Goal: Communication & Community: Participate in discussion

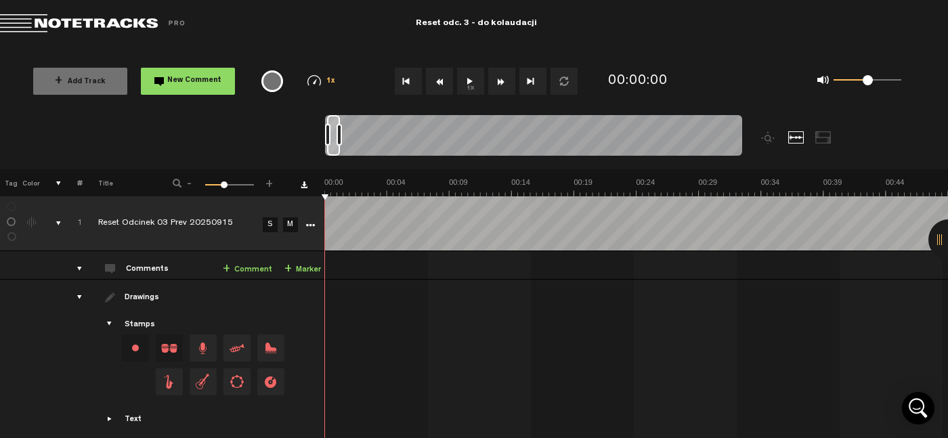
click at [462, 73] on button "1x" at bounding box center [470, 81] width 27 height 27
click at [468, 80] on button "1x" at bounding box center [470, 81] width 27 height 27
click at [464, 82] on button "1x" at bounding box center [470, 81] width 27 height 27
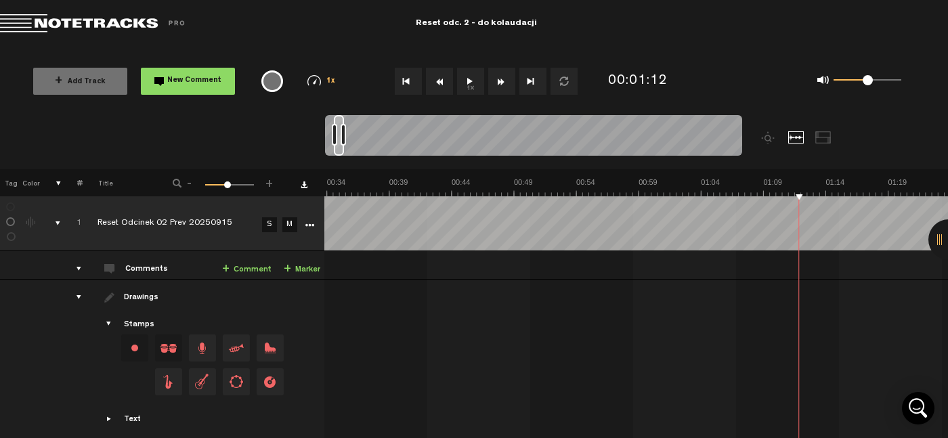
click at [464, 82] on button "1x" at bounding box center [470, 81] width 27 height 27
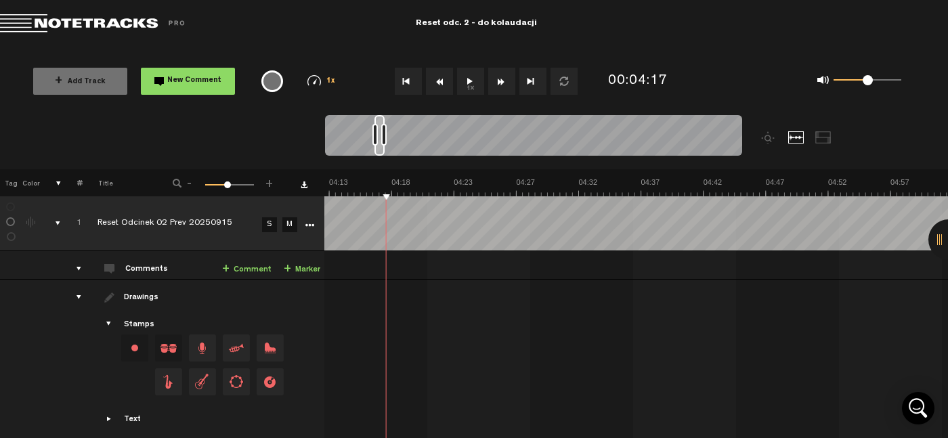
click at [466, 92] on button "1x" at bounding box center [470, 81] width 27 height 27
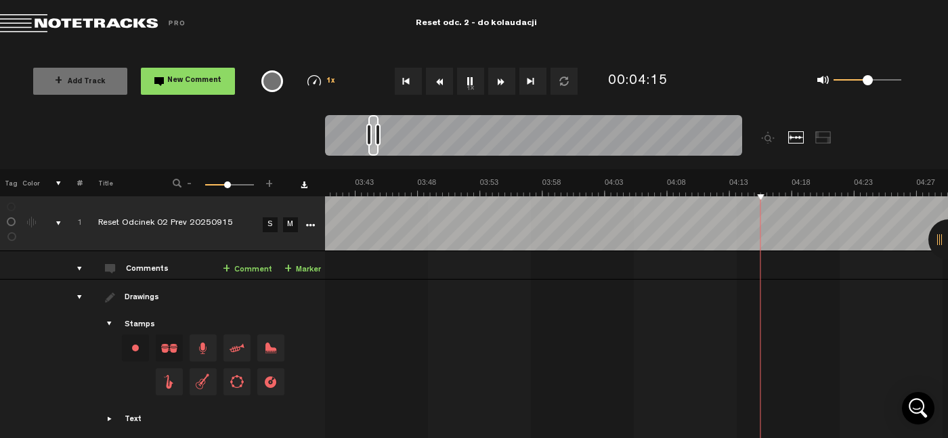
scroll to position [0, 2775]
click at [470, 77] on button "1x" at bounding box center [470, 81] width 27 height 27
click at [259, 267] on link "+ Comment" at bounding box center [247, 270] width 49 height 16
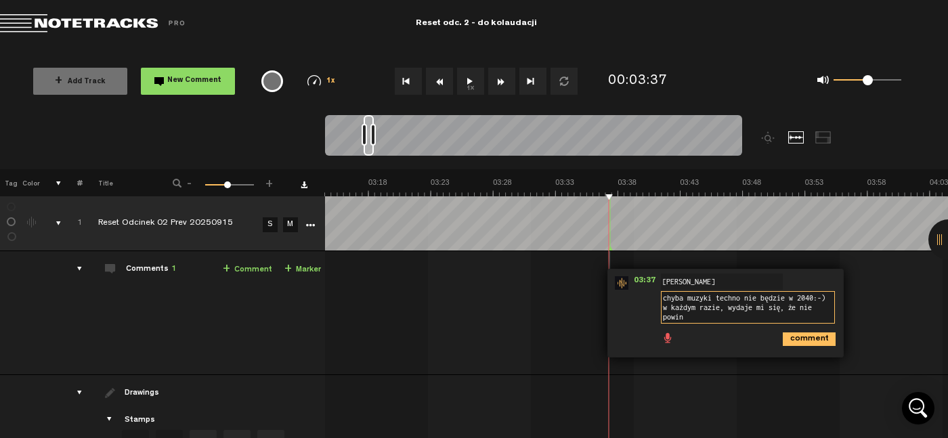
scroll to position [0, 0]
type textarea "chyba muzyki techno nie będzie w 2040:-) w każdym razie, wydaje mi się, że nie …"
click at [803, 335] on icon "comment" at bounding box center [809, 339] width 53 height 14
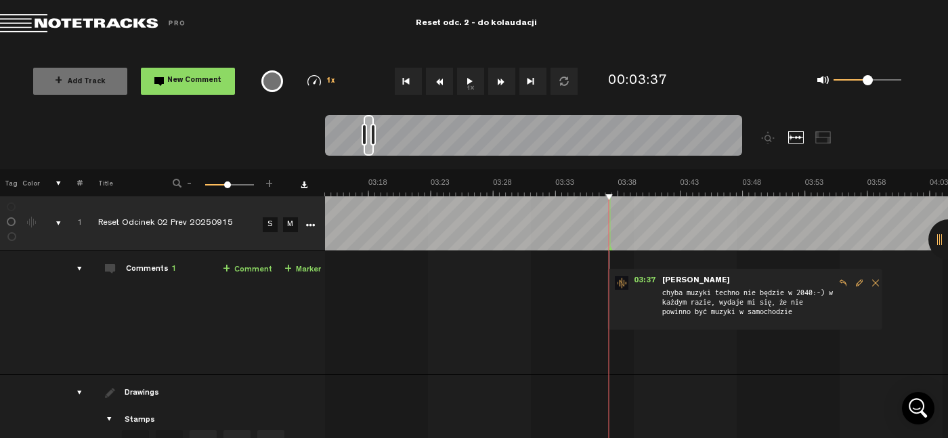
click at [464, 80] on button "1x" at bounding box center [470, 81] width 27 height 27
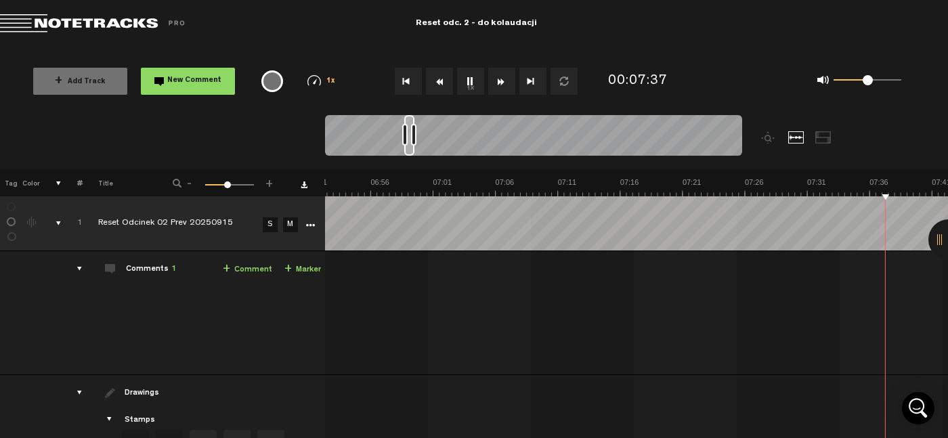
scroll to position [0, 5441]
click at [402, 279] on td "1 Reset Odcinek 02 Prev 20250915 S M Reset Odcinek 02 Prev 20250915 by Licencju…" at bounding box center [637, 313] width 624 height 124
click at [473, 78] on button "1x" at bounding box center [470, 81] width 27 height 27
click at [245, 265] on link "+ Comment" at bounding box center [247, 270] width 49 height 16
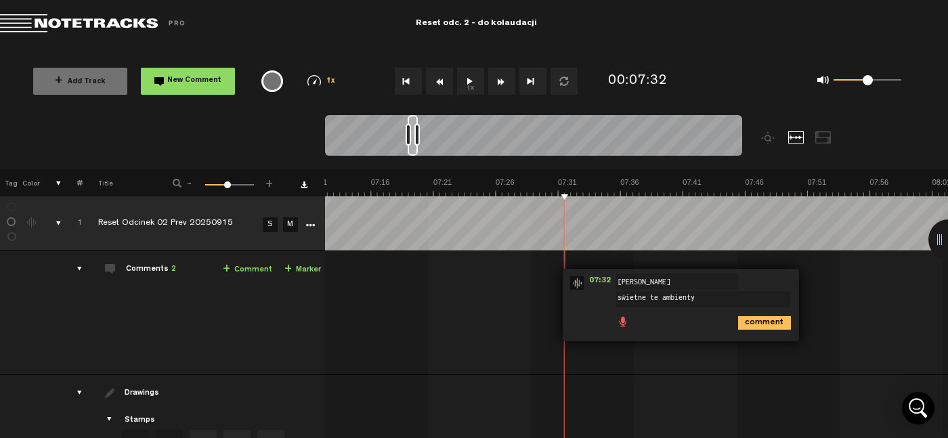
type textarea "świetne te ambienty"
click at [779, 320] on icon "comment" at bounding box center [764, 323] width 53 height 14
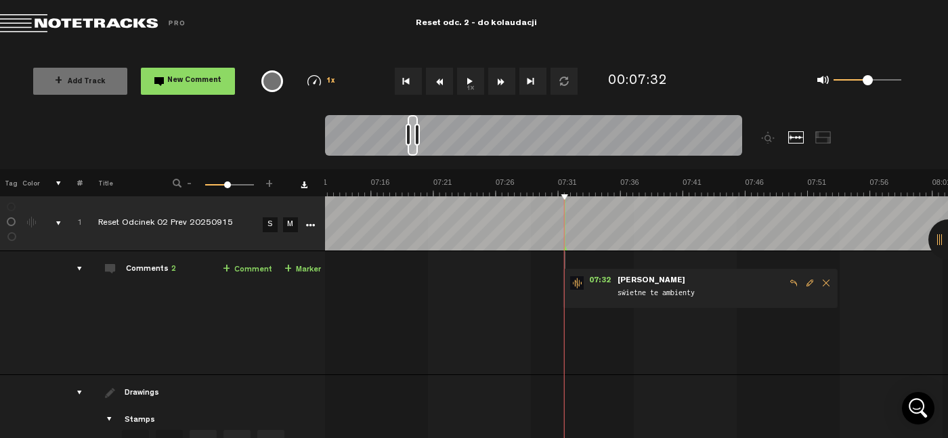
click at [478, 86] on button "1x" at bounding box center [470, 81] width 27 height 27
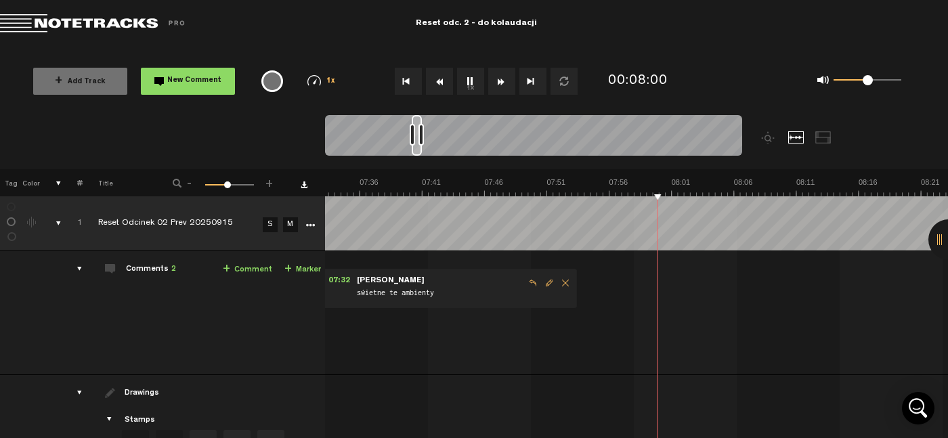
scroll to position [0, 5701]
click at [475, 85] on button "1x" at bounding box center [470, 81] width 27 height 27
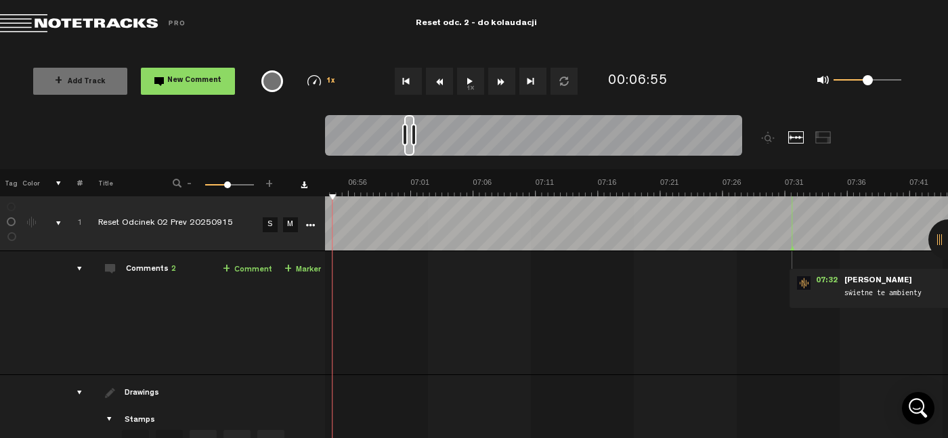
click at [470, 86] on button "1x" at bounding box center [470, 81] width 27 height 27
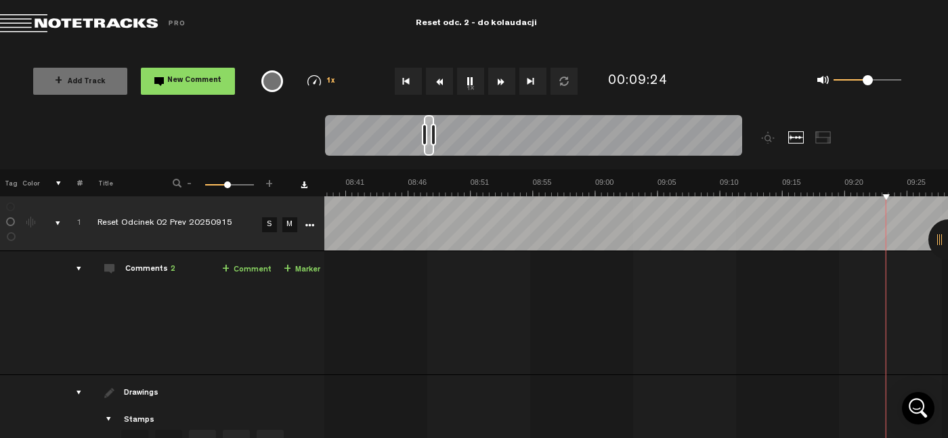
scroll to position [0, 6775]
click at [466, 85] on button "1x" at bounding box center [470, 81] width 27 height 27
click at [471, 89] on button "1x" at bounding box center [470, 81] width 27 height 27
click at [228, 265] on link "+ Comment" at bounding box center [246, 270] width 49 height 16
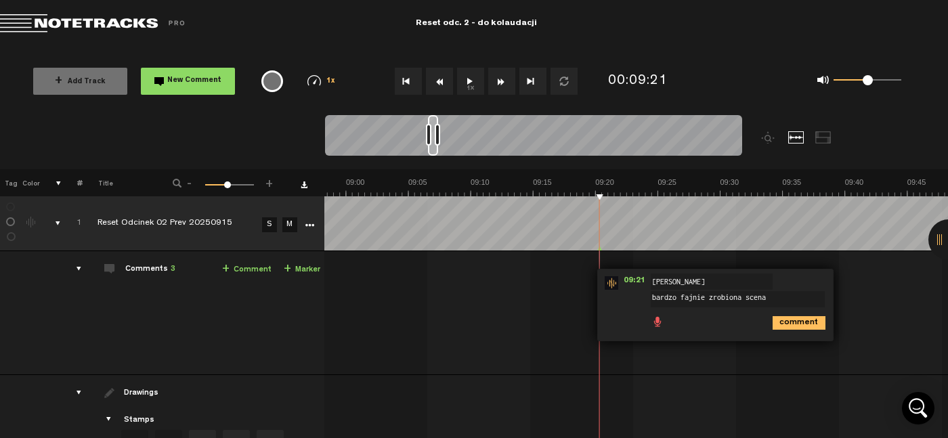
type textarea "bardzo fajnie zrobiona scena"
click at [781, 322] on icon "comment" at bounding box center [799, 323] width 53 height 14
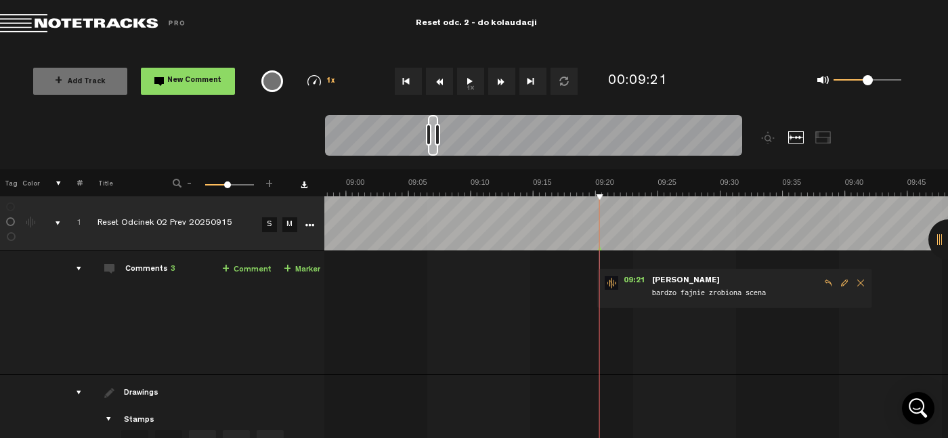
click at [475, 87] on button "1x" at bounding box center [470, 81] width 27 height 27
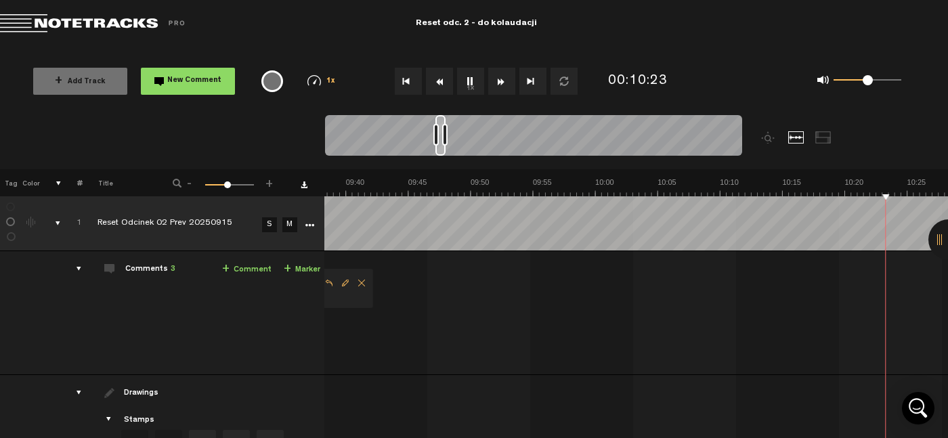
scroll to position [0, 7523]
click at [475, 86] on button "1x" at bounding box center [470, 81] width 27 height 27
click at [470, 76] on button "1x" at bounding box center [470, 81] width 27 height 27
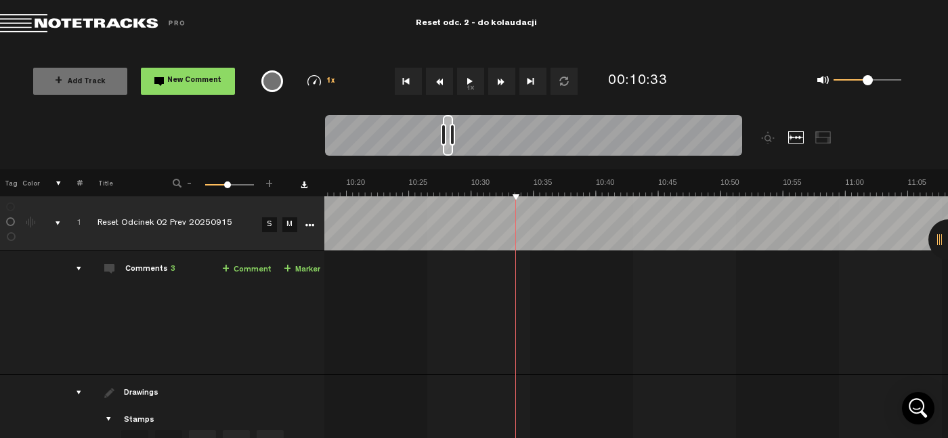
click at [476, 80] on button "1x" at bounding box center [470, 81] width 27 height 27
click at [526, 257] on td "1 Reset Odcinek 02 Prev 20250915 S M Reset Odcinek 02 Prev 20250915 by Licencju…" at bounding box center [636, 313] width 624 height 124
click at [238, 265] on link "+ Comment" at bounding box center [246, 270] width 49 height 16
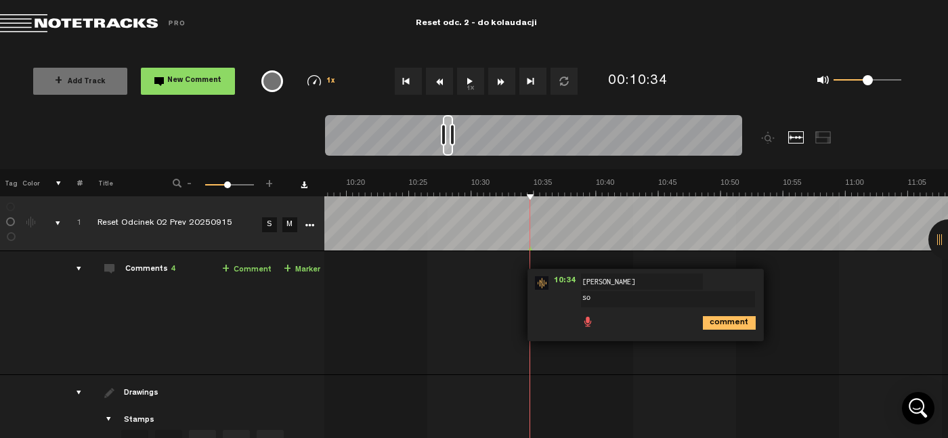
type textarea "s"
click at [634, 295] on textarea "dobrze dobrane te synthowe tematy" at bounding box center [668, 299] width 174 height 16
type textarea "dobrze dobrane te synthowe tematy"
click at [707, 323] on icon "comment" at bounding box center [729, 323] width 53 height 14
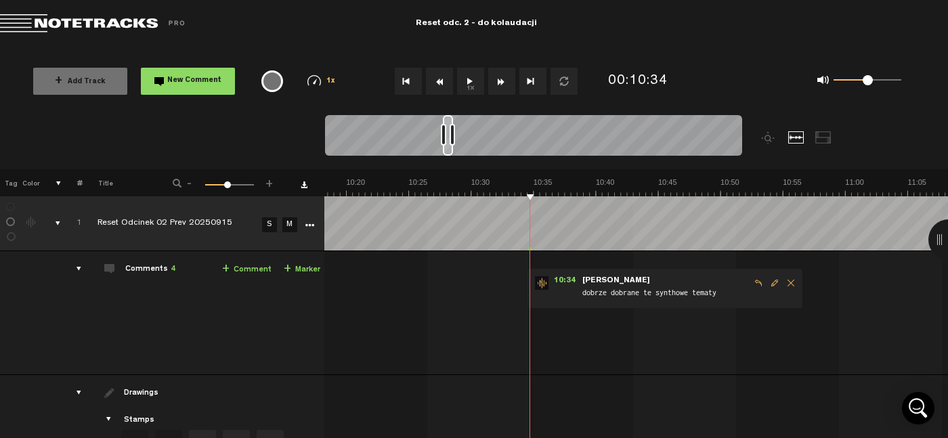
click at [473, 77] on button "1x" at bounding box center [470, 81] width 27 height 27
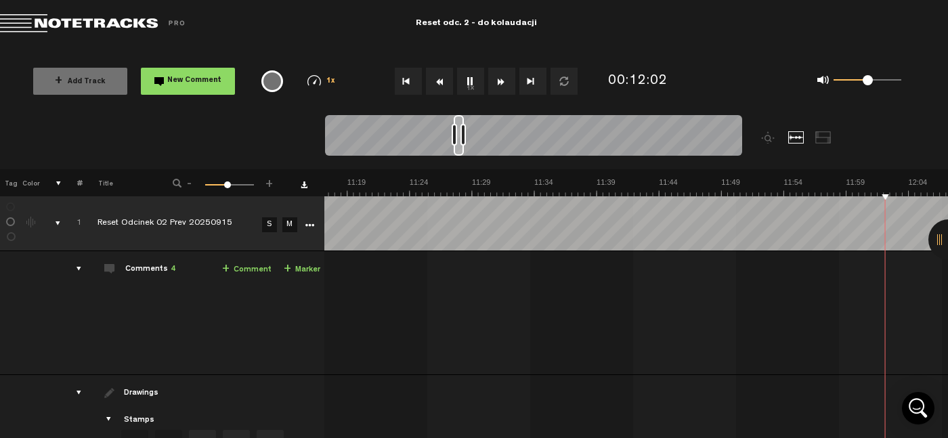
scroll to position [0, 8769]
click at [473, 77] on button "1x" at bounding box center [470, 81] width 27 height 27
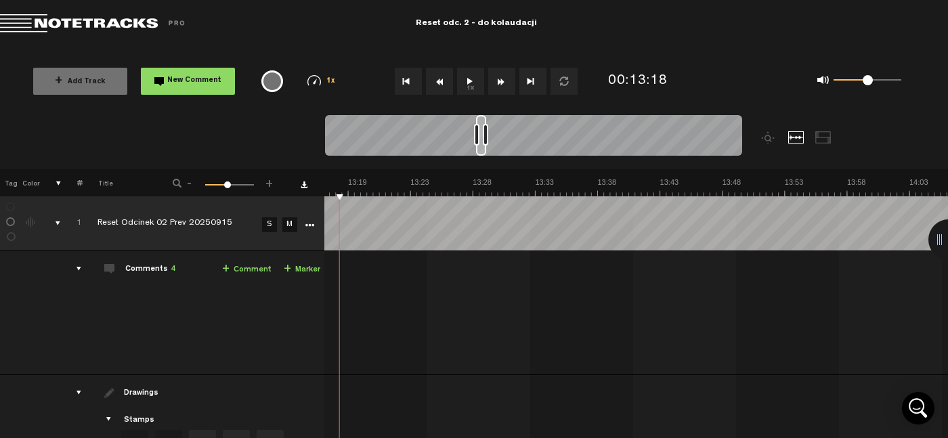
click at [470, 81] on button "1x" at bounding box center [470, 81] width 27 height 27
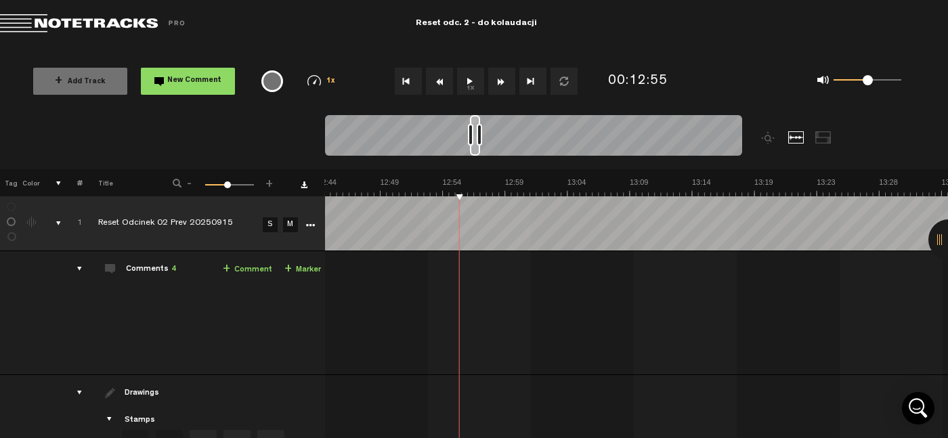
click at [465, 80] on button "1x" at bounding box center [470, 81] width 27 height 27
click at [473, 80] on button "1x" at bounding box center [470, 81] width 27 height 27
click at [263, 269] on link "+ Comment" at bounding box center [247, 270] width 49 height 16
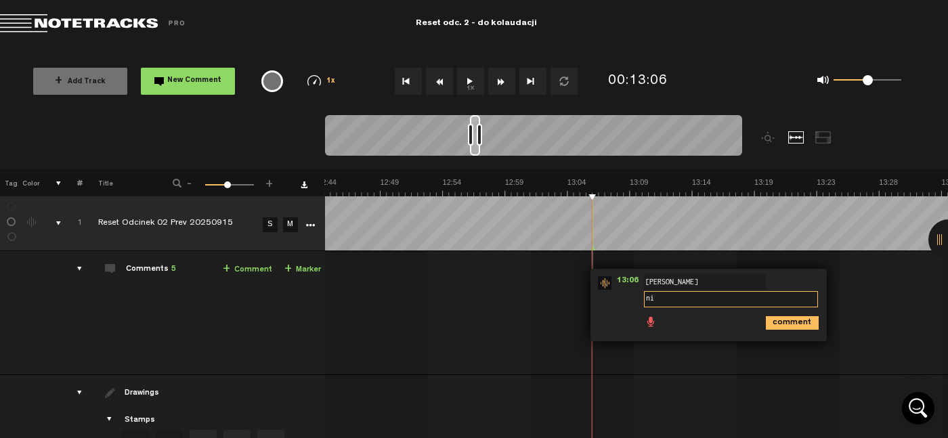
type textarea "n"
type textarea "d"
type textarea "s"
type textarea "te zbiry fajnie zagrane"
click at [771, 316] on icon "comment" at bounding box center [792, 323] width 53 height 14
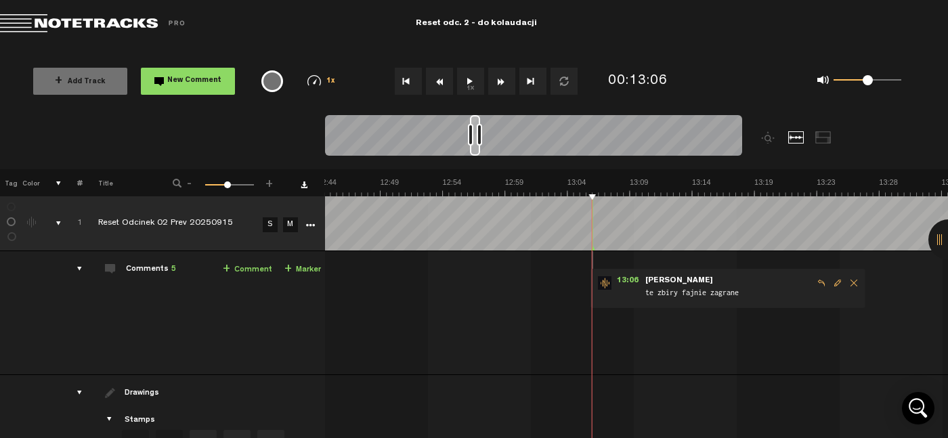
click at [469, 74] on button "1x" at bounding box center [470, 81] width 27 height 27
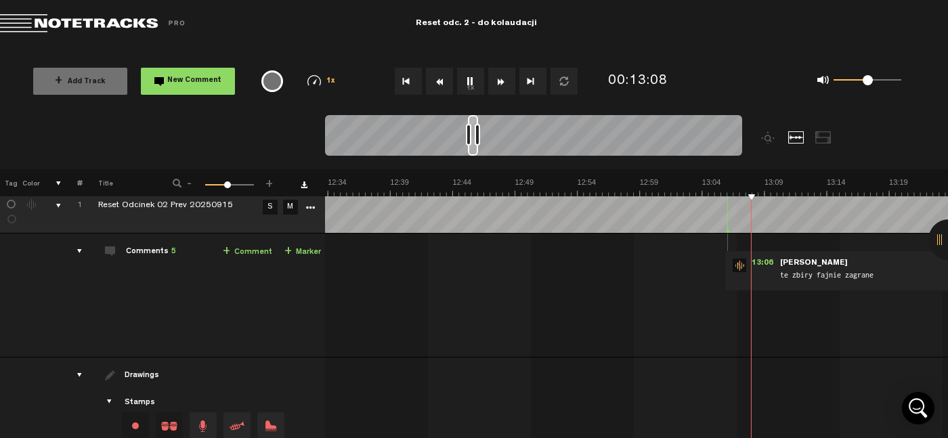
scroll to position [0, 9567]
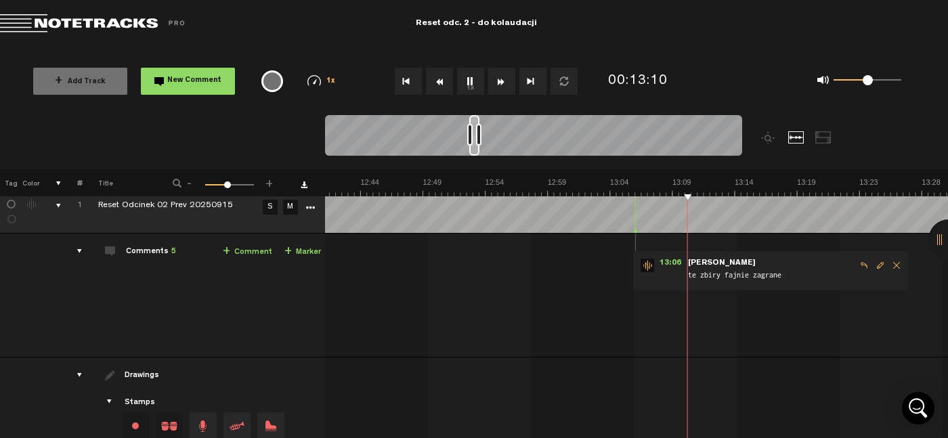
click at [467, 82] on button "1x" at bounding box center [470, 81] width 27 height 27
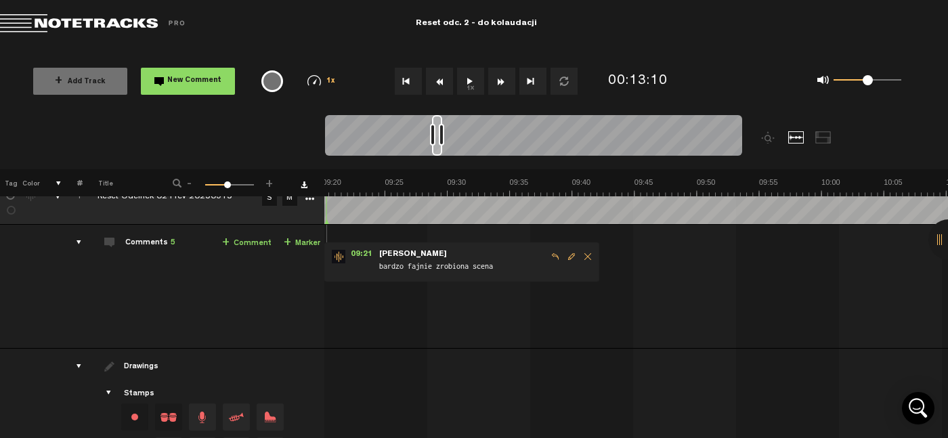
scroll to position [0, 7048]
click at [564, 255] on span "Edit comment" at bounding box center [571, 256] width 16 height 9
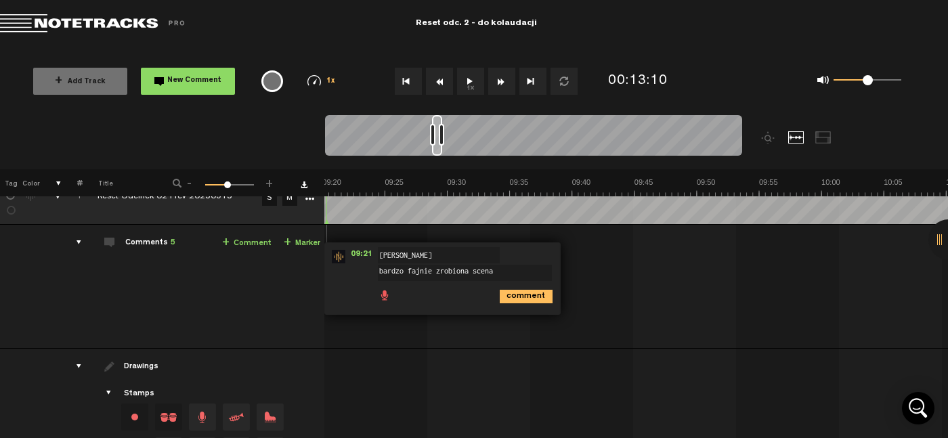
click at [433, 265] on textarea "bardzo fajnie zrobiona scena" at bounding box center [465, 273] width 174 height 16
type textarea "dobrze zrobiona scena"
click at [508, 301] on icon "comment" at bounding box center [526, 297] width 53 height 14
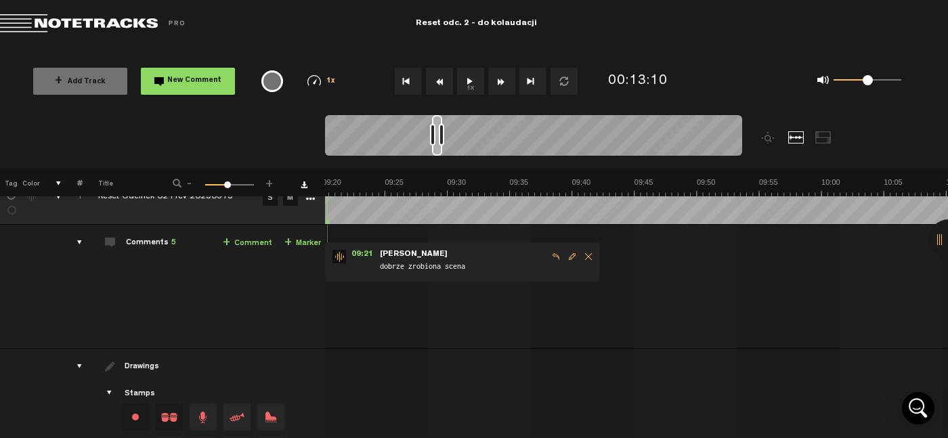
click at [570, 257] on span "Edit comment" at bounding box center [572, 256] width 16 height 9
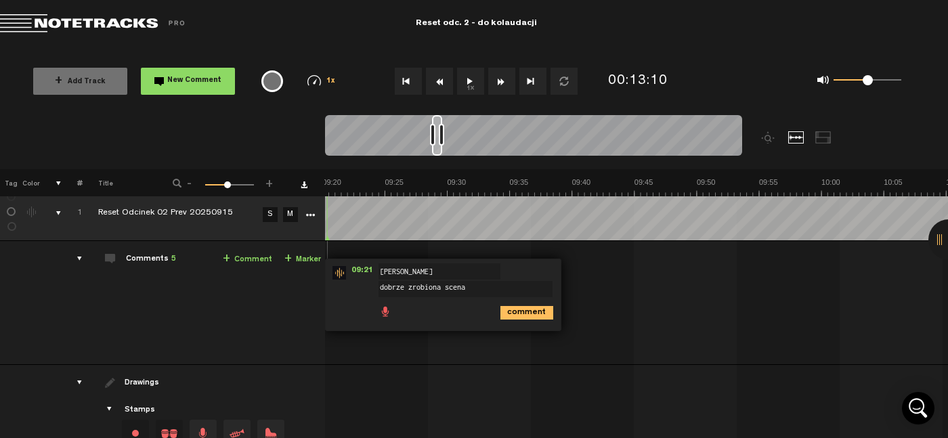
scroll to position [9, 0]
drag, startPoint x: 402, startPoint y: 285, endPoint x: 346, endPoint y: 281, distance: 56.3
click at [346, 281] on div "09:21 - NaN:NaN • : "dobrze zrobiona scena" [PERSON_NAME] dobrze zrobiona scena…" at bounding box center [443, 295] width 236 height 72
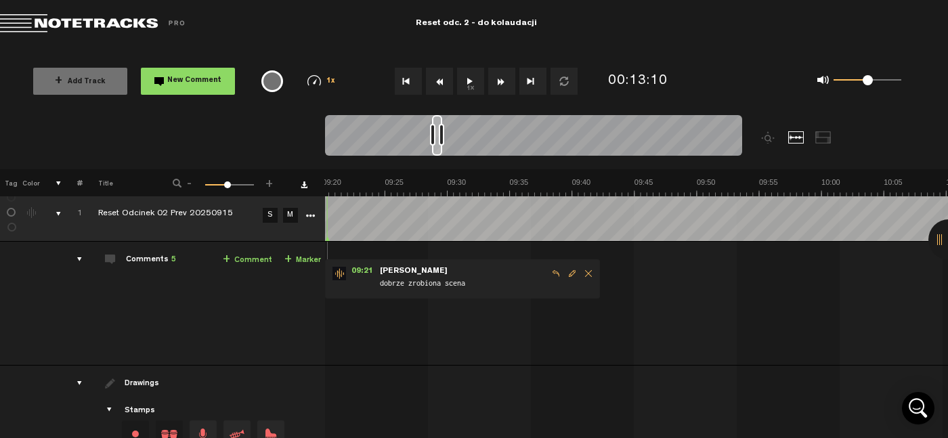
click at [565, 273] on span "Edit comment" at bounding box center [572, 273] width 16 height 9
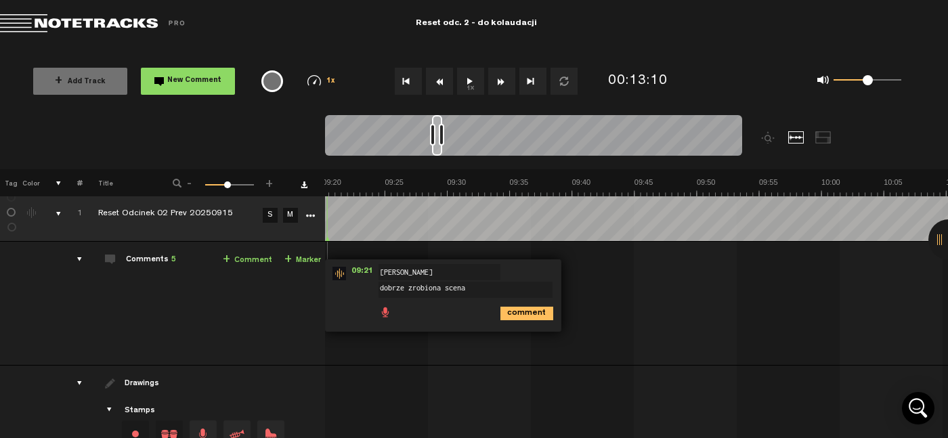
drag, startPoint x: 403, startPoint y: 290, endPoint x: 339, endPoint y: 295, distance: 63.8
click at [339, 295] on div "09:21 - NaN:NaN • : "dobrze zrobiona scena" [PERSON_NAME] dobrze zrobiona scena…" at bounding box center [443, 295] width 236 height 72
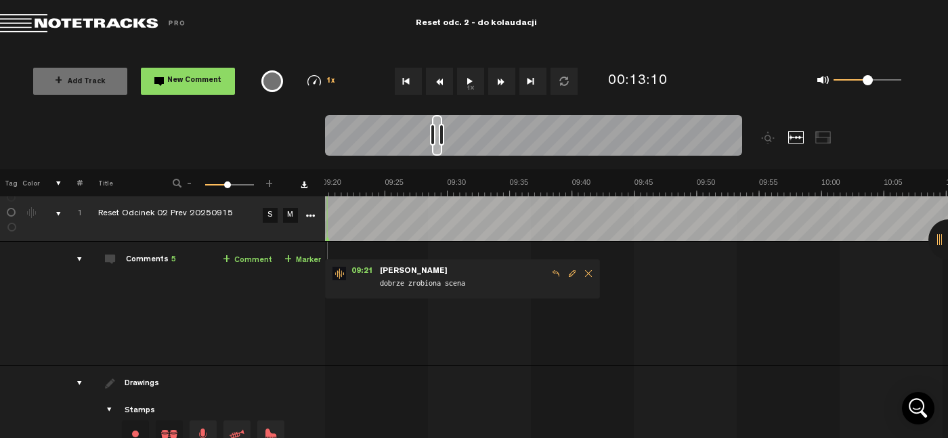
click at [571, 271] on span "Edit comment" at bounding box center [572, 273] width 16 height 9
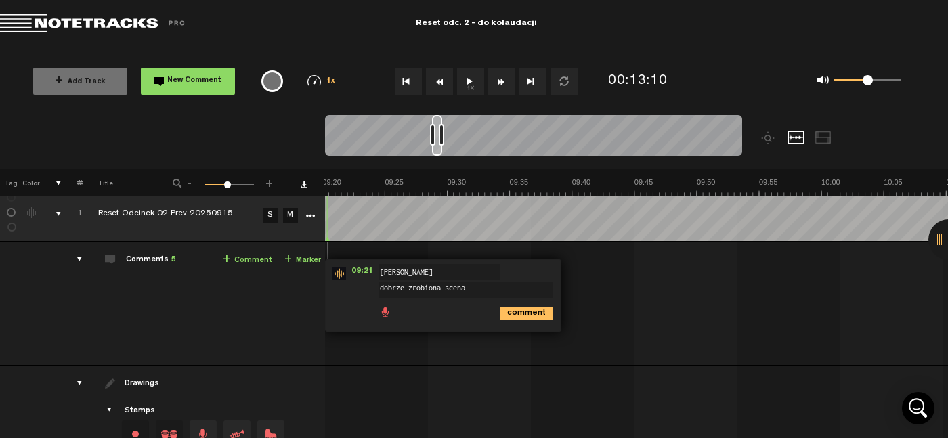
click at [410, 286] on textarea "dobrze zrobiona scena" at bounding box center [465, 290] width 174 height 16
drag, startPoint x: 439, startPoint y: 289, endPoint x: 327, endPoint y: 280, distance: 112.1
click at [327, 280] on div "09:21 - NaN:NaN • : "dobrze zrobiona scena" [PERSON_NAME] dobrze zrobiona scena…" at bounding box center [443, 295] width 236 height 72
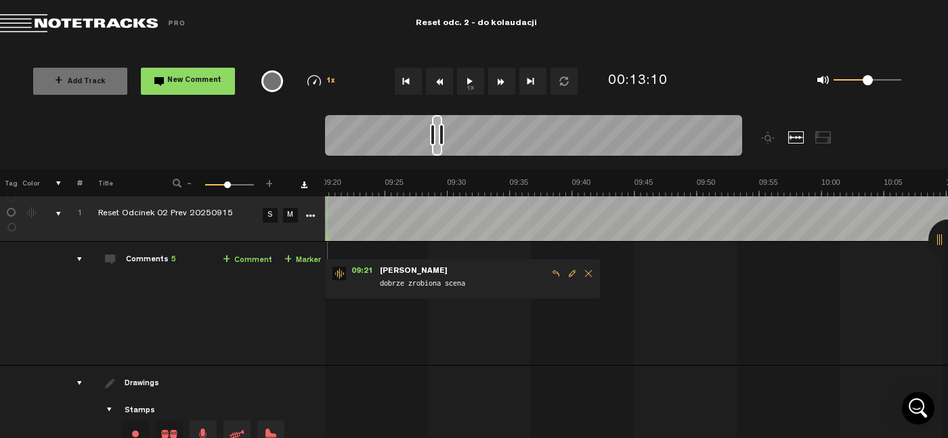
click at [568, 275] on span "Edit comment" at bounding box center [572, 273] width 16 height 9
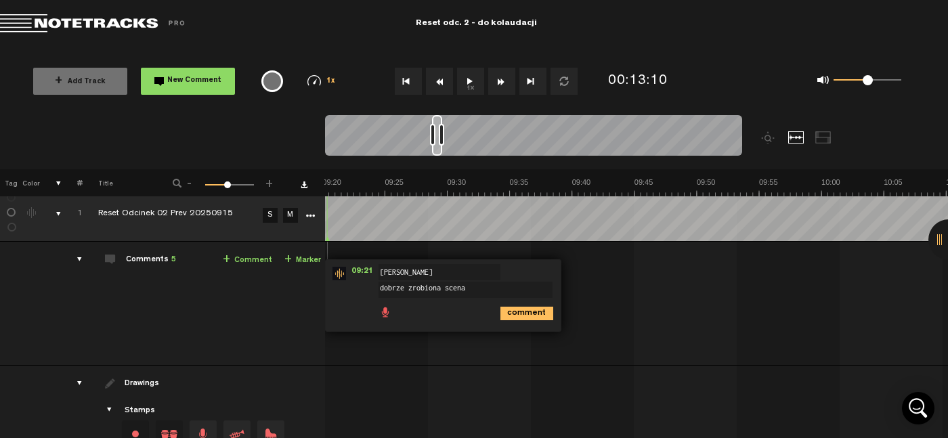
click at [405, 291] on textarea "dobrze zrobiona scena" at bounding box center [465, 290] width 174 height 16
drag, startPoint x: 405, startPoint y: 291, endPoint x: 362, endPoint y: 282, distance: 44.4
click at [362, 282] on div "09:21 - NaN:NaN • : "dobrze zrobiona scena" [PERSON_NAME] dobrze zrobiona scena…" at bounding box center [443, 295] width 236 height 72
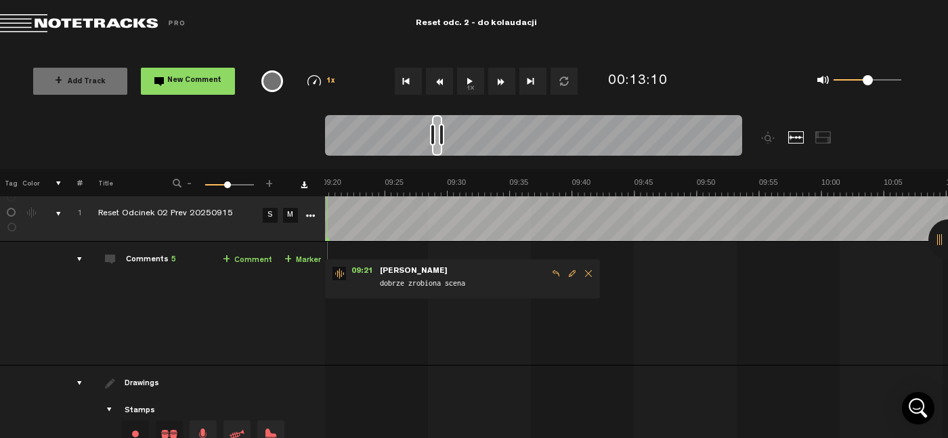
click at [569, 274] on span "Edit comment" at bounding box center [572, 273] width 16 height 9
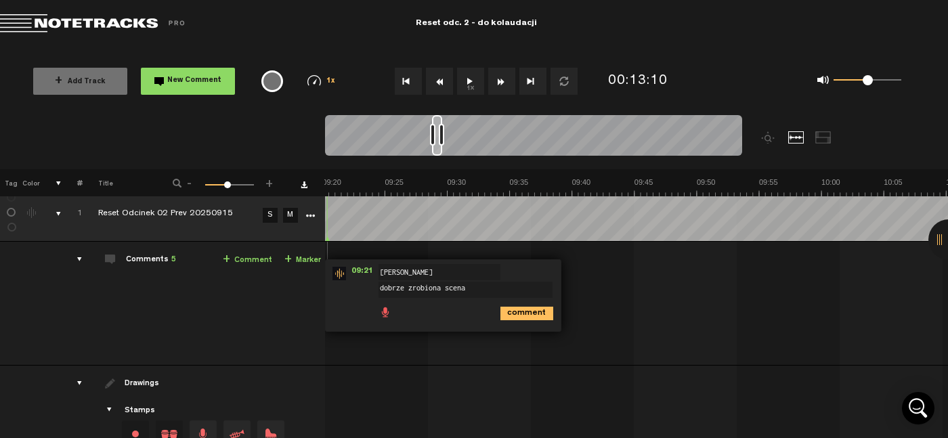
click at [466, 288] on textarea "dobrze zrobiona scena" at bounding box center [465, 290] width 174 height 16
type textarea "nieźle zrobiona scena"
click at [521, 308] on icon "comment" at bounding box center [526, 314] width 53 height 14
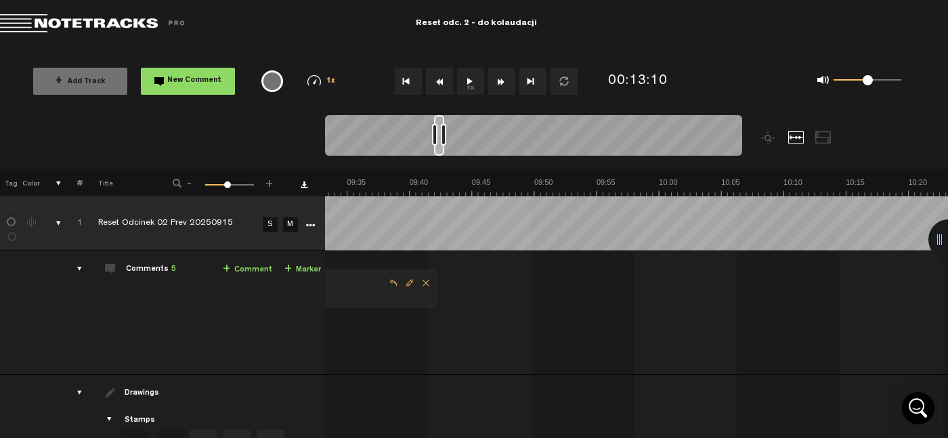
scroll to position [0, 6967]
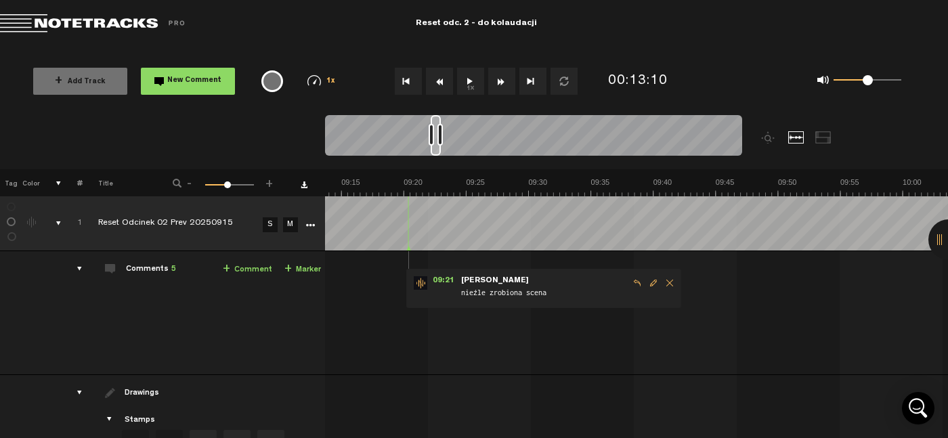
click at [651, 279] on span "Edit comment" at bounding box center [653, 282] width 16 height 9
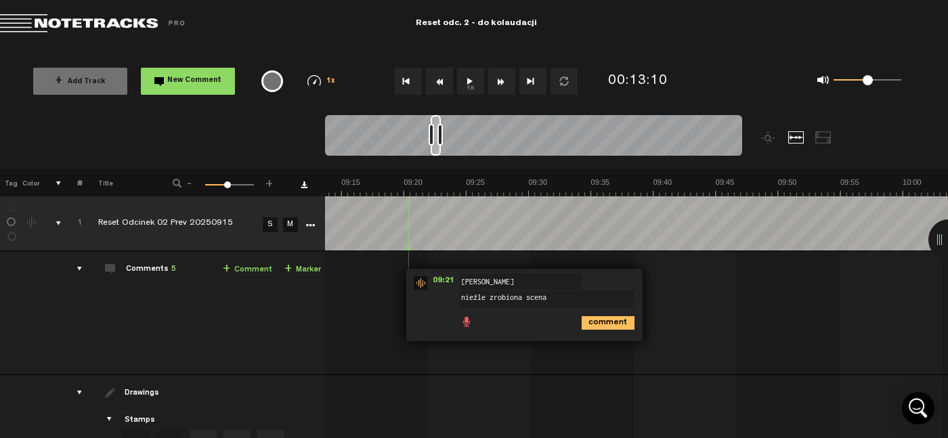
drag, startPoint x: 485, startPoint y: 297, endPoint x: 412, endPoint y: 297, distance: 72.4
click at [412, 297] on div "09:21 - NaN:NaN • : "nieźle zrobiona scena" [PERSON_NAME] nieźle zrobiona scena…" at bounding box center [524, 305] width 236 height 72
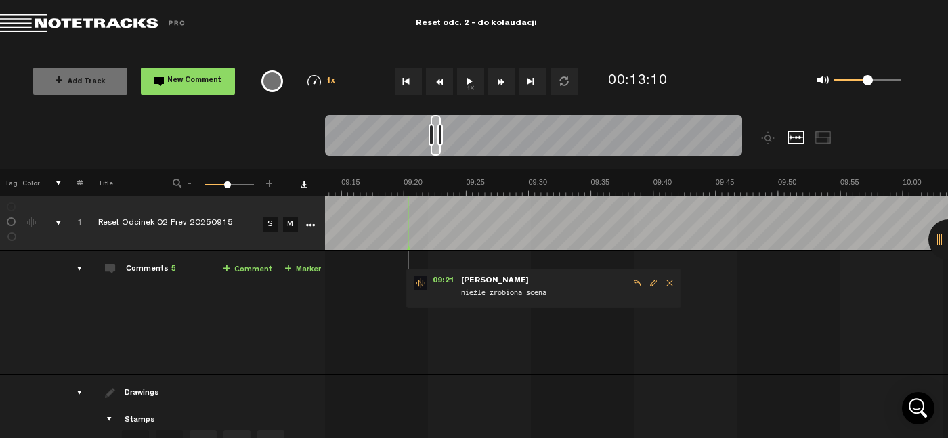
click at [648, 282] on span "Edit comment" at bounding box center [653, 282] width 16 height 9
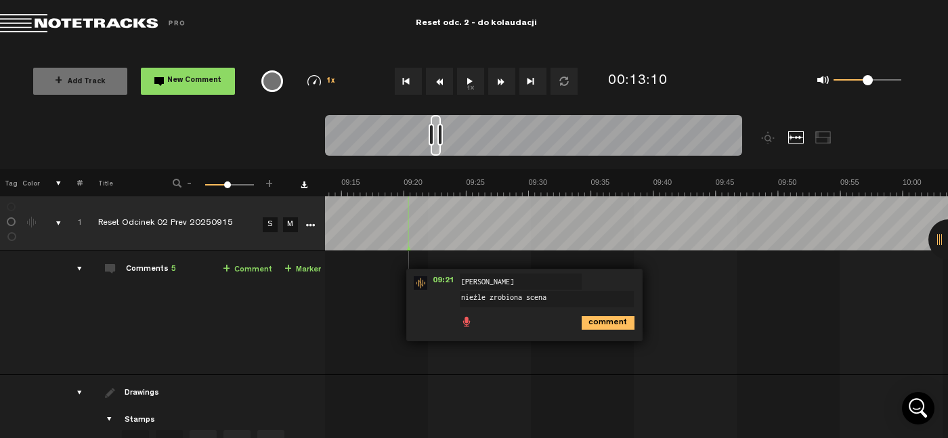
drag, startPoint x: 487, startPoint y: 296, endPoint x: 435, endPoint y: 290, distance: 53.1
click at [435, 290] on div "09:21 - NaN:NaN • : "nieźle zrobiona scena" [PERSON_NAME] nieźle zrobiona scena…" at bounding box center [524, 305] width 236 height 72
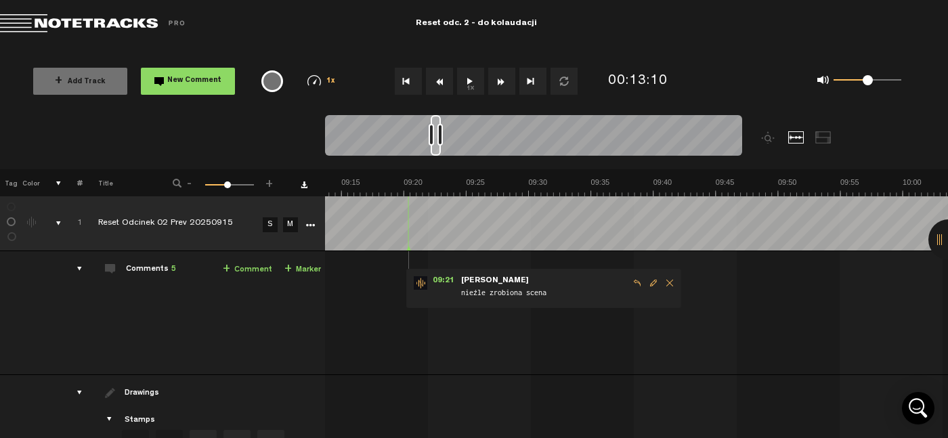
click at [652, 278] on span "Edit comment" at bounding box center [653, 282] width 16 height 9
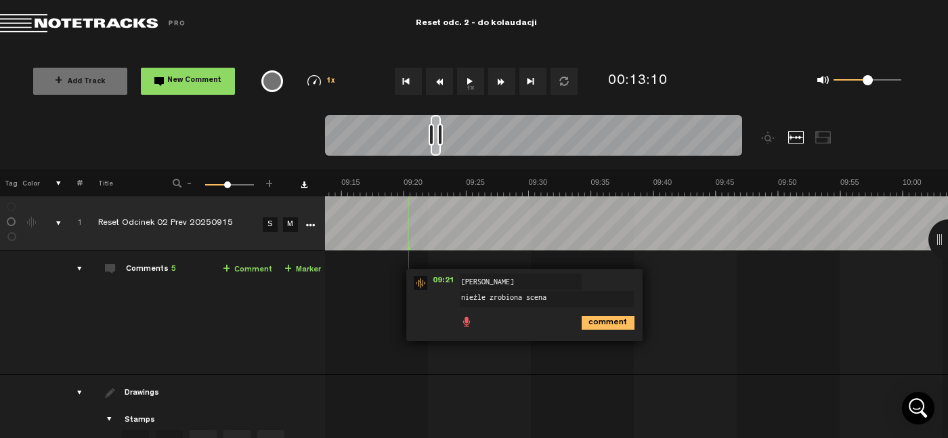
click at [561, 297] on textarea "nieźle zrobiona scena" at bounding box center [547, 299] width 174 height 16
type textarea "ekstra zrobiona scena"
click at [596, 319] on icon "comment" at bounding box center [608, 323] width 53 height 14
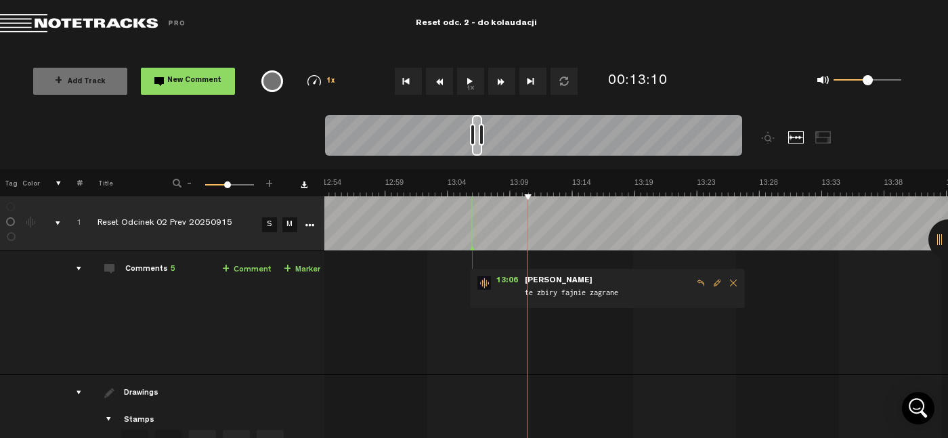
scroll to position [0, 7]
click at [470, 89] on button "1x" at bounding box center [470, 81] width 27 height 27
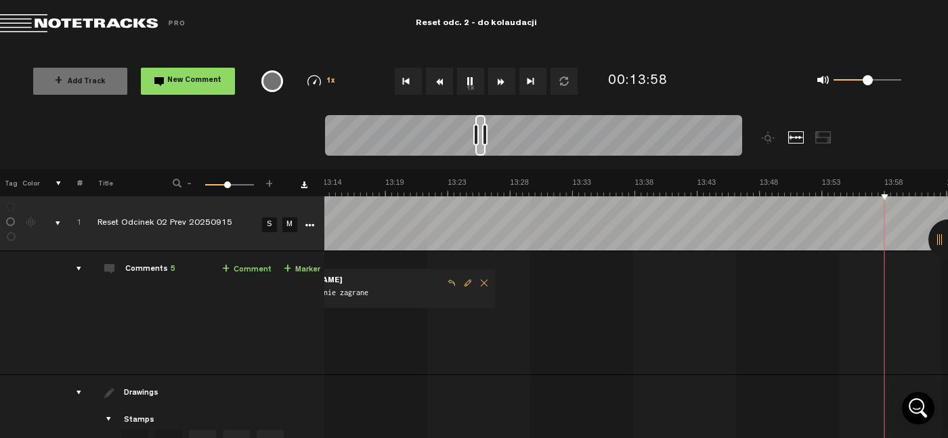
scroll to position [0, 10227]
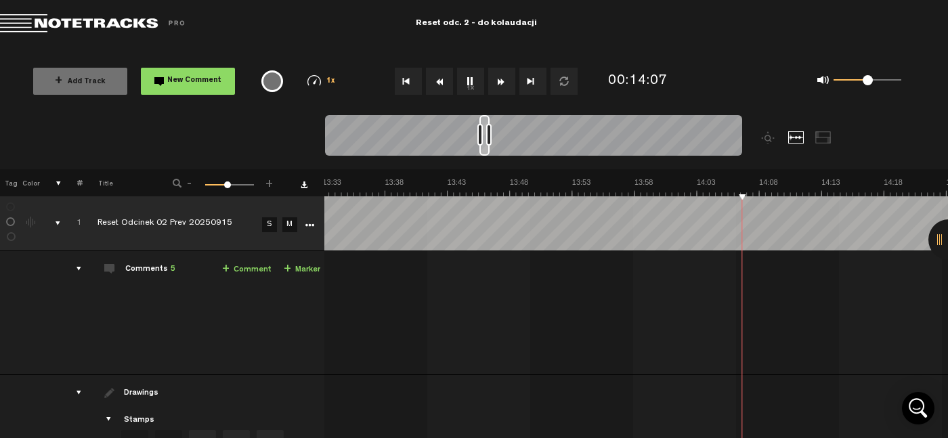
click at [542, 284] on td "1 Reset Odcinek 02 Prev 20250915 S M Reset Odcinek 02 Prev 20250915 by Licencju…" at bounding box center [636, 313] width 624 height 124
click at [466, 80] on button "1x" at bounding box center [470, 81] width 27 height 27
click at [229, 269] on link "+ Comment" at bounding box center [246, 270] width 49 height 16
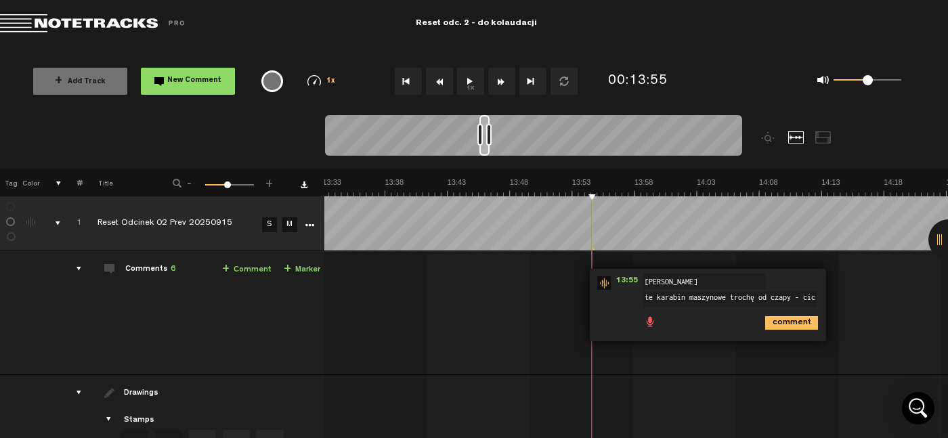
scroll to position [1, 0]
click at [643, 293] on textarea "te karabin maszynowe trochę od czapy - cicho i w tle" at bounding box center [730, 302] width 174 height 22
type textarea "ten karabin maszynowy trochę od czapy - cicho i w tle"
click at [779, 326] on icon "comment" at bounding box center [791, 329] width 53 height 14
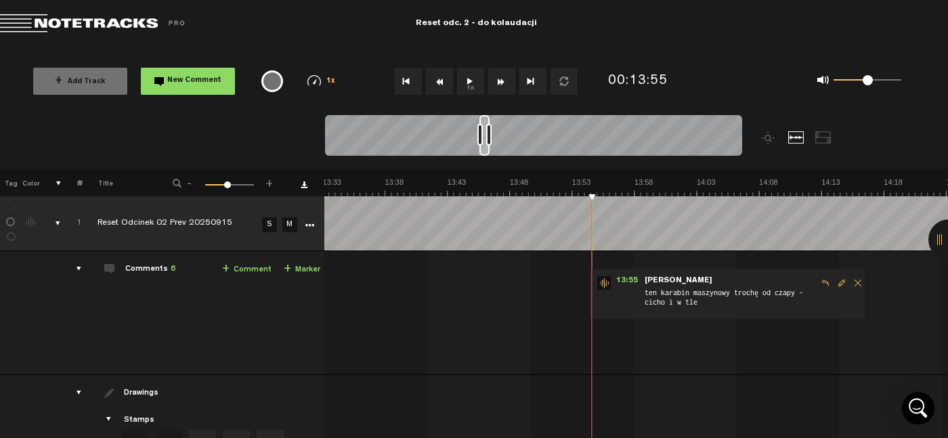
click at [477, 82] on button "1x" at bounding box center [470, 81] width 27 height 27
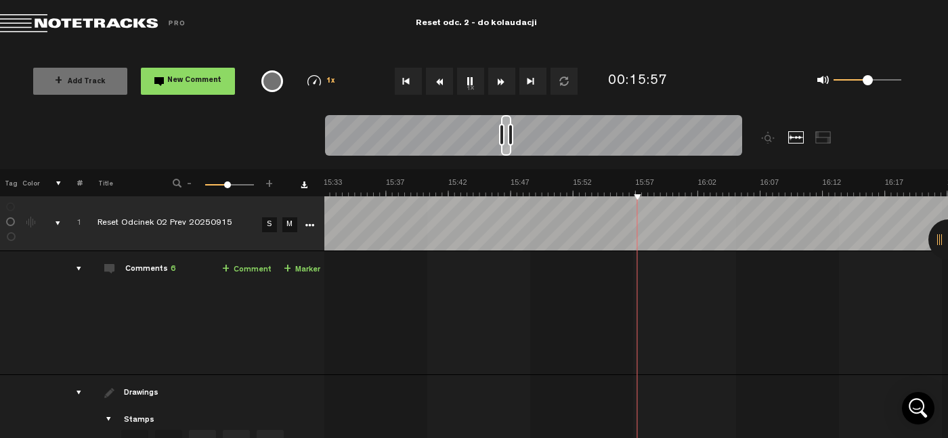
scroll to position [0, 11723]
click at [477, 82] on button "1x" at bounding box center [470, 81] width 27 height 27
click at [471, 78] on button "1x" at bounding box center [470, 81] width 27 height 27
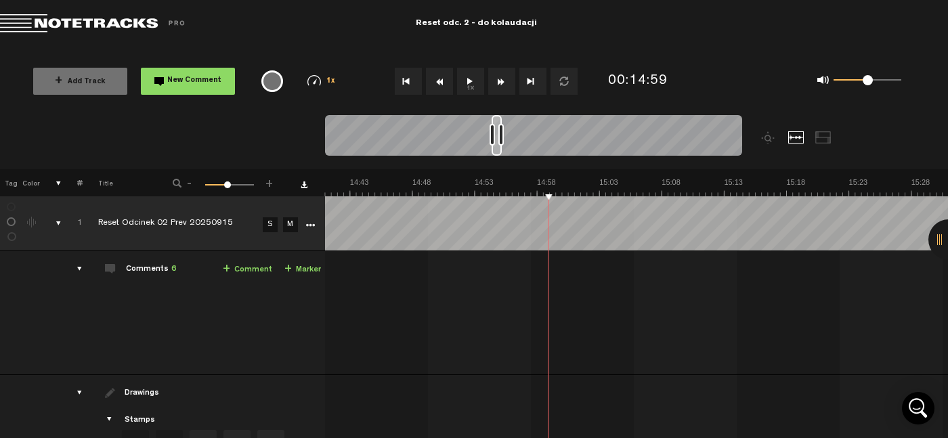
click at [468, 79] on button "1x" at bounding box center [470, 81] width 27 height 27
click at [470, 77] on button "1x" at bounding box center [470, 81] width 27 height 27
click at [247, 274] on link "+ Comment" at bounding box center [247, 270] width 49 height 16
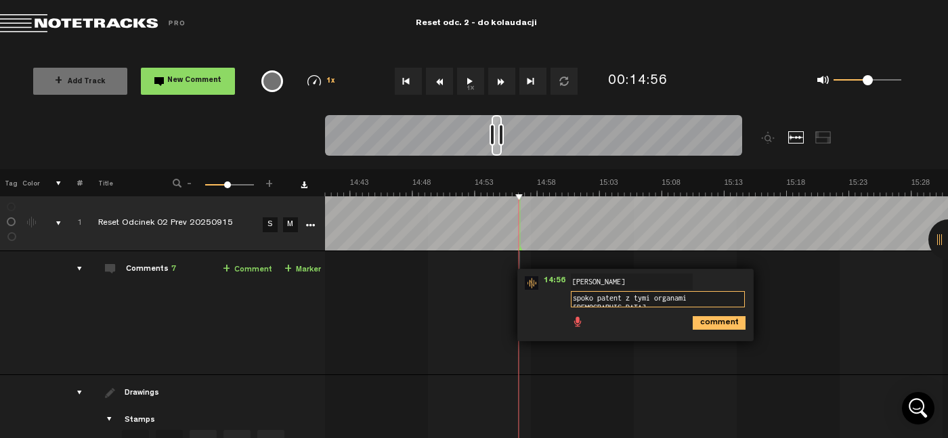
type textarea "spoko patent z tymi organami [DEMOGRAPHIC_DATA]"
click at [720, 328] on div "comment" at bounding box center [637, 322] width 225 height 26
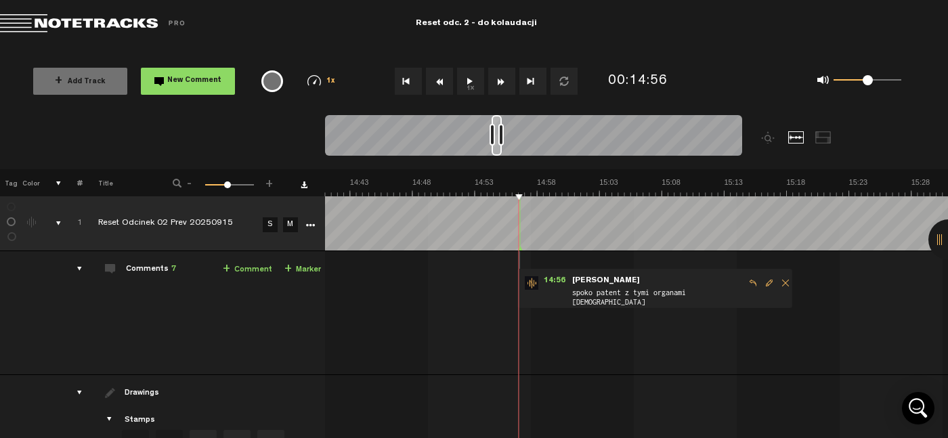
click at [472, 80] on button "1x" at bounding box center [470, 81] width 27 height 27
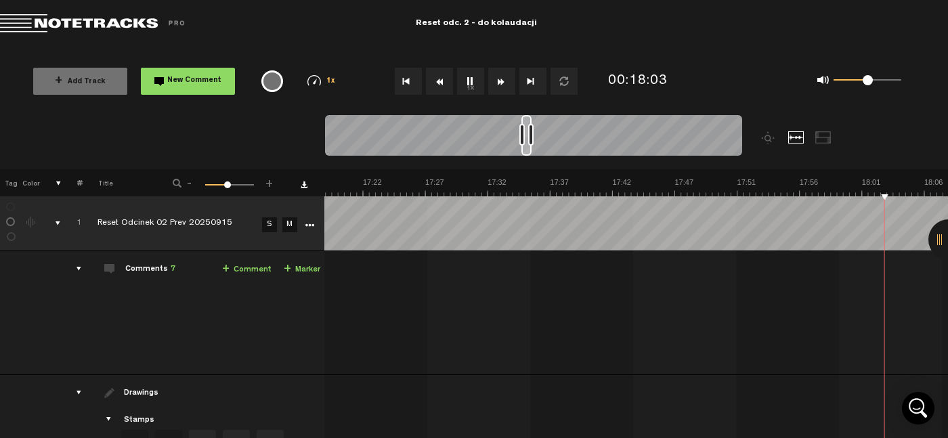
scroll to position [0, 13305]
click at [464, 80] on button "1x" at bounding box center [470, 81] width 27 height 27
click at [224, 272] on link "+ Comment" at bounding box center [246, 270] width 49 height 16
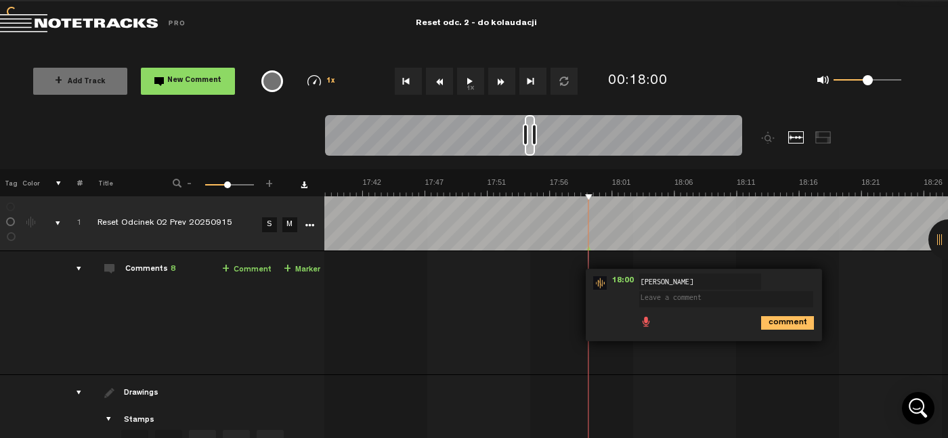
click at [224, 272] on link "+ Comment" at bounding box center [246, 270] width 49 height 16
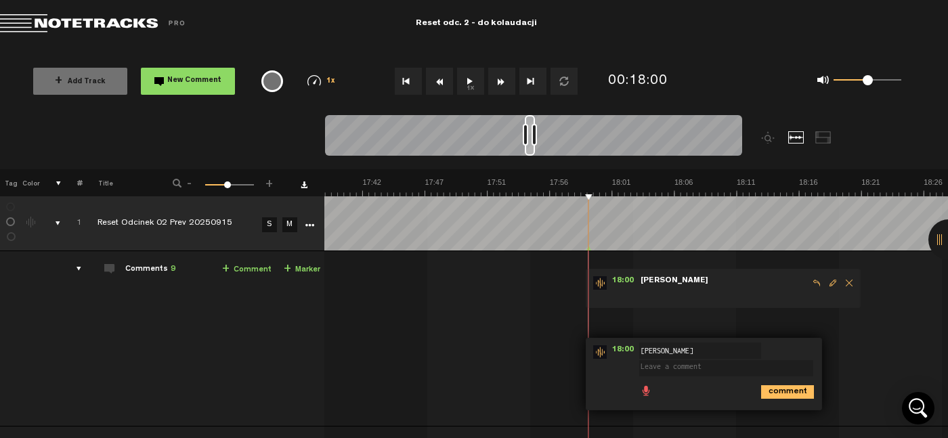
click at [768, 292] on span at bounding box center [723, 294] width 169 height 15
click at [825, 284] on span "Edit comment" at bounding box center [833, 282] width 16 height 9
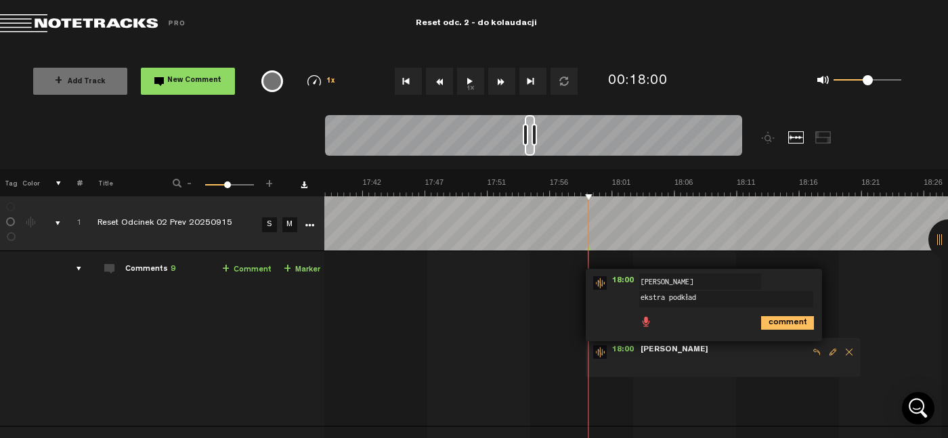
type textarea "ekstra podkład"
click at [764, 328] on icon "comment" at bounding box center [787, 323] width 53 height 14
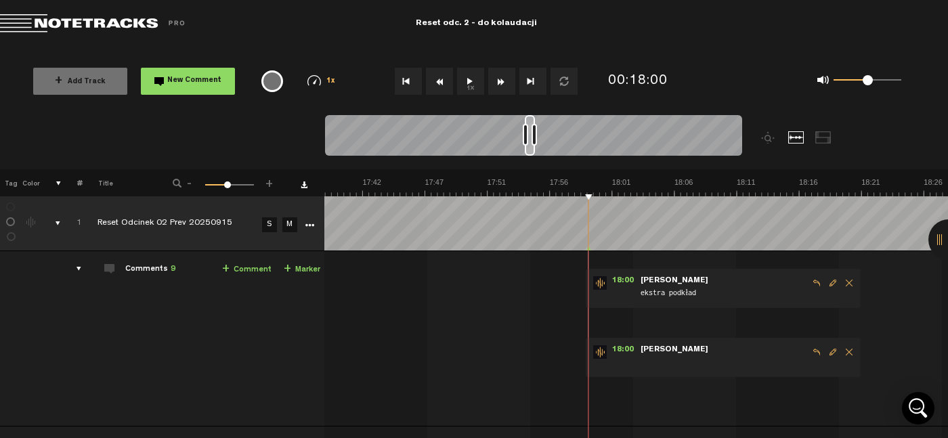
click at [841, 350] on span "Delete comment" at bounding box center [849, 351] width 16 height 9
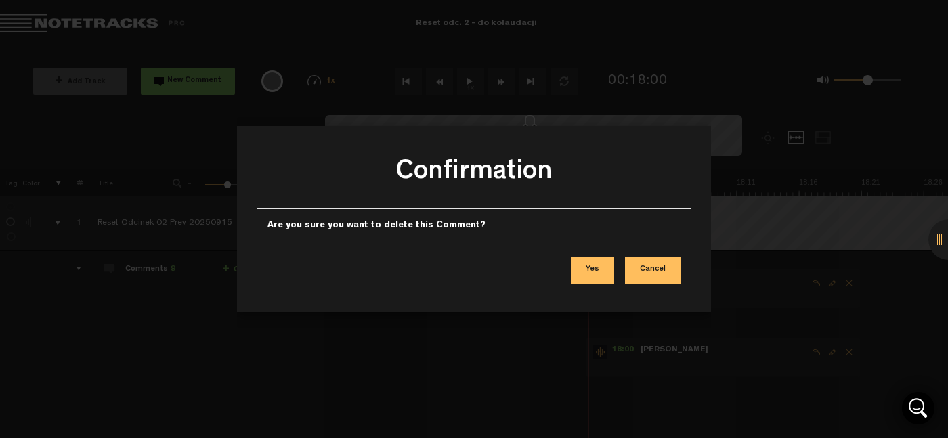
click at [594, 267] on button "Yes" at bounding box center [592, 270] width 43 height 27
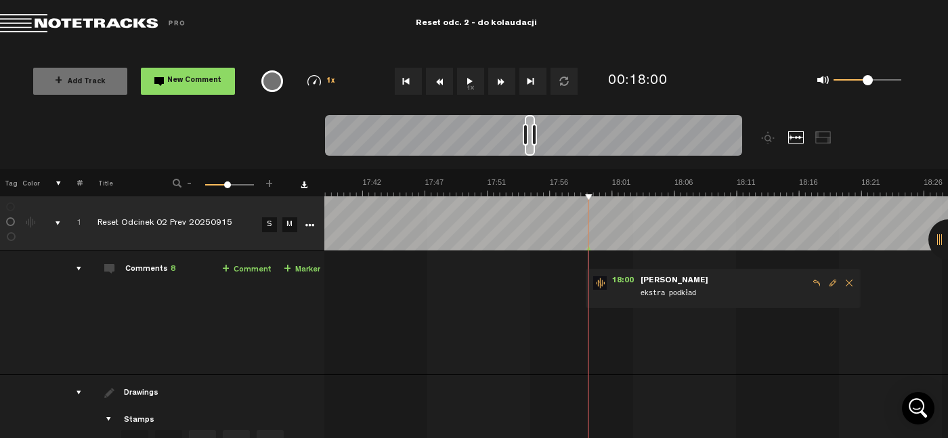
click at [466, 80] on button "1x" at bounding box center [470, 81] width 27 height 27
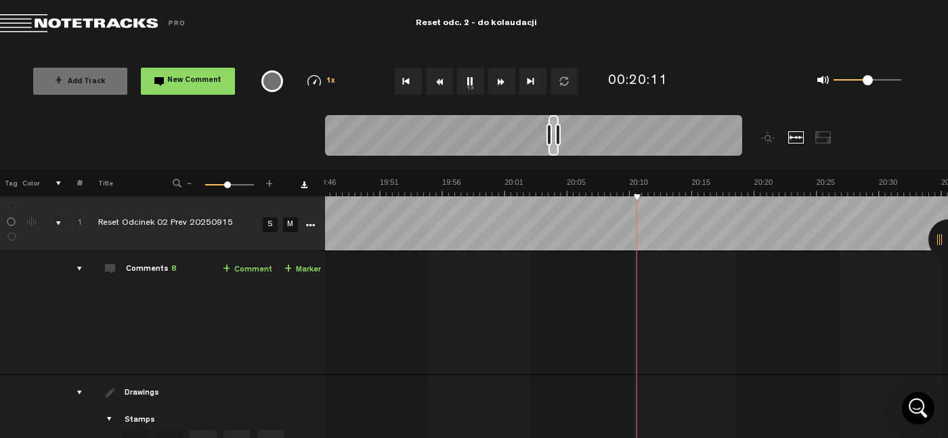
scroll to position [0, 14910]
click at [468, 83] on button "1x" at bounding box center [470, 81] width 27 height 27
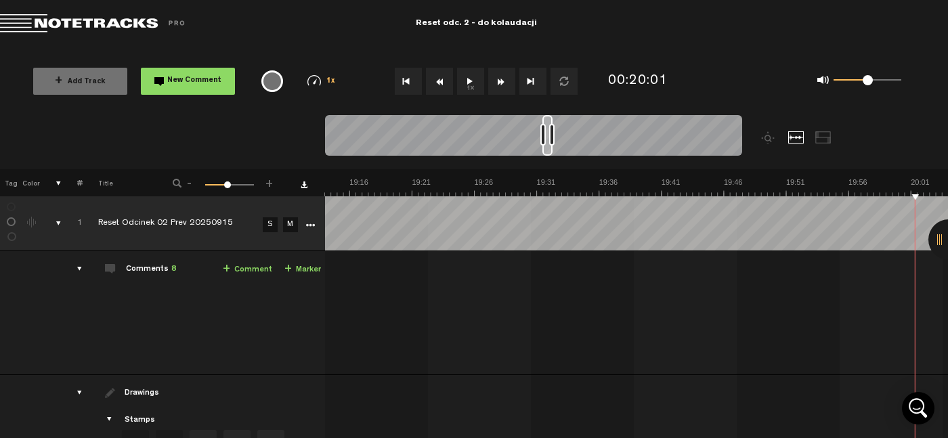
scroll to position [0, 14422]
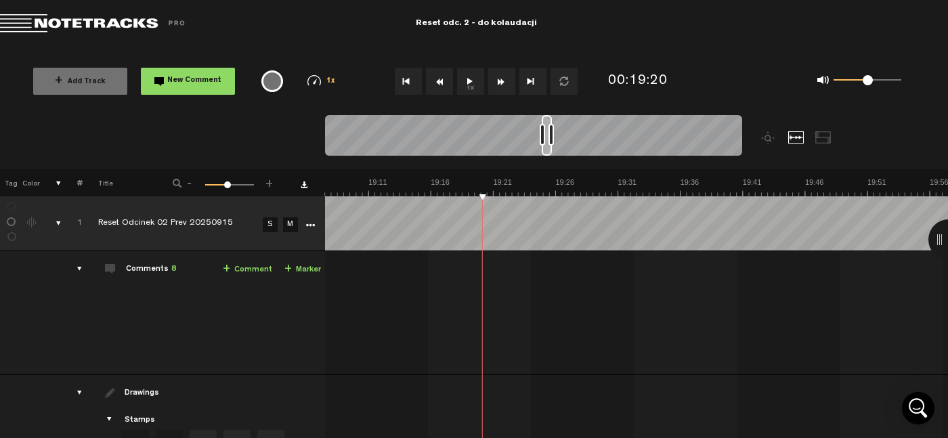
click at [471, 70] on button "1x" at bounding box center [470, 81] width 27 height 27
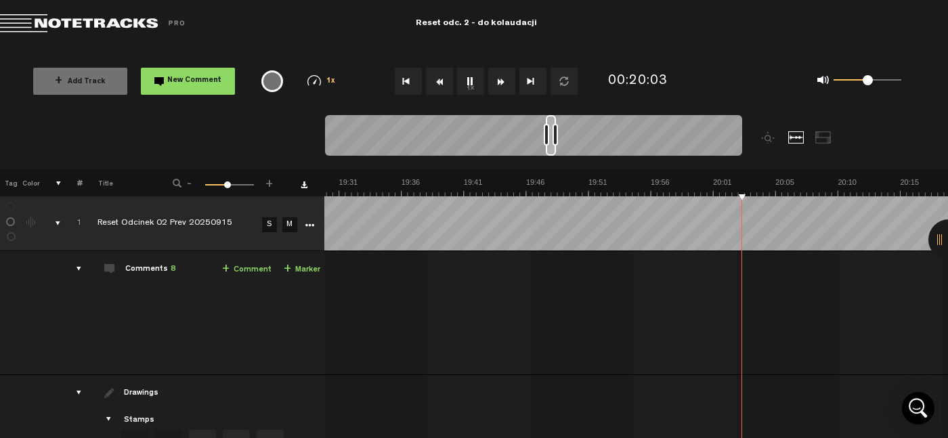
click at [468, 88] on button "1x" at bounding box center [470, 81] width 27 height 27
click at [255, 274] on link "+ Comment" at bounding box center [246, 270] width 49 height 16
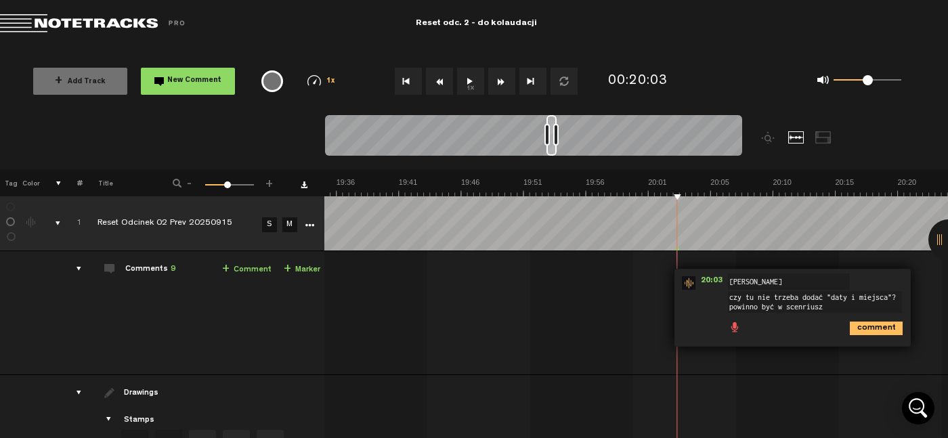
type textarea "czy tu nie trzeba dodać "daty i miejsca"? powinno być w scenriuszu"
drag, startPoint x: 766, startPoint y: 297, endPoint x: 706, endPoint y: 287, distance: 60.3
click at [706, 287] on div "20:03 - NaN:NaN • : "czy tu nie trzeba dodać "daty i miejsca"? powinno być w sc…" at bounding box center [792, 308] width 236 height 78
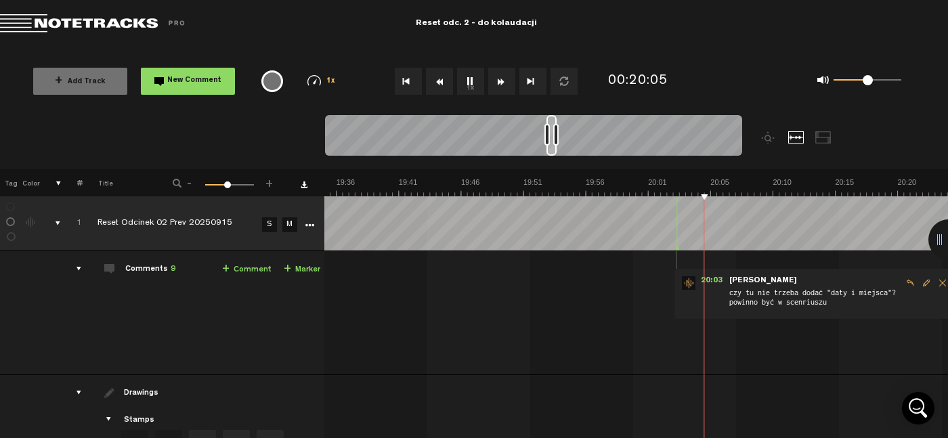
click at [918, 281] on span "Edit comment" at bounding box center [926, 282] width 16 height 9
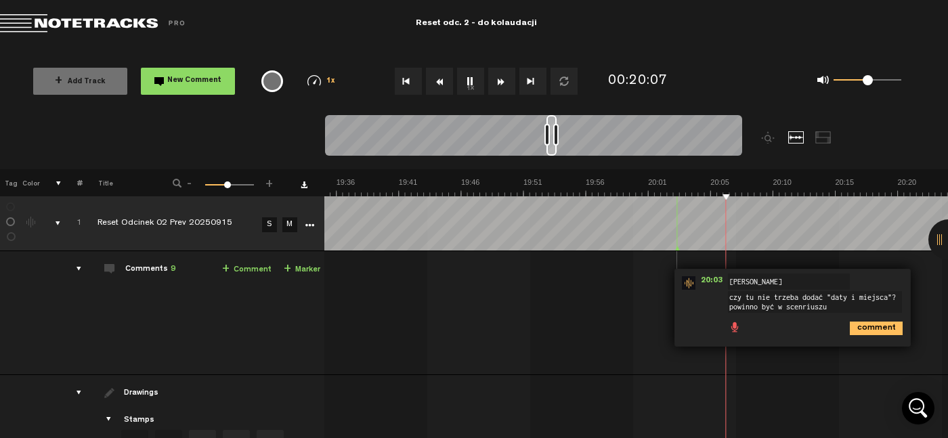
click at [466, 85] on button "1x" at bounding box center [470, 81] width 27 height 27
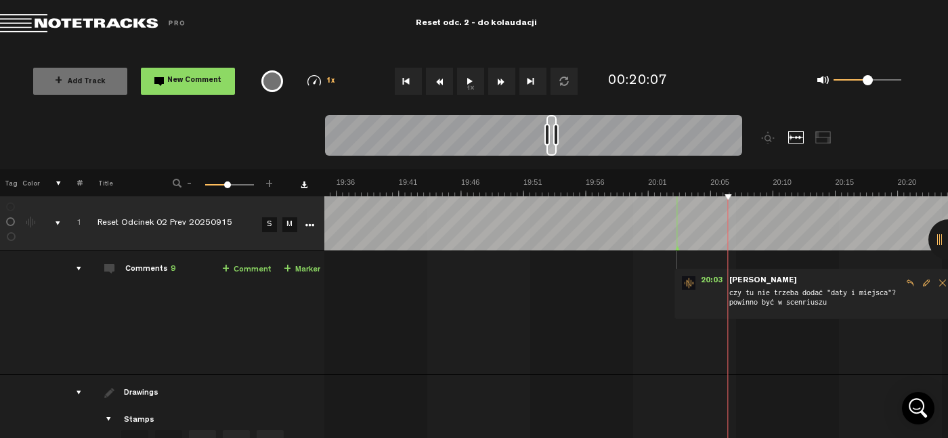
click at [918, 280] on span "Edit comment" at bounding box center [926, 282] width 16 height 9
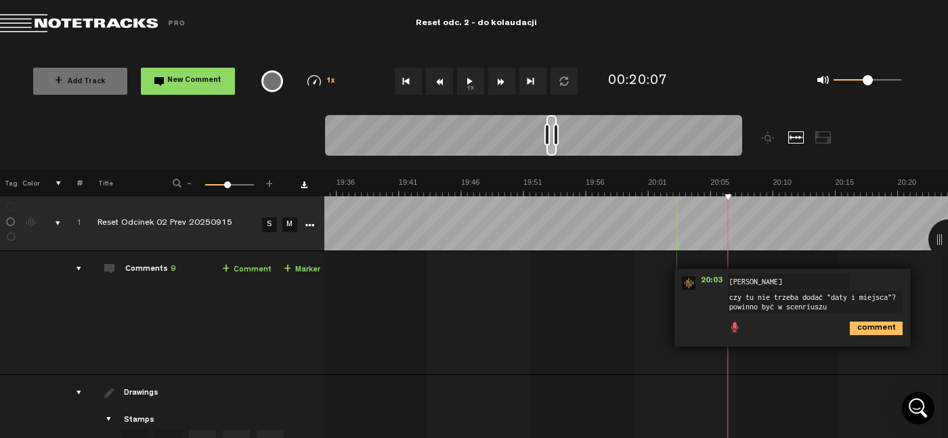
click at [768, 295] on textarea "czy tu nie trzeba dodać "daty i miejsca"? powinno być w scenriuszu" at bounding box center [815, 302] width 174 height 22
type textarea "tu trzeba dodać "daty i miejsca"? powinno być w scenriuszu"
drag, startPoint x: 828, startPoint y: 307, endPoint x: 719, endPoint y: 307, distance: 109.0
click at [719, 307] on div "20:03 - NaN:NaN • : "tu trzeba dodać "daty i miejsca"? powinno być w scenriuszu…" at bounding box center [792, 308] width 236 height 78
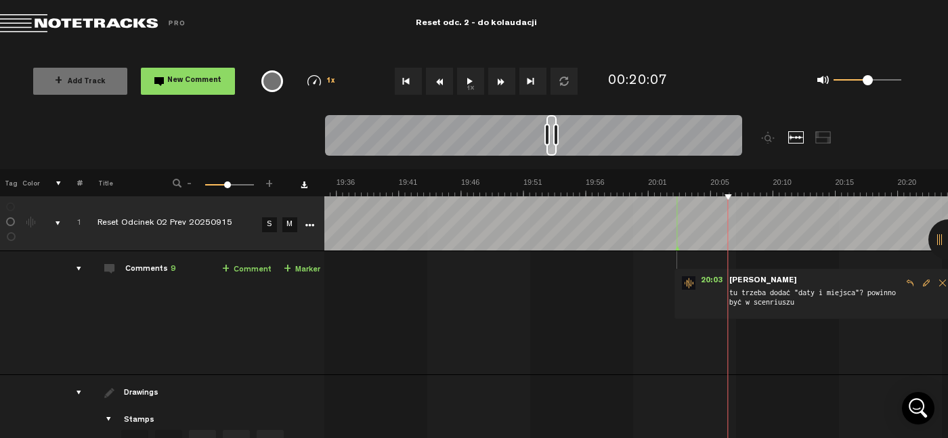
click at [918, 278] on span "Edit comment" at bounding box center [926, 282] width 16 height 9
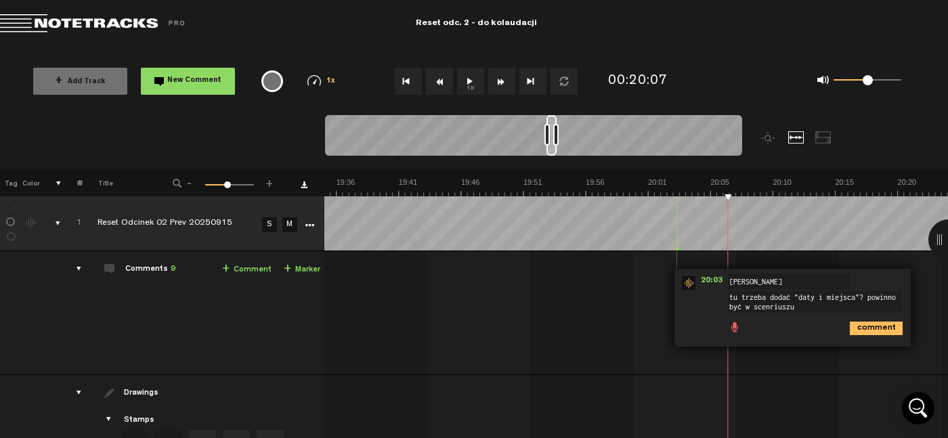
click at [795, 307] on textarea "tu trzeba dodać "daty i miejsca"? powinno być w scenriuszu" at bounding box center [815, 302] width 174 height 22
type textarea "tu trzeba dodać "daty i miejsca"? powinno być w scenariuszu"
click at [878, 330] on icon "comment" at bounding box center [876, 329] width 53 height 14
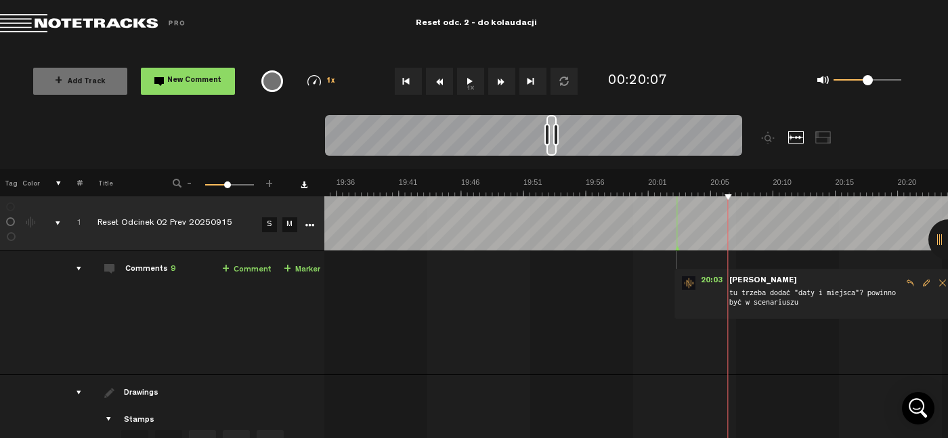
click at [918, 280] on span "Edit comment" at bounding box center [926, 282] width 16 height 9
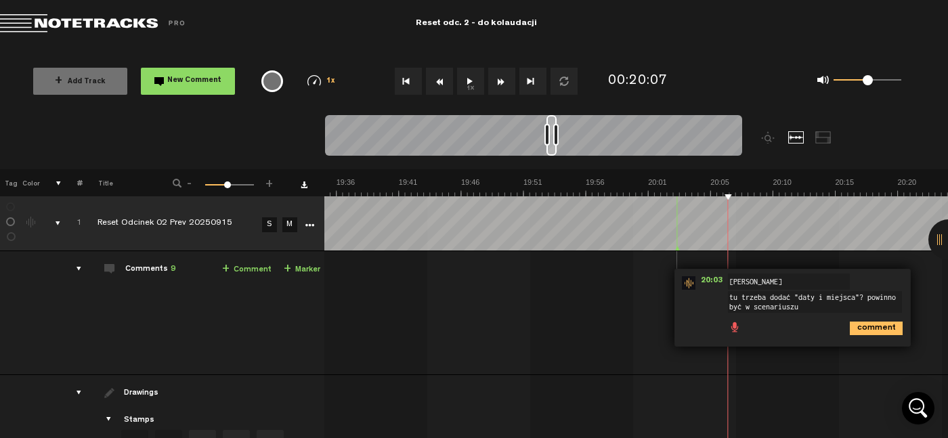
drag, startPoint x: 843, startPoint y: 304, endPoint x: 708, endPoint y: 301, distance: 135.4
click at [708, 301] on div "20:03 - NaN:NaN • : "tu trzeba dodać "daty i miejsca"? powinno być w scenariusz…" at bounding box center [792, 308] width 236 height 78
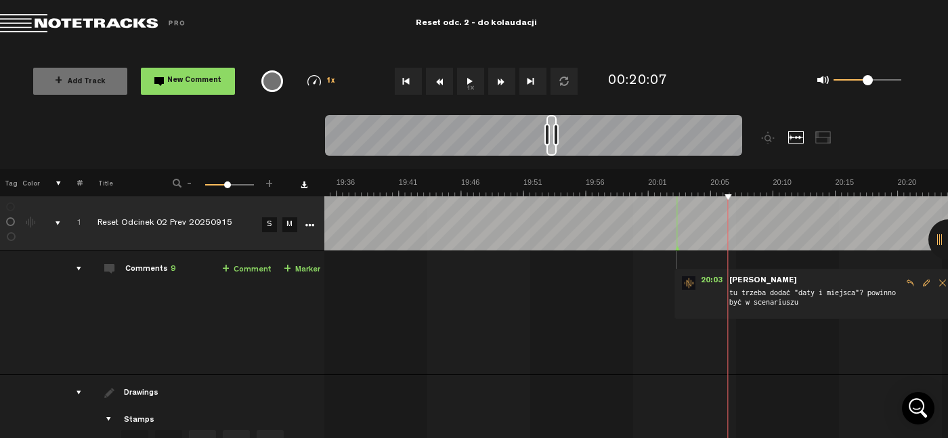
click at [462, 81] on button "1x" at bounding box center [470, 81] width 27 height 27
click at [923, 285] on span "Edit comment" at bounding box center [926, 282] width 16 height 9
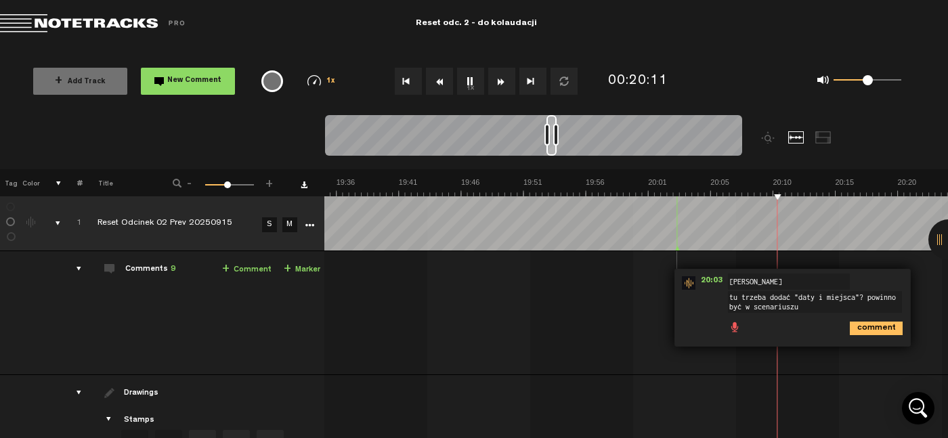
click at [810, 297] on textarea "tu trzeba dodać "daty i miejsca"? powinno być w scenariuszu" at bounding box center [815, 302] width 174 height 22
click at [844, 295] on textarea "tu trzeba dodać "datę i miejsca"? powinno być w scenariuszu" at bounding box center [815, 302] width 174 height 22
click at [858, 299] on textarea "tu trzeba dodać "datę i miejscę"? powinno być w scenariuszu" at bounding box center [815, 302] width 174 height 22
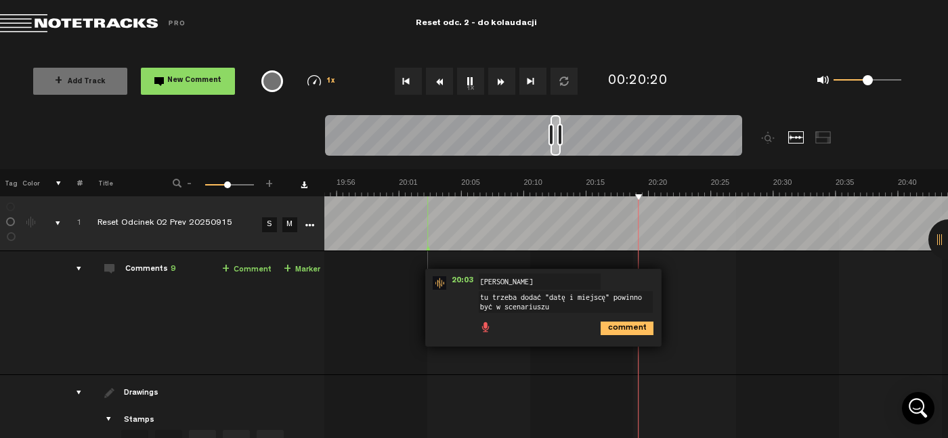
scroll to position [0, 15015]
type textarea "tu trzeba dodać "datę i miejscę". powinno być w scenariuszu"
click at [466, 82] on button "1x" at bounding box center [470, 81] width 27 height 27
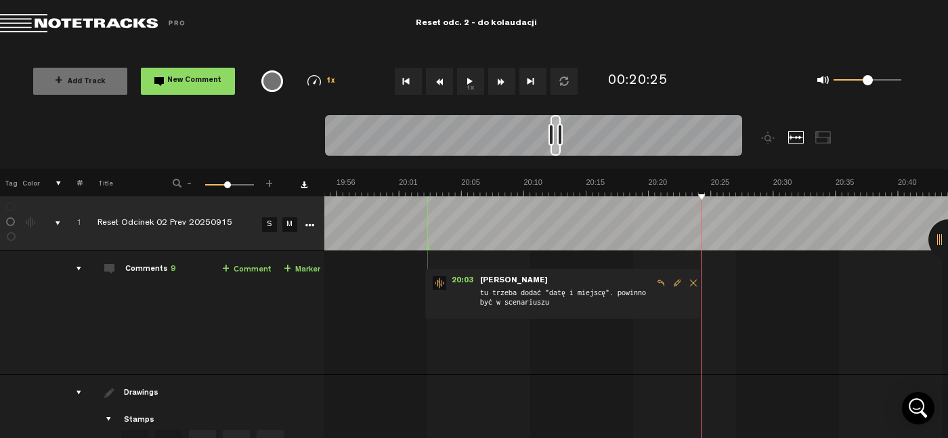
click at [669, 281] on span "Edit comment" at bounding box center [677, 282] width 16 height 9
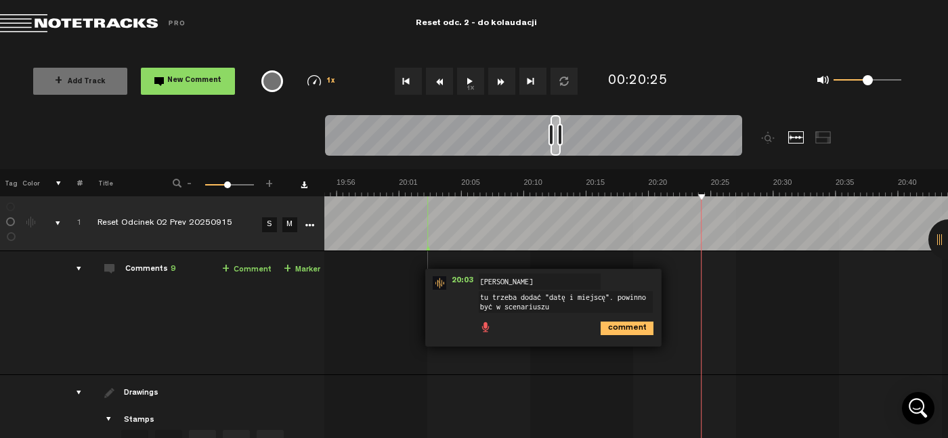
click at [605, 299] on textarea "tu trzeba dodać "datę i miejscę". powinno być w scenariuszu" at bounding box center [566, 302] width 174 height 22
click at [599, 299] on textarea "tu trzeba dodać "datę i miejscę", bo zmienia się scena" at bounding box center [566, 302] width 174 height 22
type textarea "tu trzeba dodać "datę i miejscę" , bo zmienia się scena"
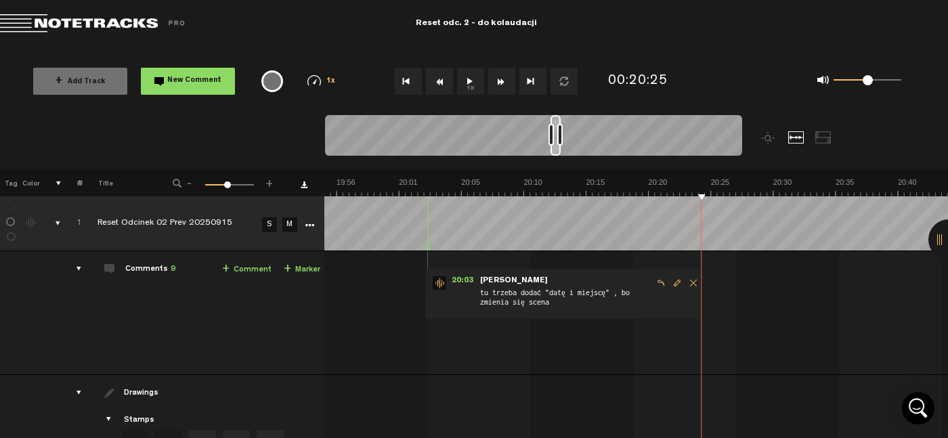
click at [670, 285] on span "Edit comment" at bounding box center [677, 282] width 16 height 9
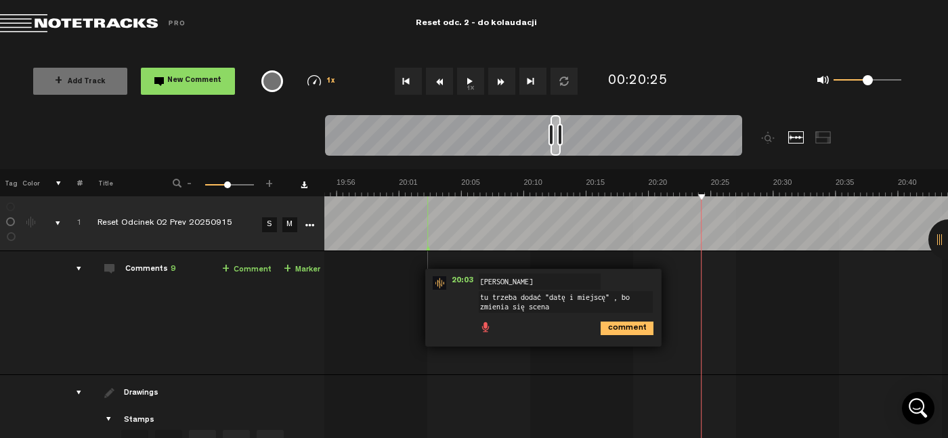
click at [601, 295] on textarea "tu trzeba dodać "datę i miejscę" , bo zmienia się scena" at bounding box center [566, 302] width 174 height 22
type textarea "tu trzeba dodać "datę i miejscę" (chyba zostało usunięte), bo zmienia się scena"
click at [612, 328] on icon "comment" at bounding box center [627, 329] width 53 height 14
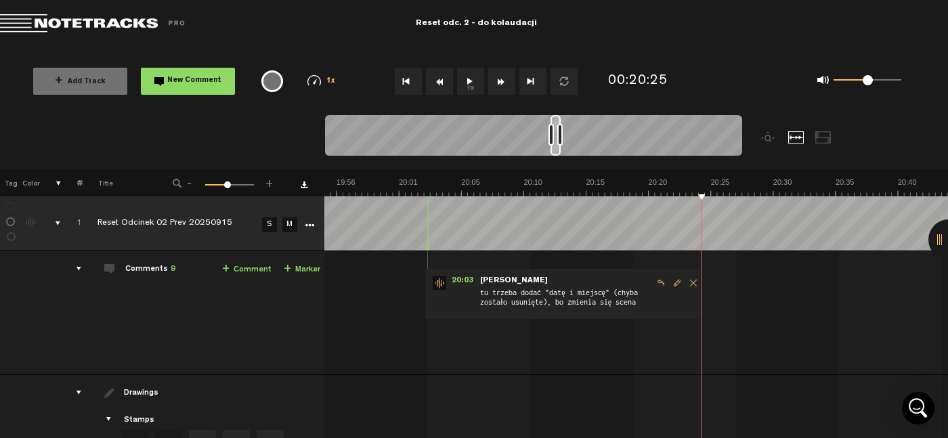
click at [671, 279] on span "Edit comment" at bounding box center [677, 282] width 16 height 9
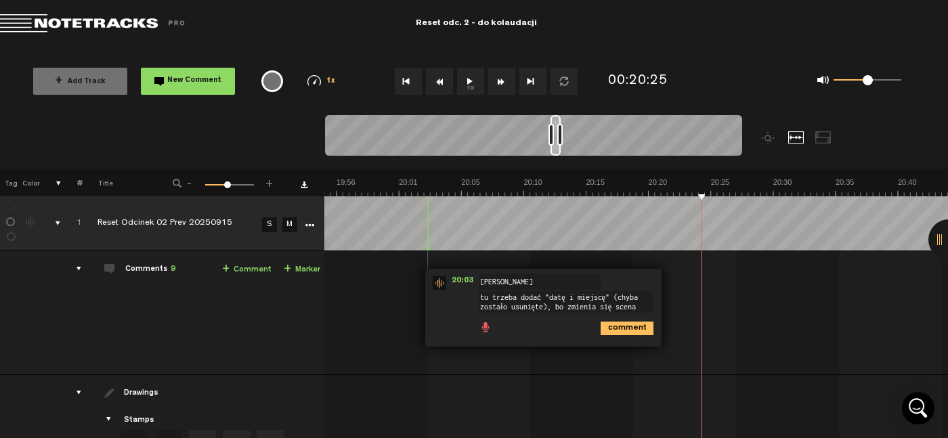
click at [599, 299] on textarea "tu trzeba dodać "datę i miejscę" (chyba zostało usunięte), bo zmienia się scena" at bounding box center [566, 302] width 174 height 22
type textarea "tu trzeba dodać "datę i miejsce" (chyba zostało usunięte), bo zmienia się scena"
click at [603, 328] on icon "comment" at bounding box center [627, 329] width 53 height 14
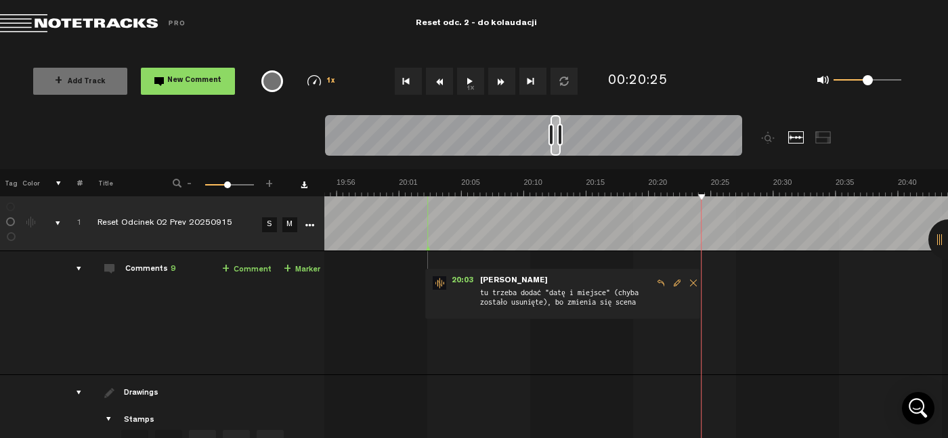
click at [476, 83] on button "1x" at bounding box center [470, 81] width 27 height 27
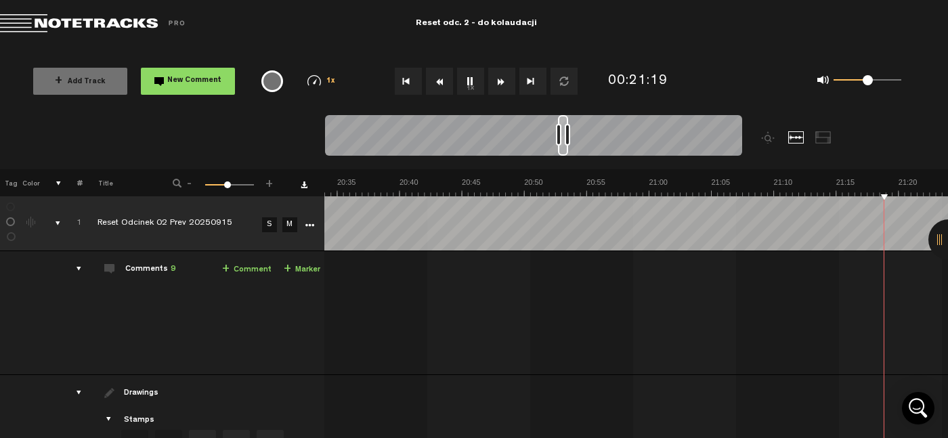
scroll to position [0, 15763]
click at [476, 83] on button "1x" at bounding box center [470, 81] width 27 height 27
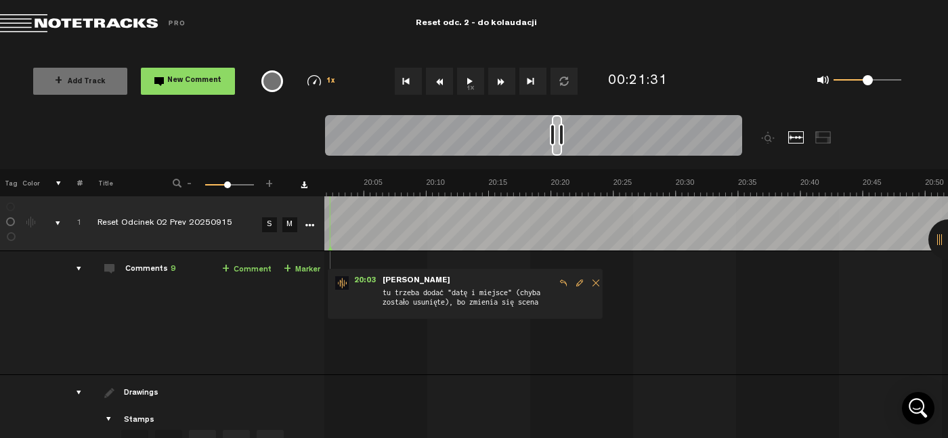
scroll to position [0, 0]
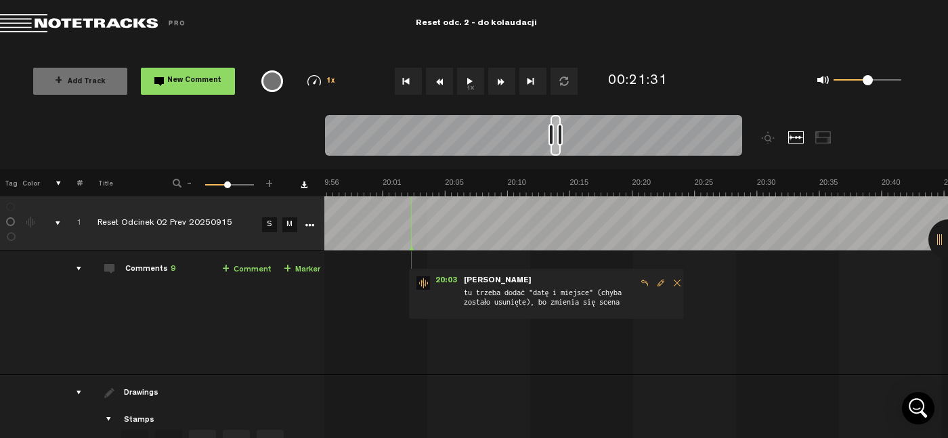
click at [657, 283] on span "Edit comment" at bounding box center [661, 282] width 16 height 9
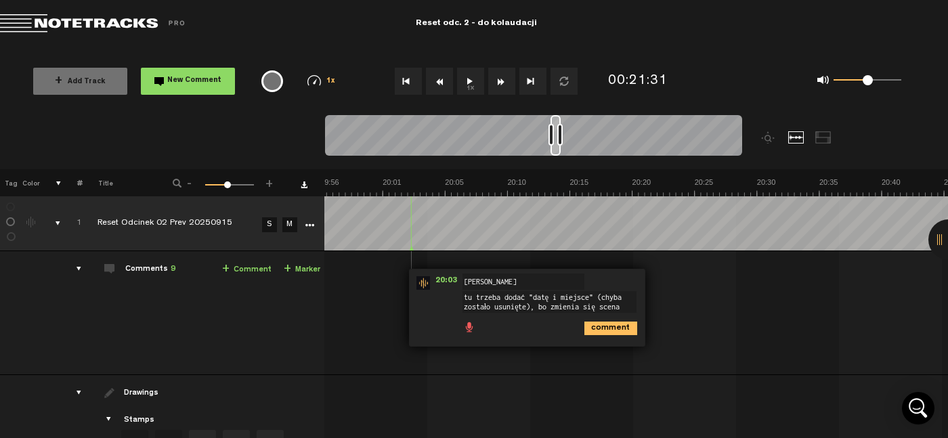
drag, startPoint x: 519, startPoint y: 293, endPoint x: 437, endPoint y: 292, distance: 81.2
click at [437, 292] on div "20:03 - NaN:NaN • : "tu trzeba dodać "datę i miejsce" (chyba zostało usunięte),…" at bounding box center [527, 308] width 236 height 78
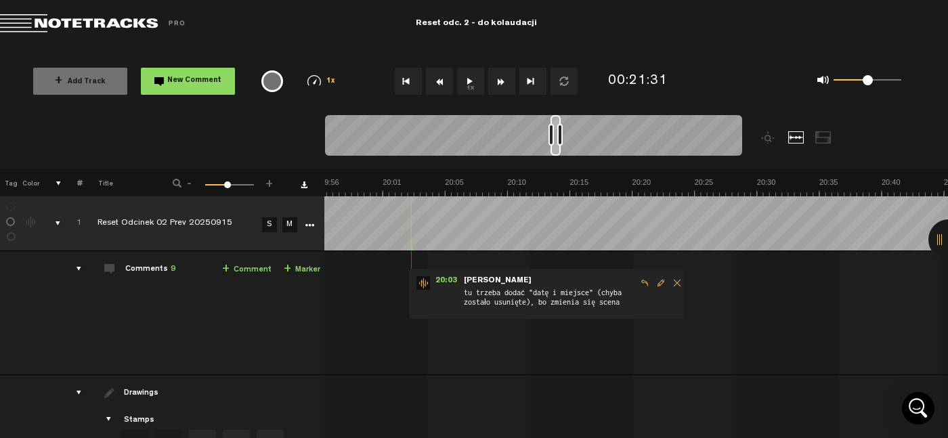
click at [653, 280] on span "Edit comment" at bounding box center [661, 282] width 16 height 9
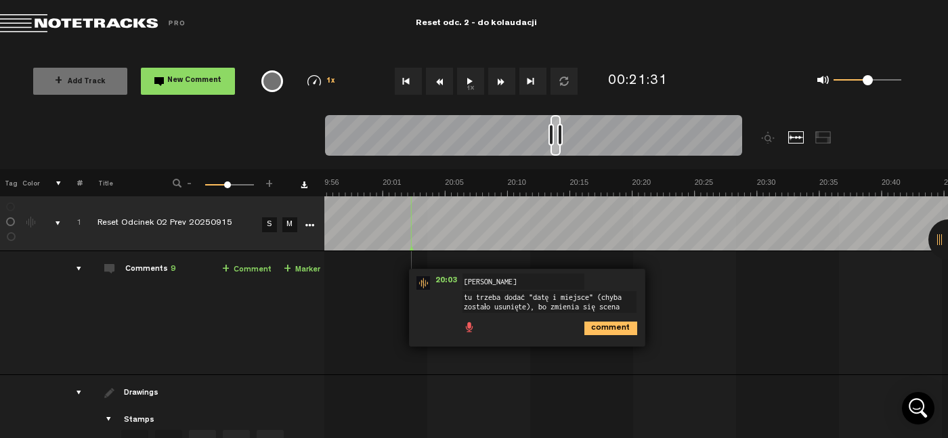
drag, startPoint x: 522, startPoint y: 297, endPoint x: 452, endPoint y: 299, distance: 70.4
click at [452, 299] on div "20:03 - NaN:NaN • : "tu trzeba dodać "datę i miejsce" (chyba zostało usunięte),…" at bounding box center [527, 308] width 236 height 78
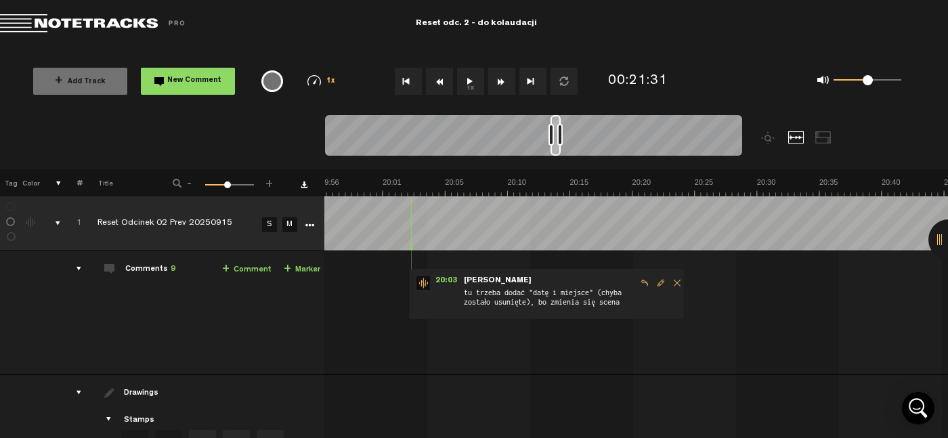
click at [653, 282] on span "Edit comment" at bounding box center [661, 282] width 16 height 9
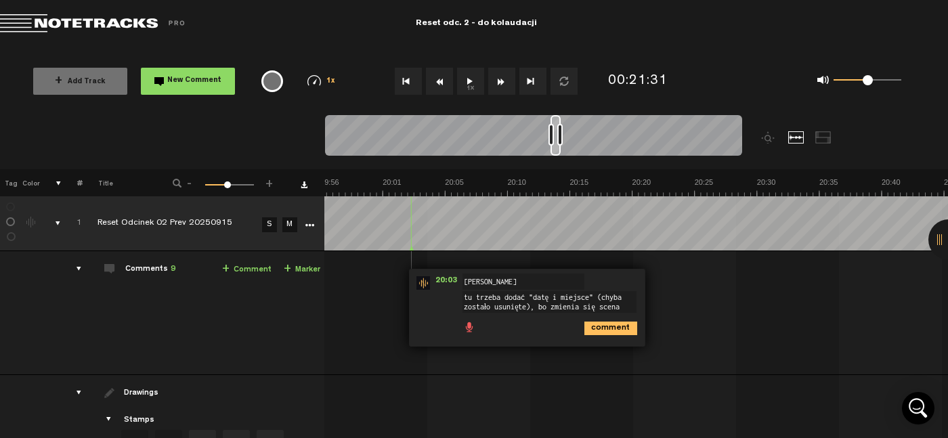
click at [530, 299] on textarea "tu trzeba dodać "datę i miejsce" (chyba zostało usunięte), bo zmienia się scena" at bounding box center [549, 302] width 174 height 22
click at [509, 297] on textarea "brakuje "datę i miejsce" (chyba zostało usunięte)" at bounding box center [549, 302] width 174 height 22
type textarea "brakuje "daty i miejsca" (chyba zostało usunięte)"
click at [594, 328] on icon "comment" at bounding box center [610, 329] width 53 height 14
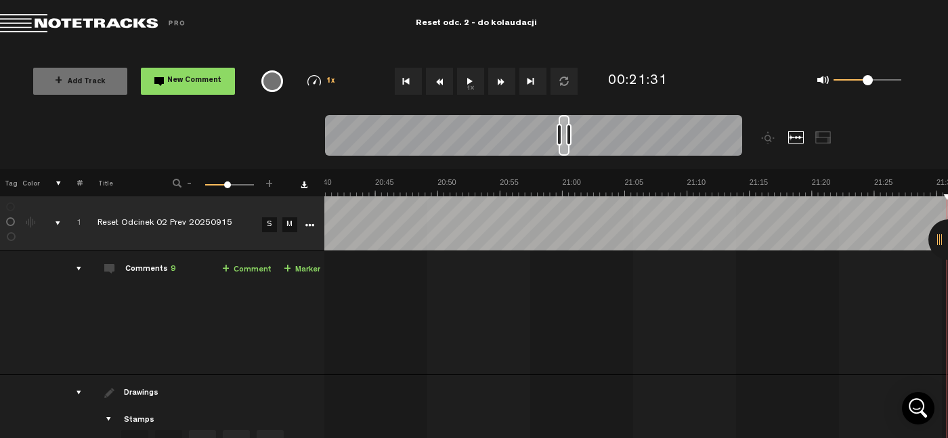
scroll to position [0, 15682]
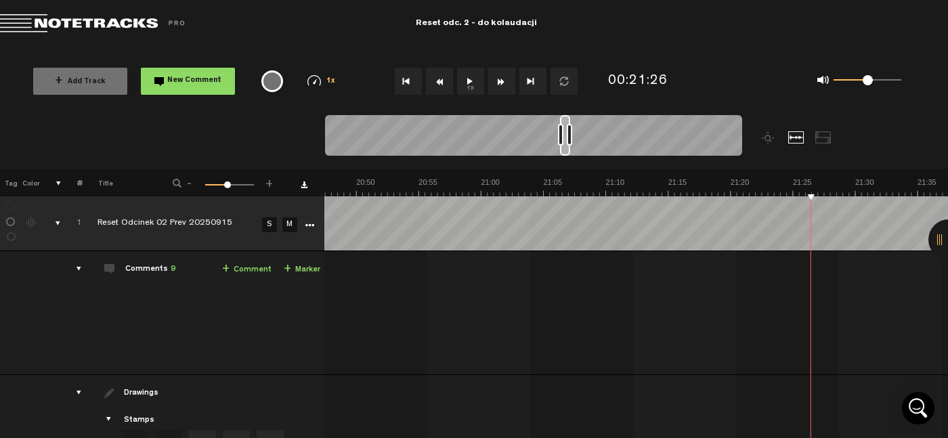
click at [472, 86] on button "1x" at bounding box center [470, 81] width 27 height 27
click at [466, 81] on button "1x" at bounding box center [470, 81] width 27 height 27
click at [247, 271] on link "+ Comment" at bounding box center [246, 270] width 49 height 16
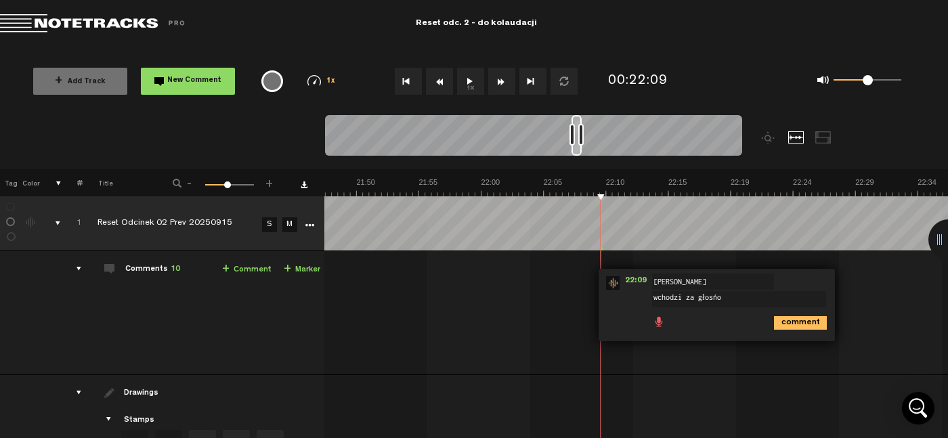
type textarea "wchodzi za głośno"
click at [785, 322] on icon "comment" at bounding box center [800, 323] width 53 height 14
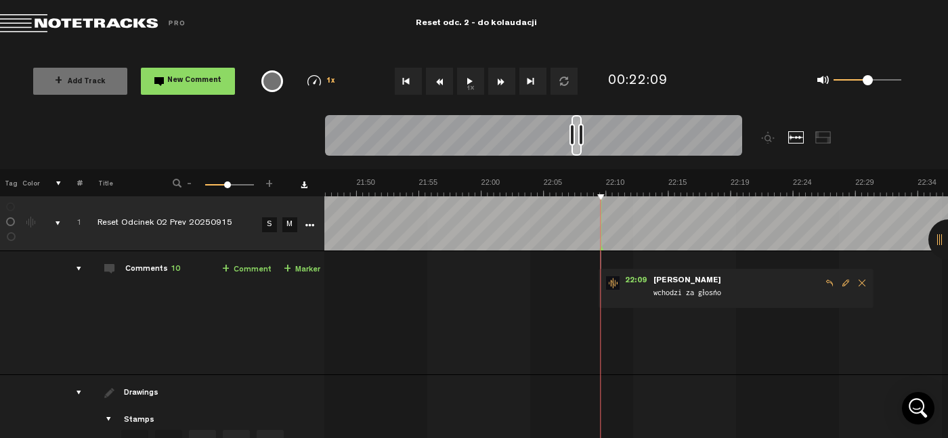
click at [469, 81] on button "1x" at bounding box center [470, 81] width 27 height 27
click at [469, 77] on button "1x" at bounding box center [470, 81] width 27 height 27
click at [854, 282] on span "Delete comment" at bounding box center [862, 282] width 16 height 9
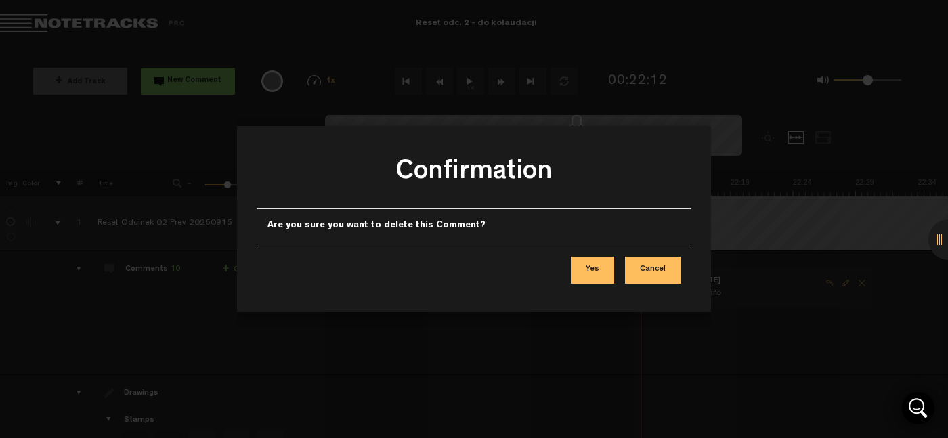
click at [594, 279] on button "Yes" at bounding box center [592, 270] width 43 height 27
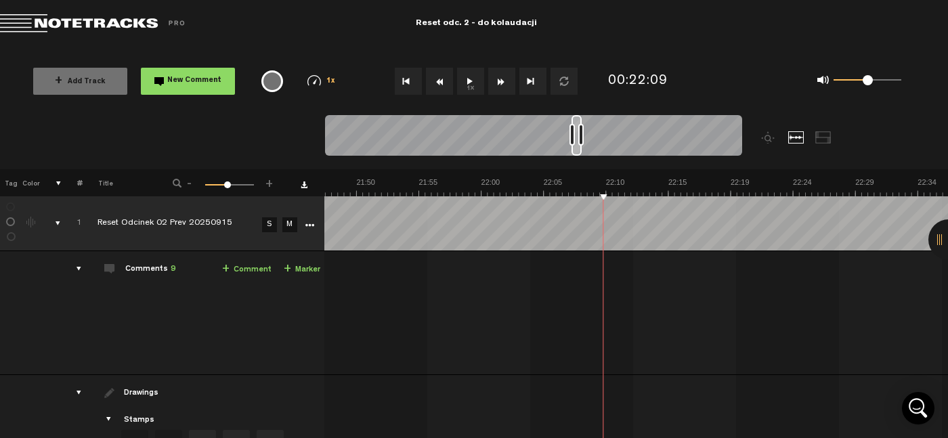
click at [472, 75] on button "1x" at bounding box center [470, 81] width 27 height 27
click at [251, 269] on link "+ Comment" at bounding box center [246, 270] width 49 height 16
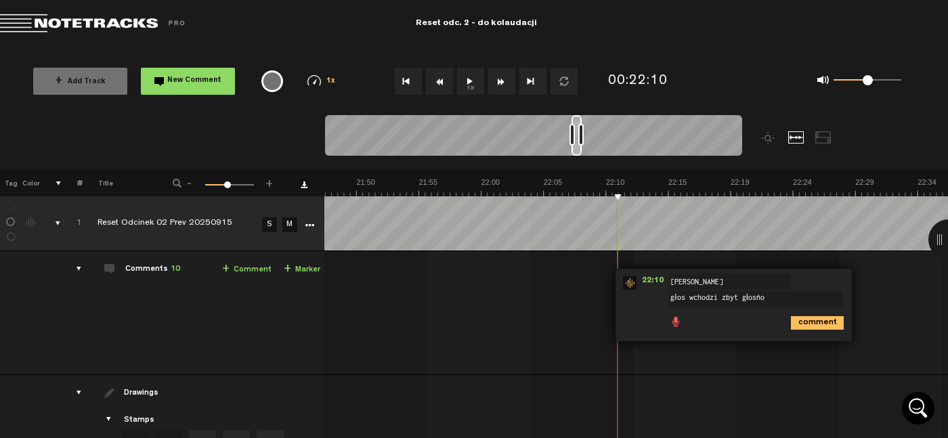
type textarea "głos wchodzi zbyt głośno"
click at [827, 316] on icon "comment" at bounding box center [817, 323] width 53 height 14
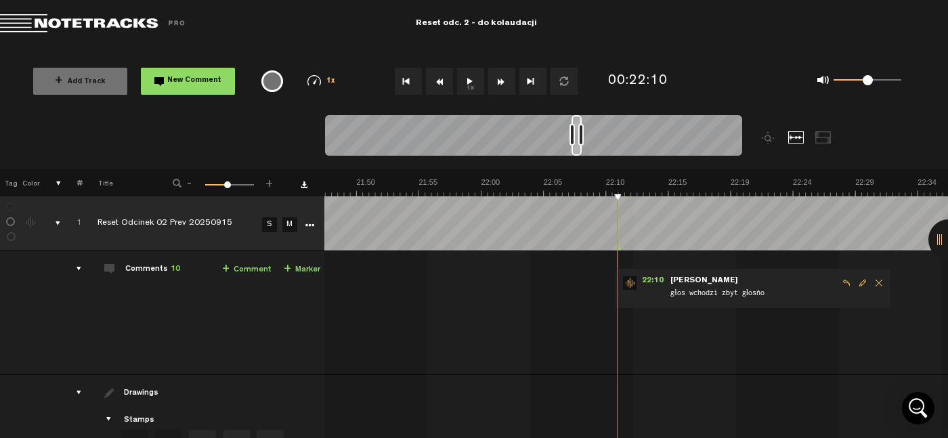
click at [470, 84] on button "1x" at bounding box center [470, 81] width 27 height 27
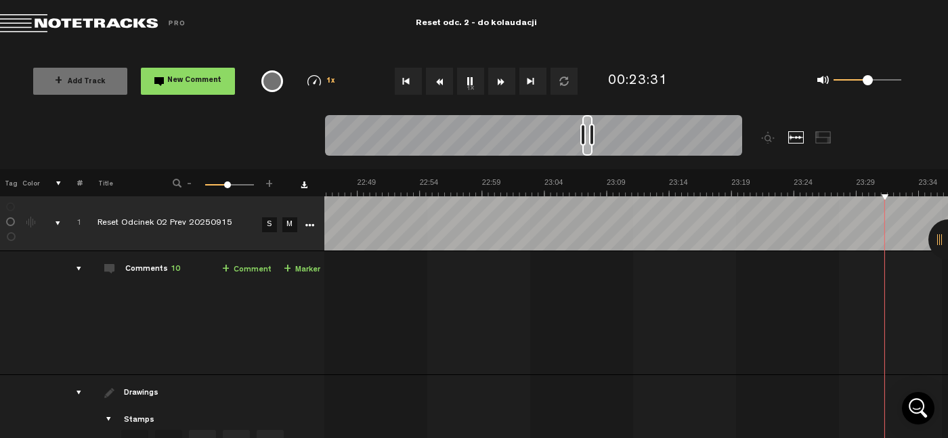
scroll to position [0, 17426]
click at [473, 86] on button "1x" at bounding box center [470, 81] width 27 height 27
click at [229, 267] on link "+ Comment" at bounding box center [246, 270] width 49 height 16
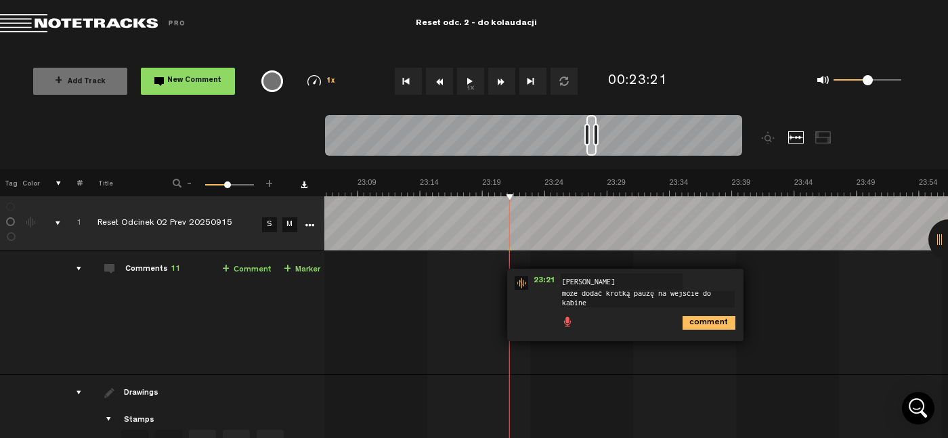
scroll to position [1, 0]
type textarea "może dodać krótką pauzę na wejście do kabinetu?"
click at [715, 324] on icon "comment" at bounding box center [708, 329] width 53 height 14
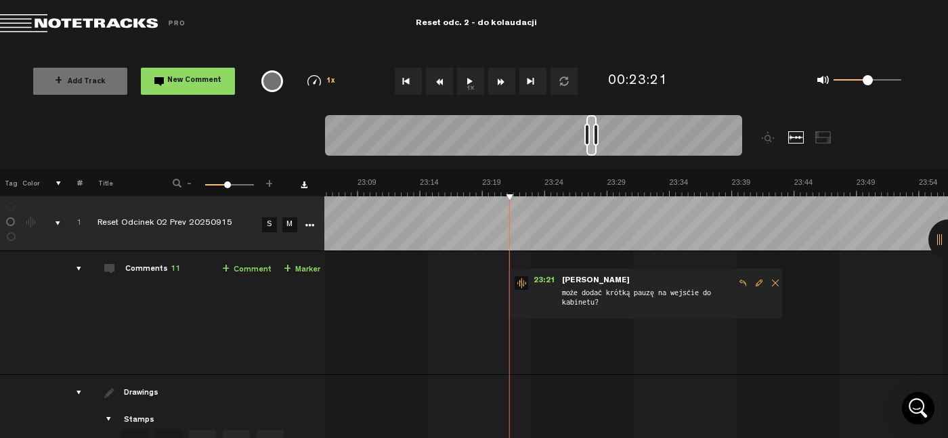
click at [470, 82] on button "1x" at bounding box center [470, 81] width 27 height 27
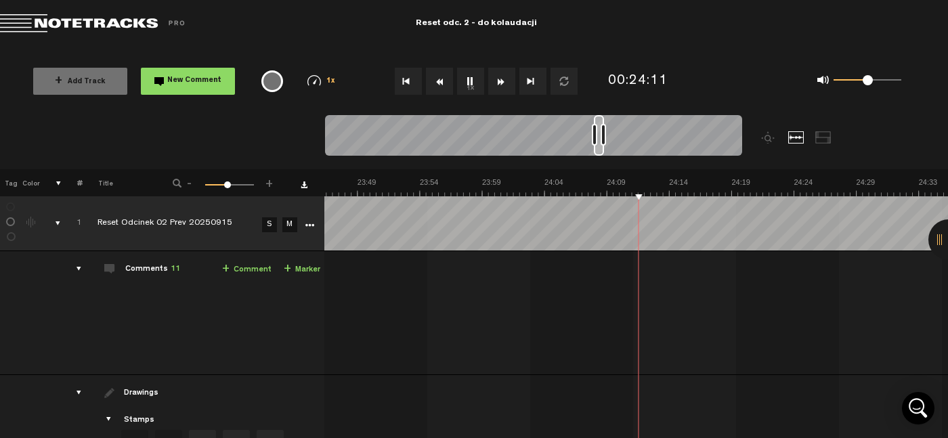
scroll to position [0, 17925]
click at [469, 88] on button "1x" at bounding box center [470, 81] width 27 height 27
click at [237, 272] on link "+ Comment" at bounding box center [246, 270] width 49 height 16
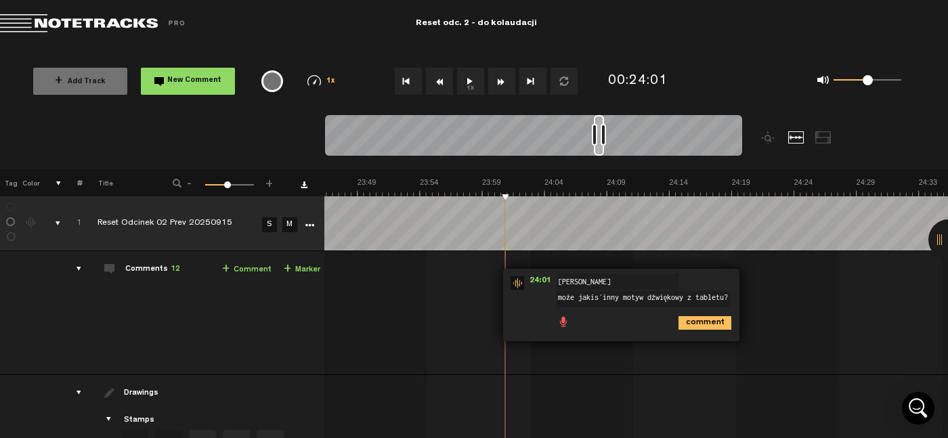
scroll to position [0, 0]
click at [569, 295] on textarea "może jakiś inny motyw dźwiękowy z tabletu?" at bounding box center [644, 299] width 174 height 16
click at [704, 296] on textarea "może dać jakiś inny motyw dźwiękowy z tabletu?" at bounding box center [644, 302] width 174 height 22
type textarea "może dać jakiś inny motyw dźwiękowy z tego tabletu?"
click at [688, 324] on icon "comment" at bounding box center [704, 329] width 53 height 14
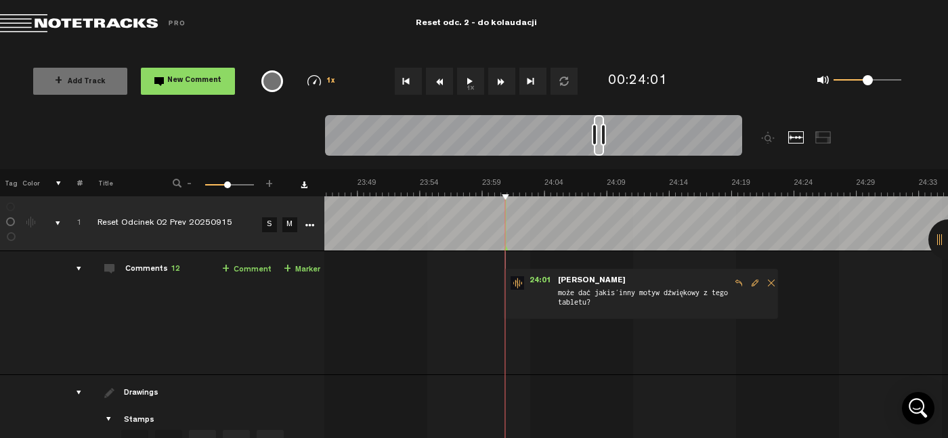
click at [478, 85] on button "1x" at bounding box center [470, 81] width 27 height 27
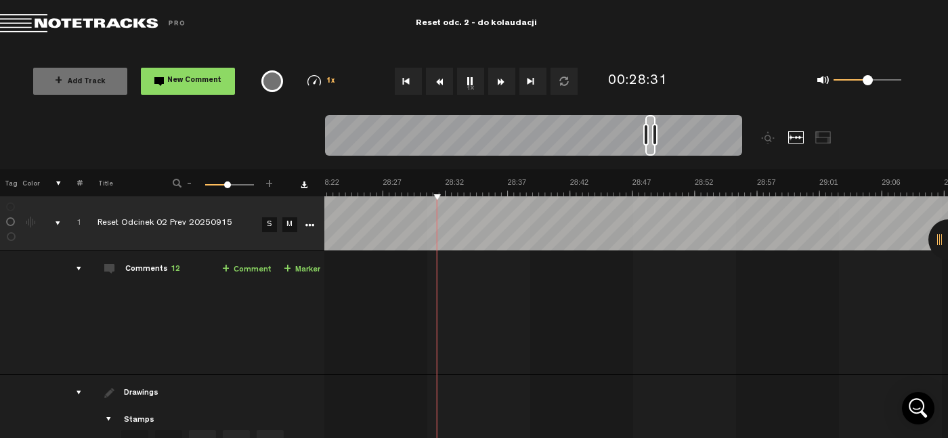
scroll to position [0, 21392]
click at [466, 78] on button "1x" at bounding box center [470, 81] width 27 height 27
click at [232, 260] on td "Comments 12 + Comment + Marker" at bounding box center [203, 313] width 242 height 124
click at [232, 274] on link "+ Comment" at bounding box center [246, 270] width 49 height 16
click at [232, 271] on link "+ Comment" at bounding box center [246, 270] width 49 height 16
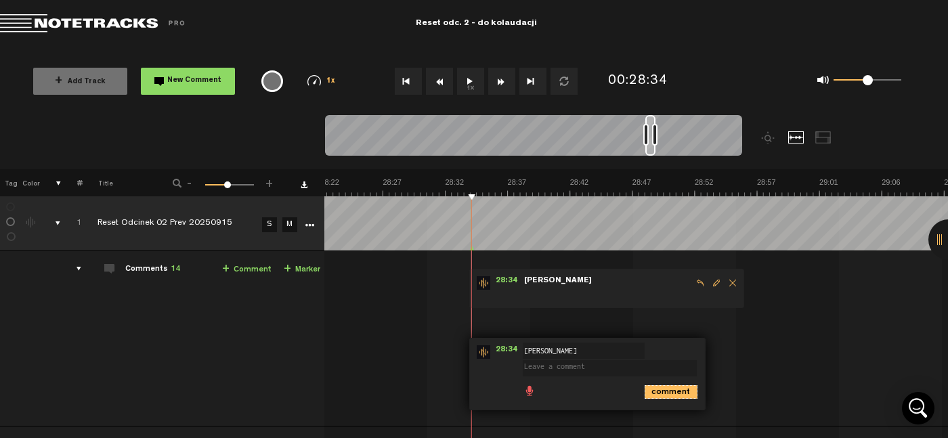
click at [645, 395] on icon "comment" at bounding box center [671, 392] width 53 height 14
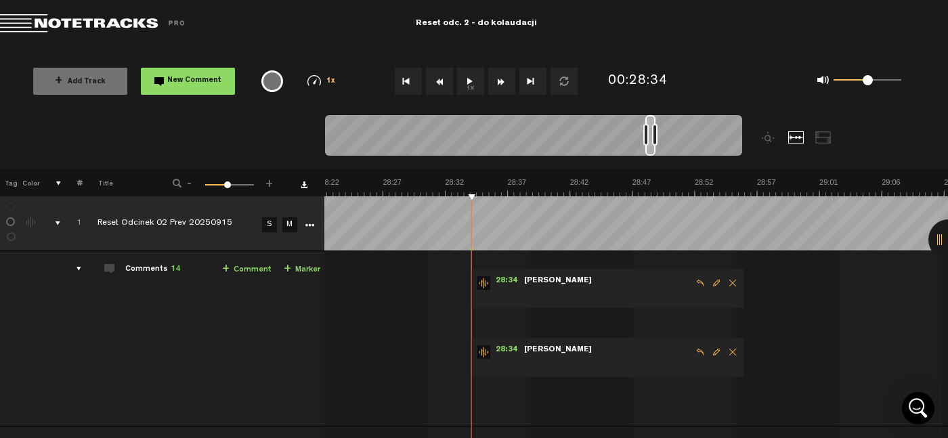
click at [725, 353] on span "Delete comment" at bounding box center [732, 351] width 16 height 9
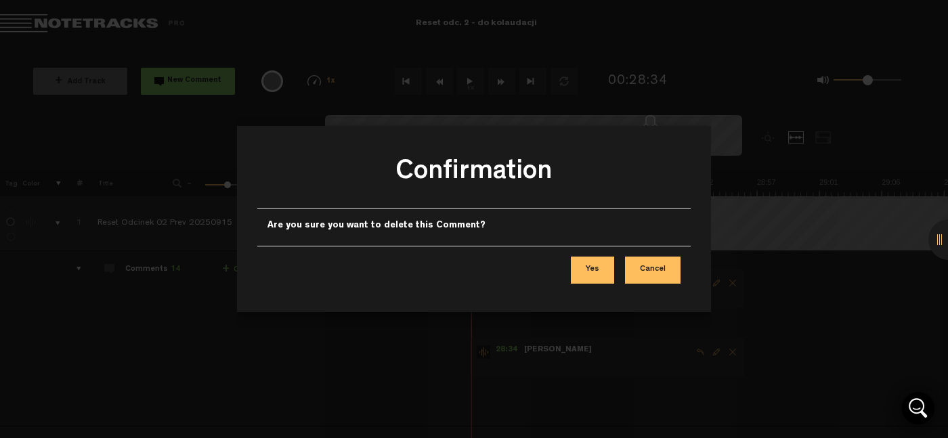
click at [600, 263] on button "Yes" at bounding box center [592, 270] width 43 height 27
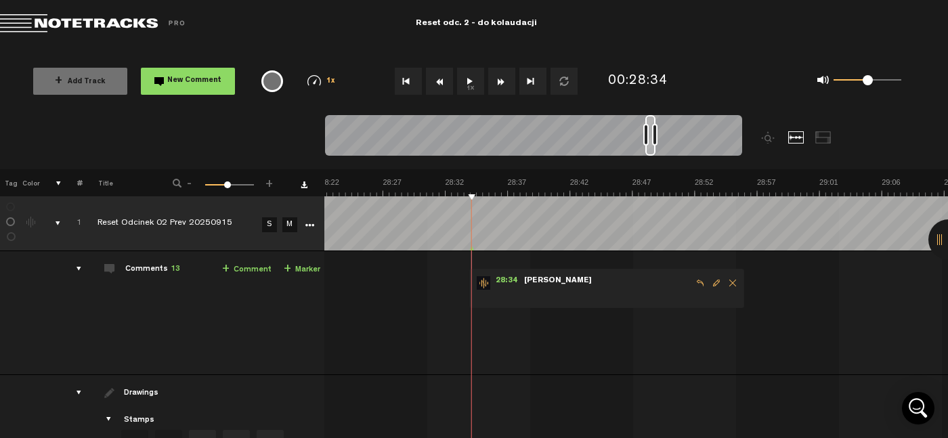
click at [708, 283] on span "Edit comment" at bounding box center [716, 282] width 16 height 9
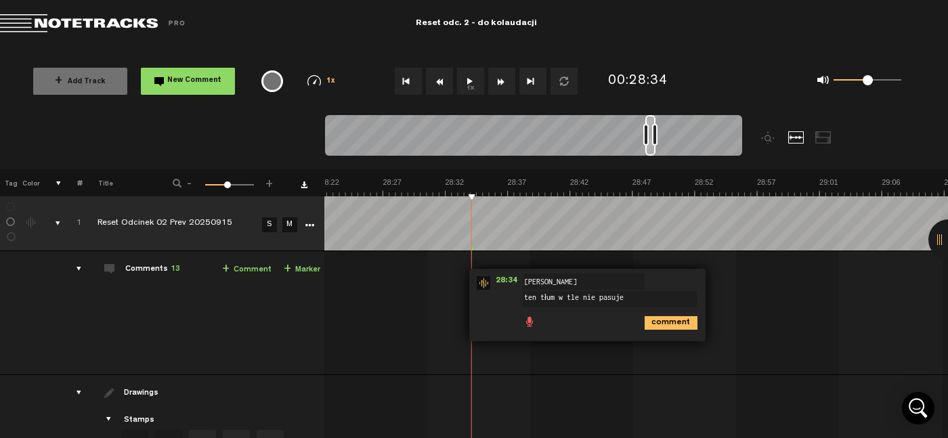
type textarea "ten tłum w tle nie pasuje"
click at [648, 322] on icon "comment" at bounding box center [671, 323] width 53 height 14
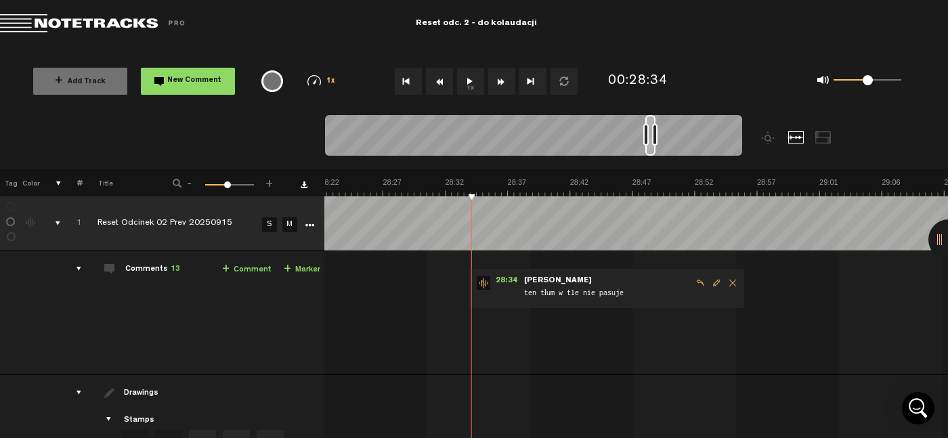
click at [474, 79] on button "1x" at bounding box center [470, 81] width 27 height 27
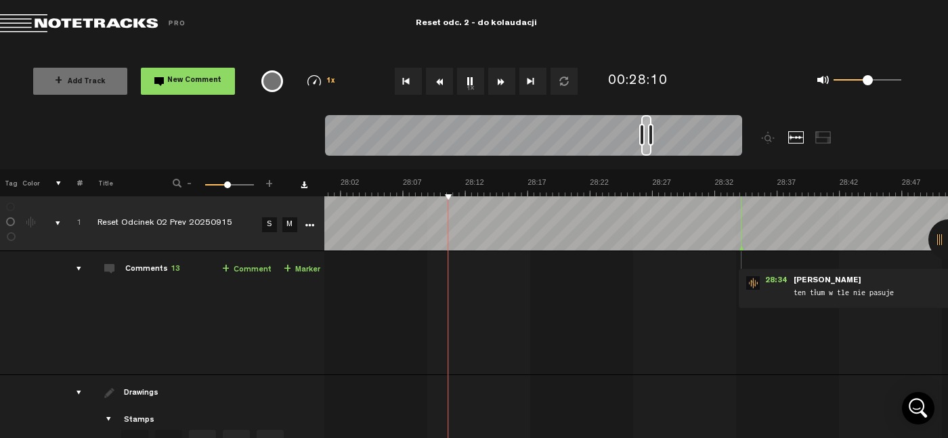
scroll to position [0, 21185]
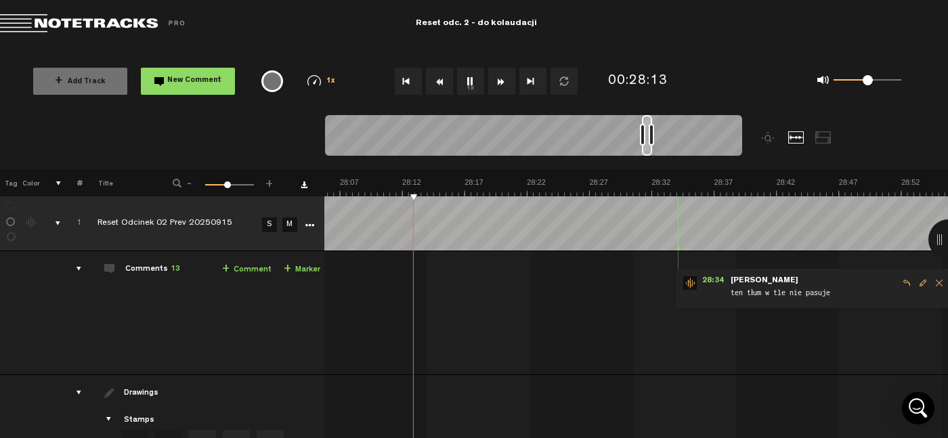
click at [915, 279] on span "Edit comment" at bounding box center [923, 282] width 16 height 9
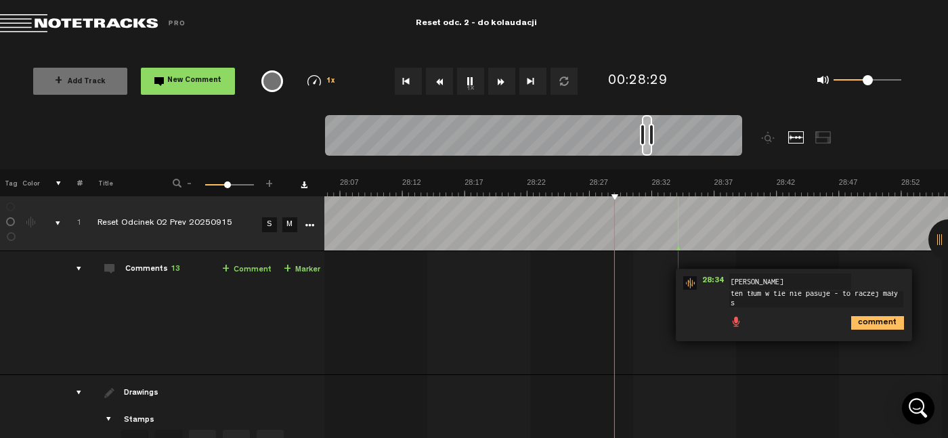
scroll to position [1, 0]
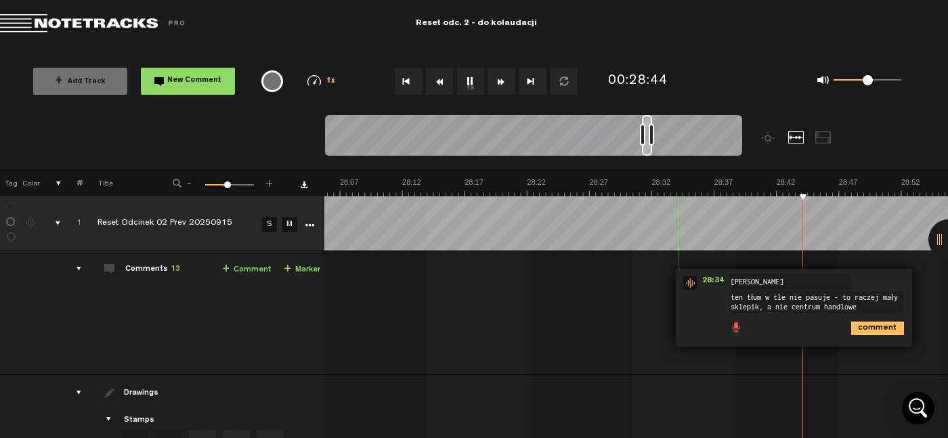
type textarea "ten tłum w tle nie pasuje - to raczej mały sklepik, a nie centrum handlowe"
click at [860, 328] on icon "comment" at bounding box center [877, 329] width 53 height 14
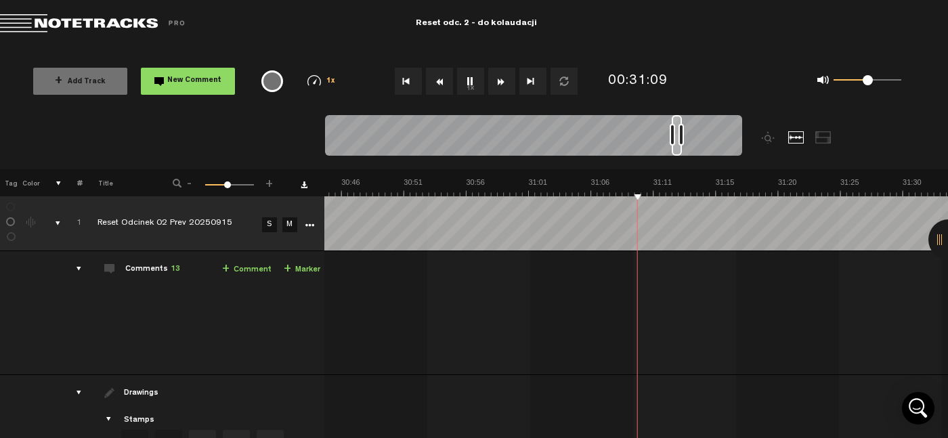
scroll to position [0, 23179]
click at [467, 85] on button "1x" at bounding box center [470, 81] width 27 height 27
click at [245, 274] on link "+ Comment" at bounding box center [246, 270] width 49 height 16
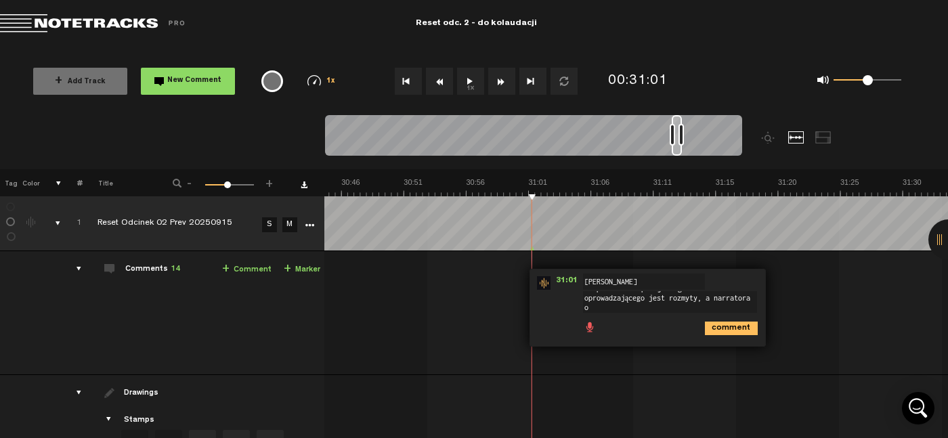
scroll to position [0, 0]
click at [605, 298] on textarea "to prześć nie pasuje - głos oprowadzającego jest rozmyty, a narratora ostry" at bounding box center [670, 307] width 174 height 32
type textarea "to przejście się nie klei - głos oprowadzającego jest rozmyty, a narratora ostry"
click at [716, 344] on icon "comment" at bounding box center [731, 339] width 53 height 14
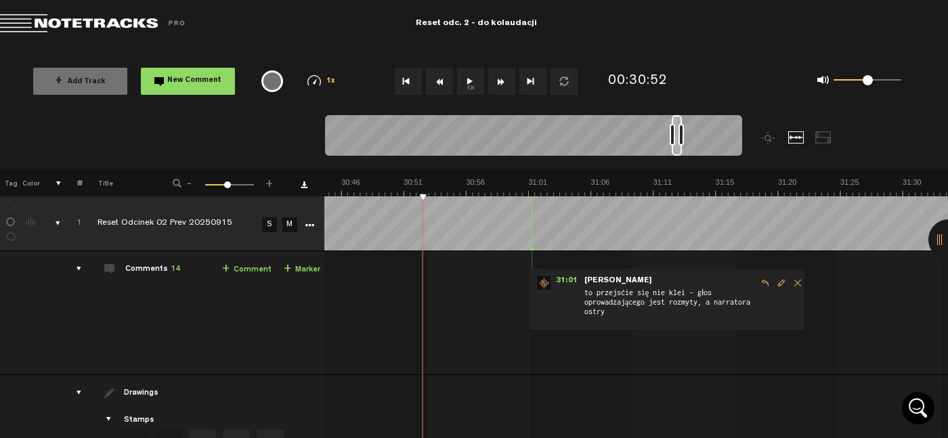
click at [475, 76] on button "1x" at bounding box center [470, 81] width 27 height 27
click at [460, 79] on button "1x" at bounding box center [470, 81] width 27 height 27
click at [773, 281] on span "Edit comment" at bounding box center [781, 282] width 16 height 9
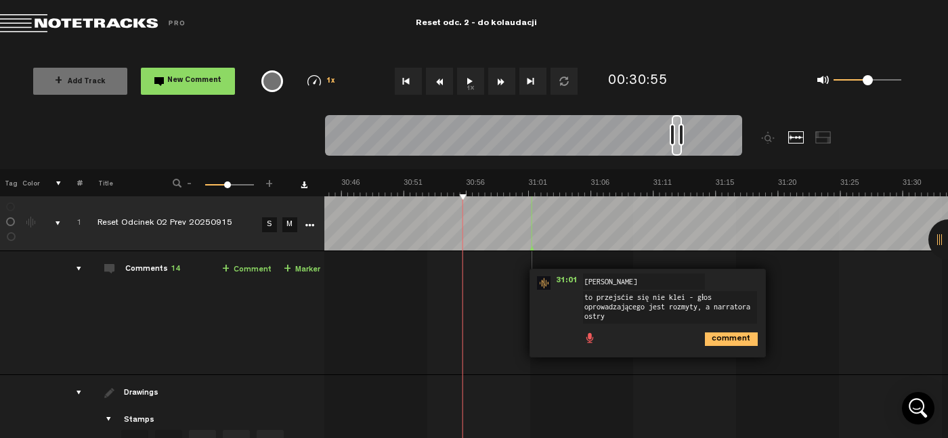
click at [659, 307] on textarea "to przejście się nie klei - głos oprowadzającego jest rozmyty, a narratora ostry" at bounding box center [670, 307] width 174 height 32
click at [707, 311] on textarea "to przejście się nie klei - głos oprowadzającego jest lekko rozmyty, a za chwil…" at bounding box center [670, 307] width 174 height 32
click at [714, 305] on textarea "to przejście się nie klei - głos oprowadzającego jest lekko rozmyty, a za chwil…" at bounding box center [670, 307] width 174 height 32
click at [603, 314] on textarea "to przejście się nie klei - głos oprowadzającego jest lekko zamulony, a za chwi…" at bounding box center [670, 307] width 174 height 32
type textarea "to przejście się nie klei - głos oprowadzającego jest lekko zamulony, a za chwi…"
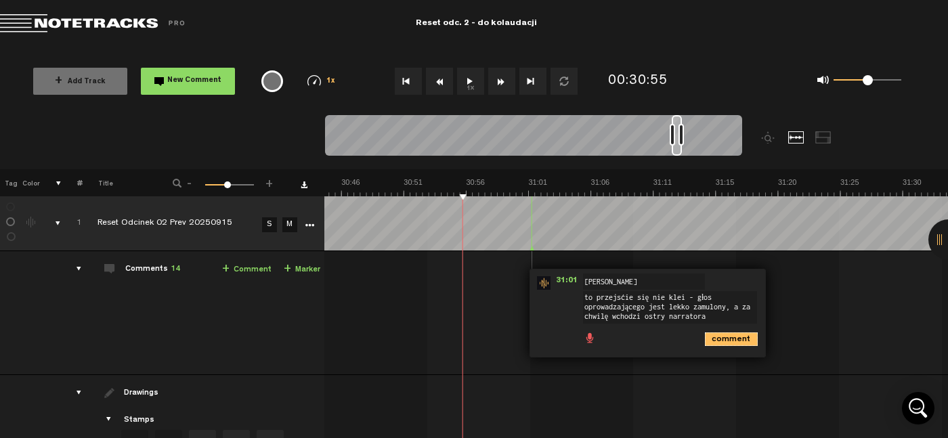
click at [717, 337] on icon "comment" at bounding box center [731, 339] width 53 height 14
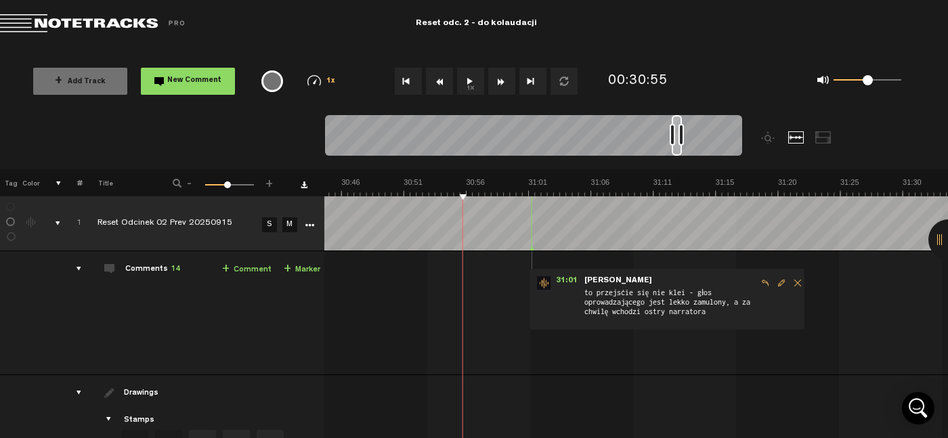
click at [471, 81] on button "1x" at bounding box center [470, 81] width 27 height 27
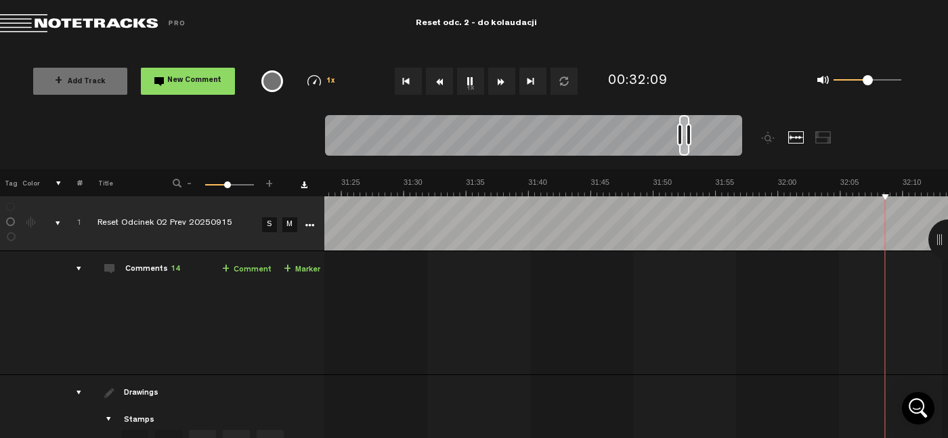
scroll to position [0, 23927]
click at [466, 74] on button "1x" at bounding box center [470, 81] width 27 height 27
click at [234, 268] on link "+ Comment" at bounding box center [246, 270] width 49 height 16
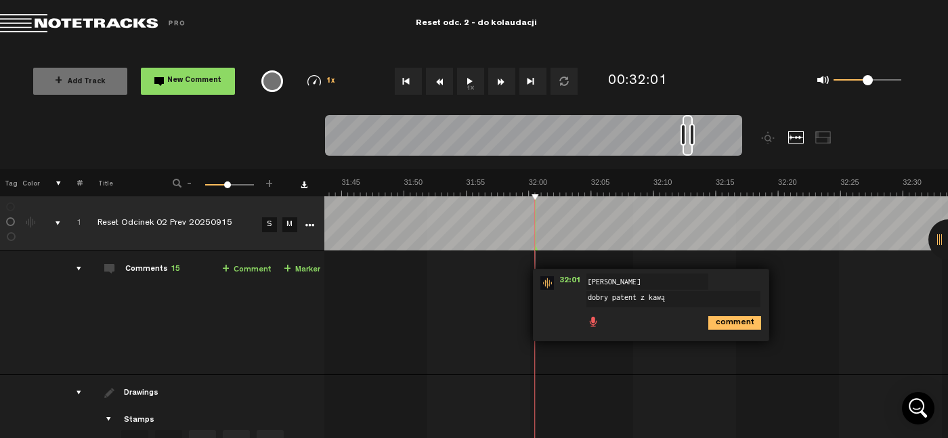
type textarea "dobry patent z kawą"
click at [735, 321] on icon "comment" at bounding box center [734, 323] width 53 height 14
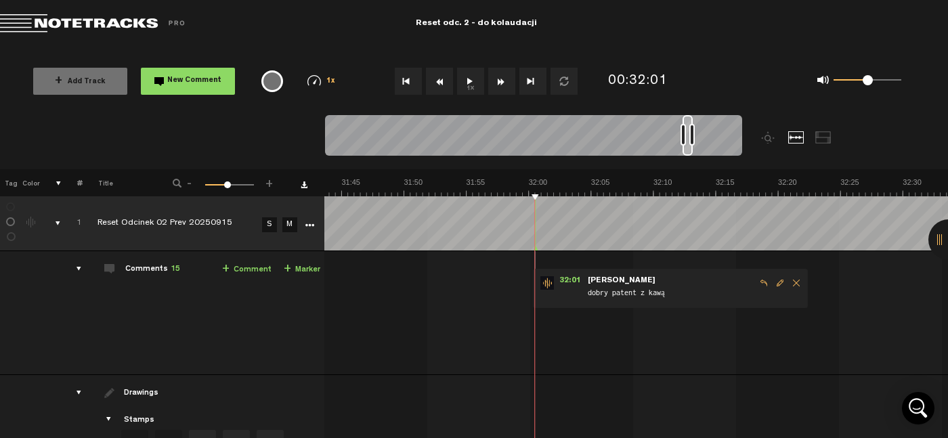
click at [465, 83] on button "1x" at bounding box center [470, 81] width 27 height 27
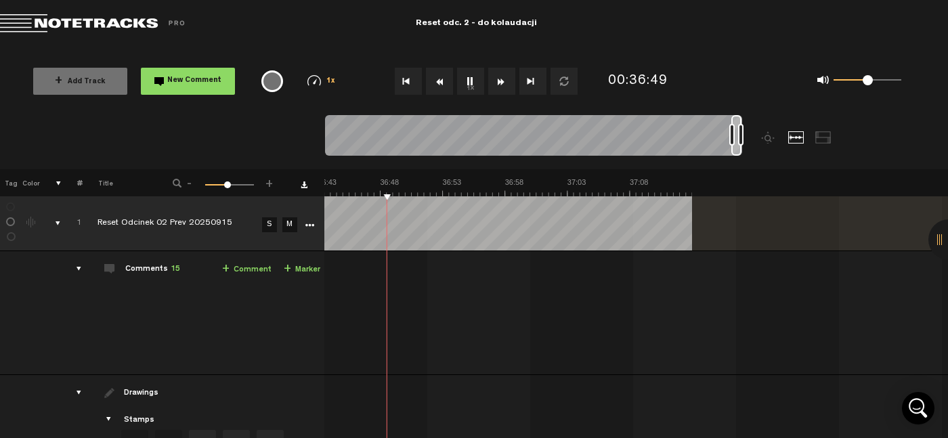
scroll to position [0, 27692]
click at [466, 80] on button "1x" at bounding box center [470, 81] width 27 height 27
click at [468, 83] on button "1x" at bounding box center [470, 81] width 27 height 27
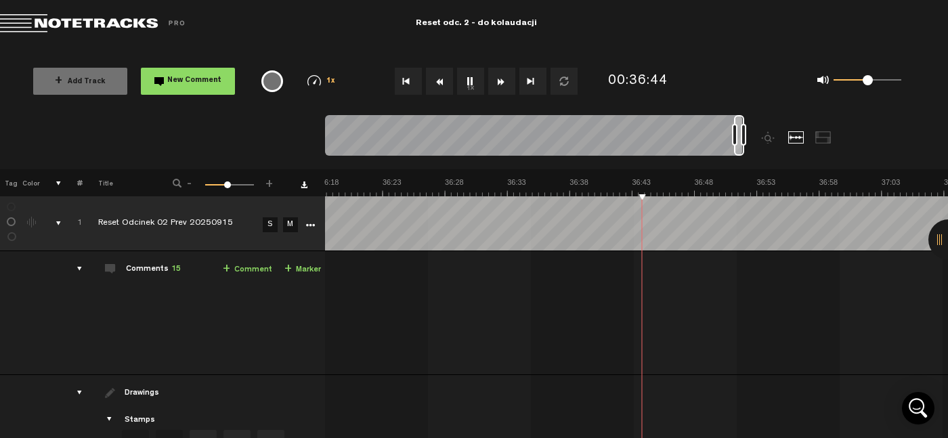
click at [466, 86] on button "1x" at bounding box center [470, 81] width 27 height 27
click at [242, 274] on link "+ Comment" at bounding box center [247, 270] width 49 height 16
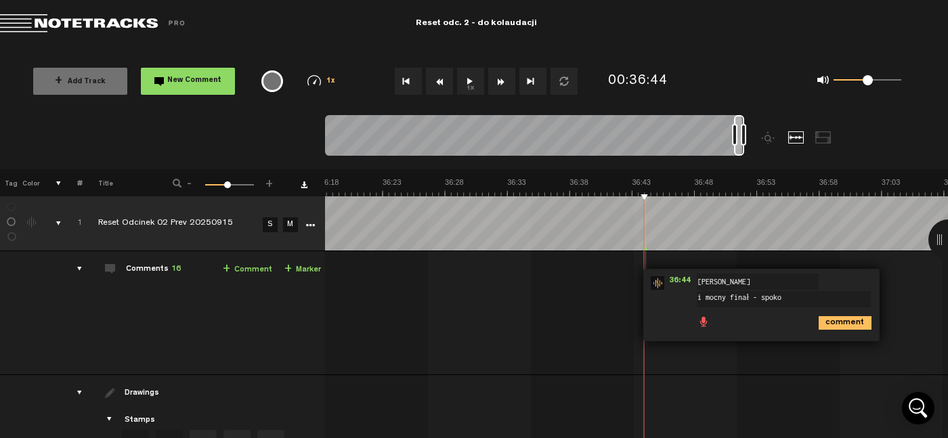
type textarea "i mocny finał - spoko"
click at [842, 319] on icon "comment" at bounding box center [845, 323] width 53 height 14
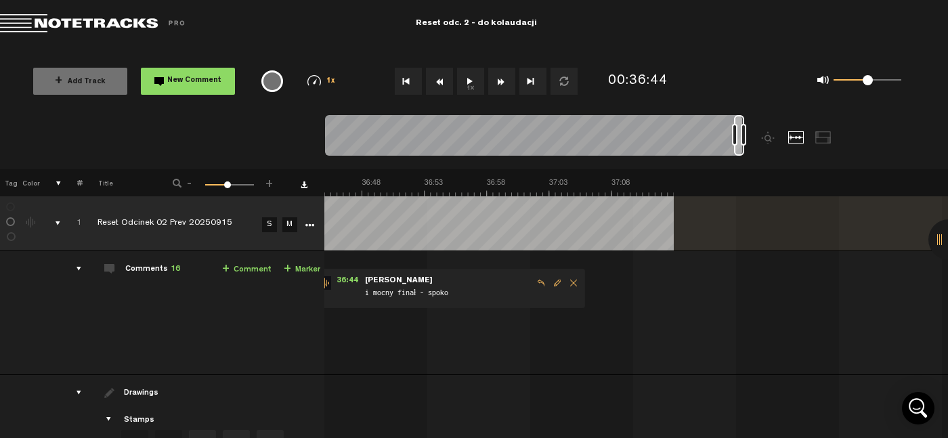
scroll to position [0, 27710]
click at [549, 280] on span "Edit comment" at bounding box center [557, 282] width 16 height 9
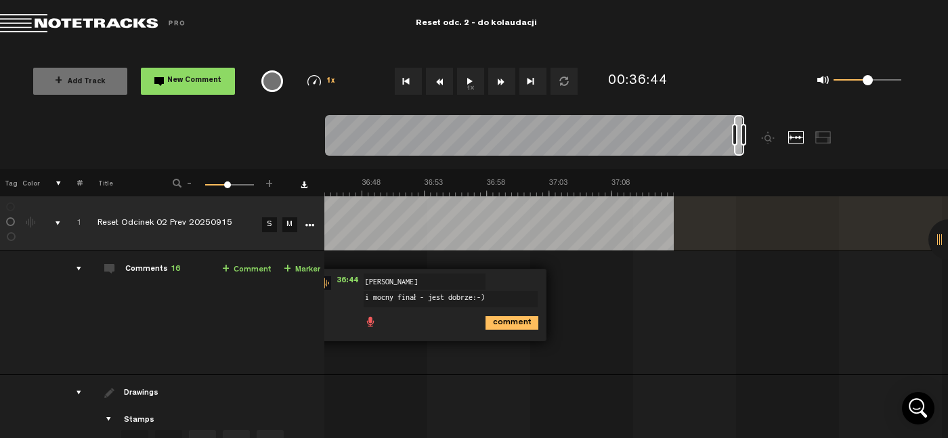
type textarea "i mocny finał - jest dobrze:-)"
click at [489, 317] on icon "comment" at bounding box center [511, 323] width 53 height 14
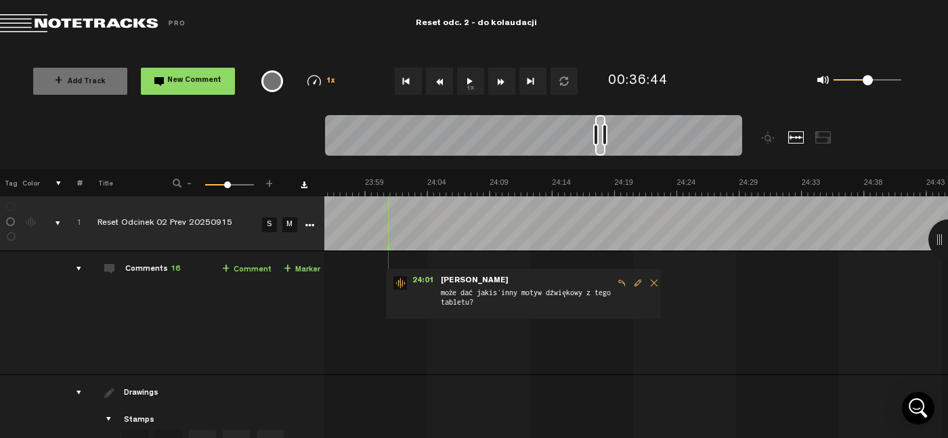
scroll to position [0, 0]
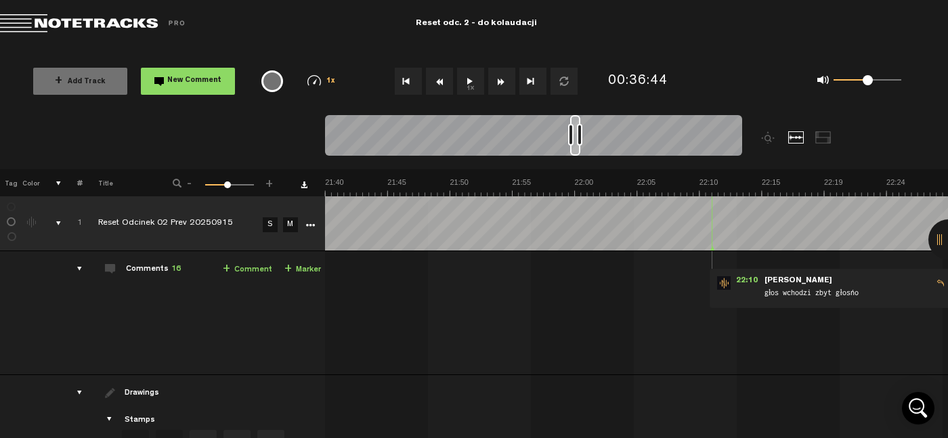
click at [462, 335] on td "1 Reset Odcinek 02 Prev 20250915 S M Reset Odcinek 02 Prev 20250915 by Licencju…" at bounding box center [637, 313] width 624 height 124
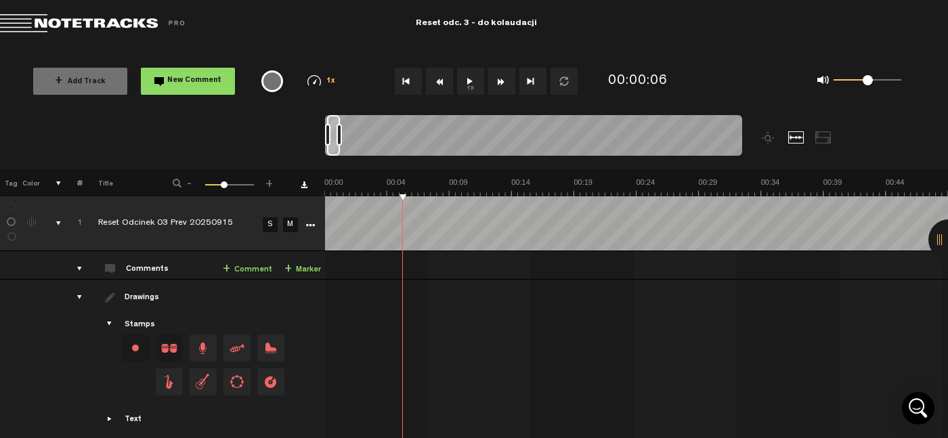
click at [477, 86] on button "1x" at bounding box center [470, 81] width 27 height 27
click at [471, 86] on button "1x" at bounding box center [470, 81] width 27 height 27
click at [471, 75] on button "1x" at bounding box center [470, 81] width 27 height 27
click at [465, 84] on button "1x" at bounding box center [470, 81] width 27 height 27
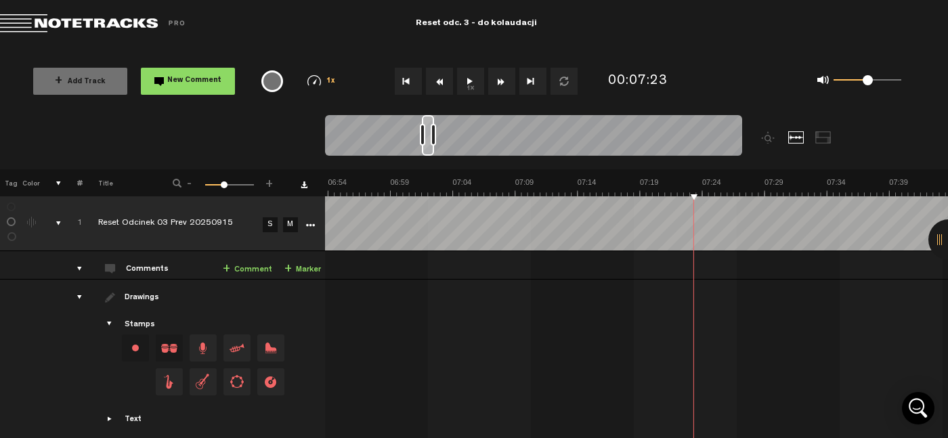
click at [465, 84] on button "1x" at bounding box center [470, 81] width 27 height 27
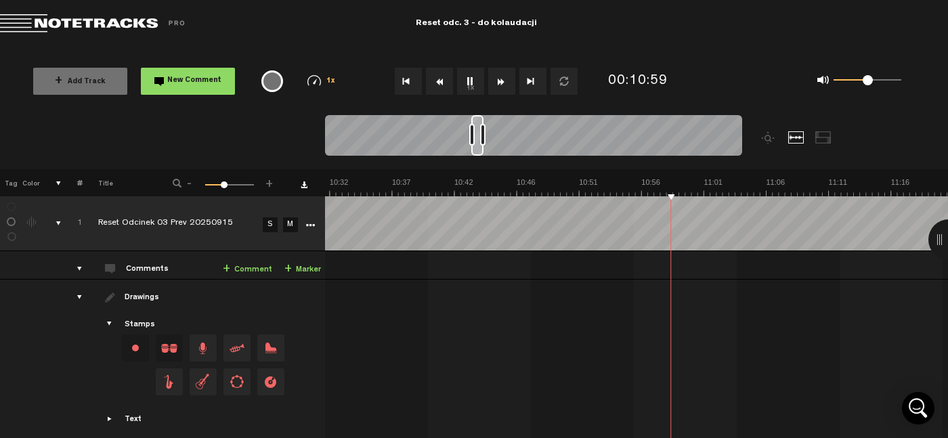
click at [466, 78] on button "1x" at bounding box center [470, 81] width 27 height 27
click at [255, 274] on link "+ Comment" at bounding box center [247, 270] width 49 height 16
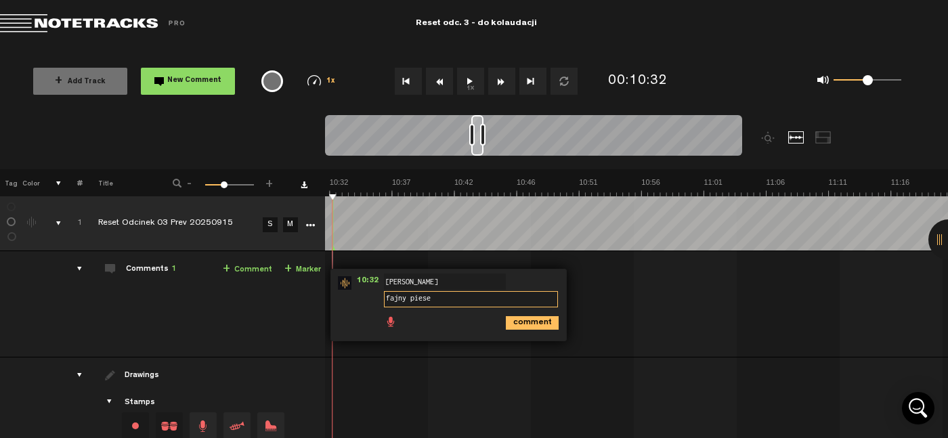
type textarea "fajny piesek"
click at [549, 332] on div "comment" at bounding box center [450, 322] width 225 height 26
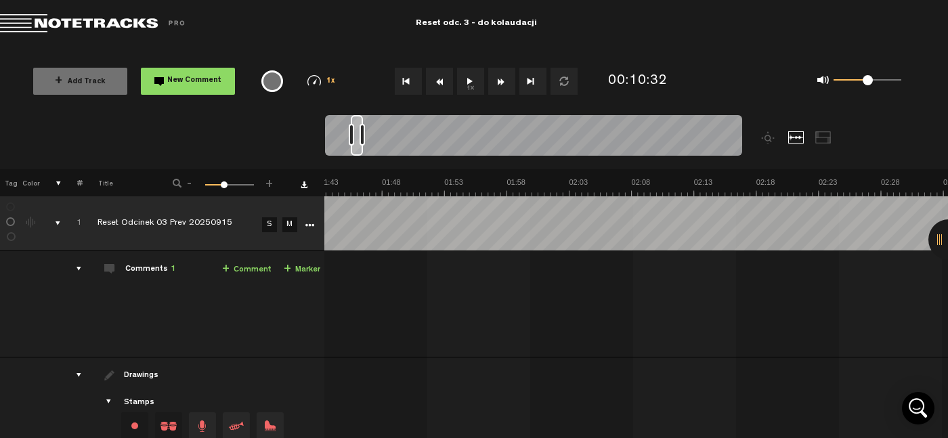
scroll to position [0, 1801]
click at [469, 80] on button "1x" at bounding box center [470, 81] width 27 height 27
click at [464, 80] on button "1x" at bounding box center [470, 81] width 27 height 27
click at [227, 269] on link "+ Comment" at bounding box center [246, 270] width 49 height 16
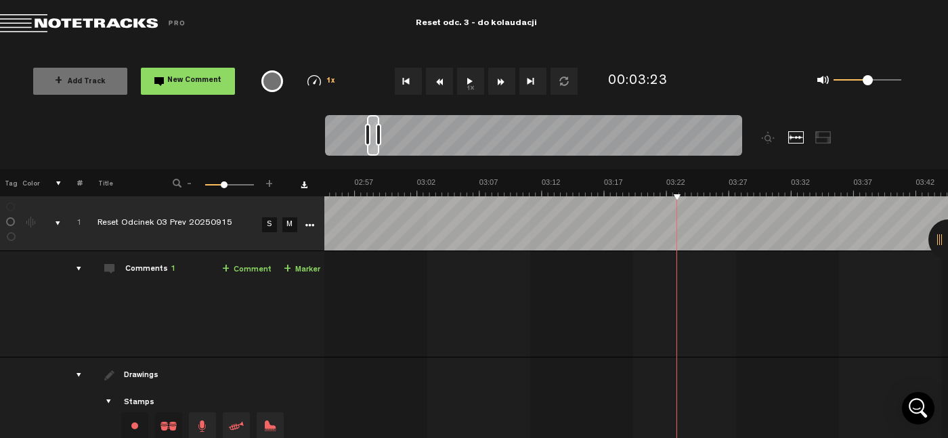
scroll to position [0, 2215]
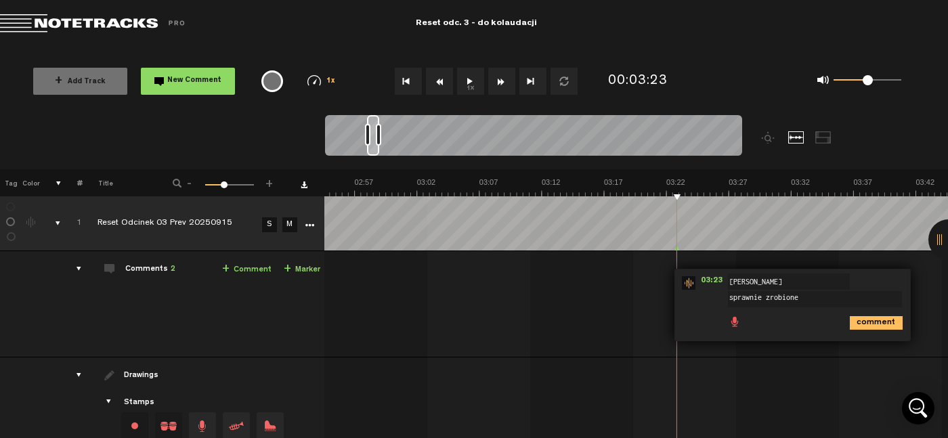
type textarea "sprawnie zrobione"
click at [858, 324] on icon "comment" at bounding box center [876, 323] width 53 height 14
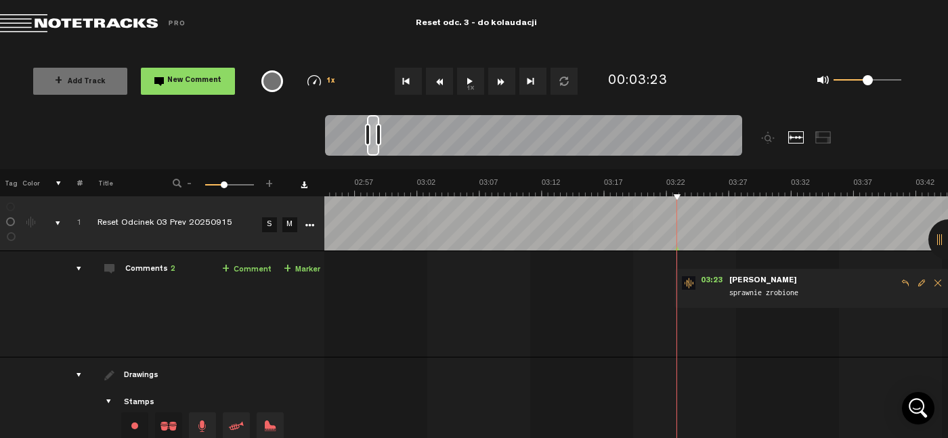
click at [466, 76] on button "1x" at bounding box center [470, 81] width 27 height 27
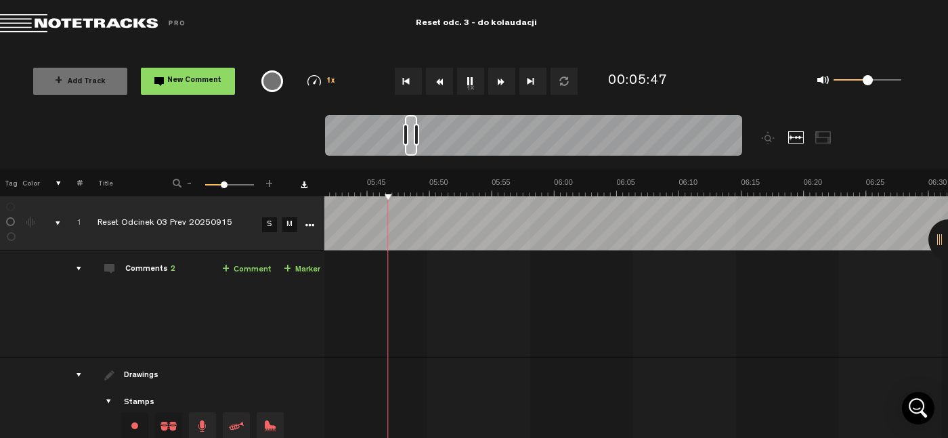
scroll to position [0, 4322]
click at [224, 272] on link "+ Comment" at bounding box center [246, 270] width 49 height 16
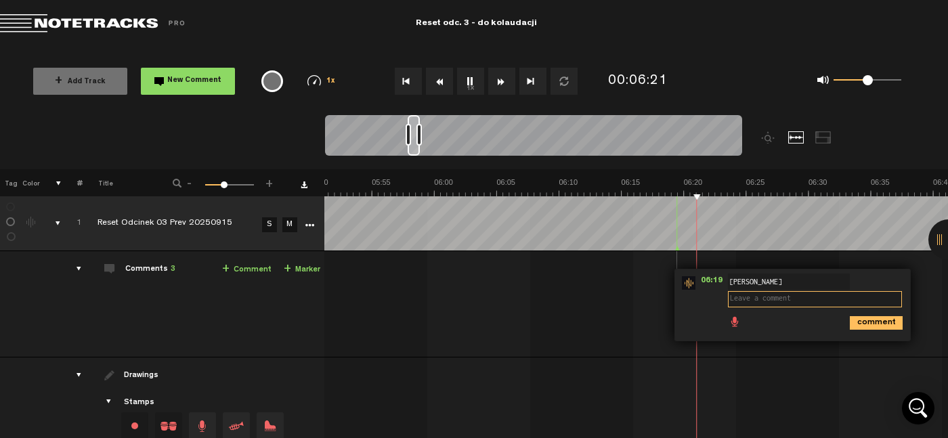
type textarea "b"
type textarea "dobry klimat targu"
click at [868, 322] on icon "comment" at bounding box center [876, 323] width 53 height 14
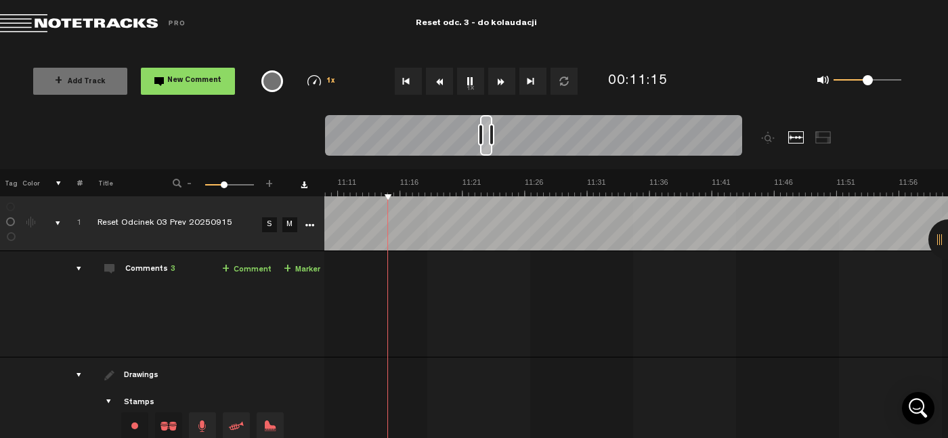
scroll to position [0, 8467]
click at [380, 280] on td "1 Reset Odcinek 03 Prev 20250915 S M Reset Odcinek 03 Prev 20250915 by Licencju…" at bounding box center [636, 304] width 624 height 106
click at [643, 313] on td "1 Reset Odcinek 03 Prev 20250915 S M Reset Odcinek 03 Prev 20250915 by Licencju…" at bounding box center [636, 304] width 624 height 106
click at [913, 413] on icon "Open Intercom Messenger" at bounding box center [918, 408] width 32 height 32
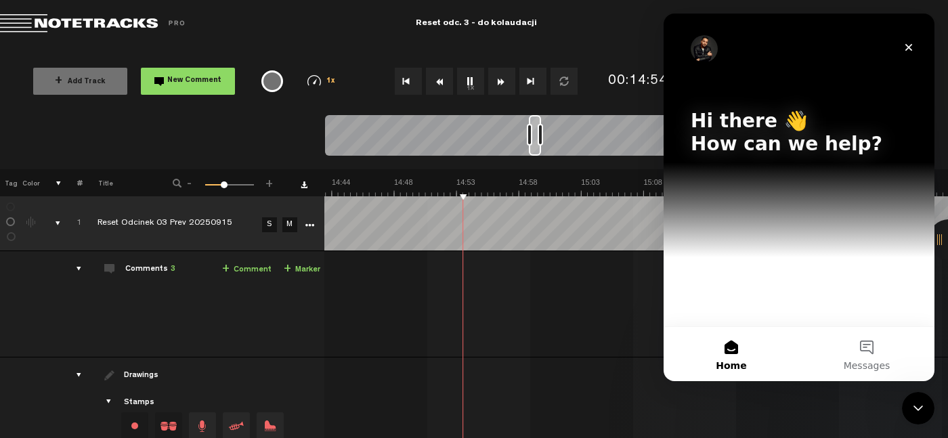
scroll to position [0, 0]
click at [904, 49] on icon "Close" at bounding box center [908, 47] width 11 height 11
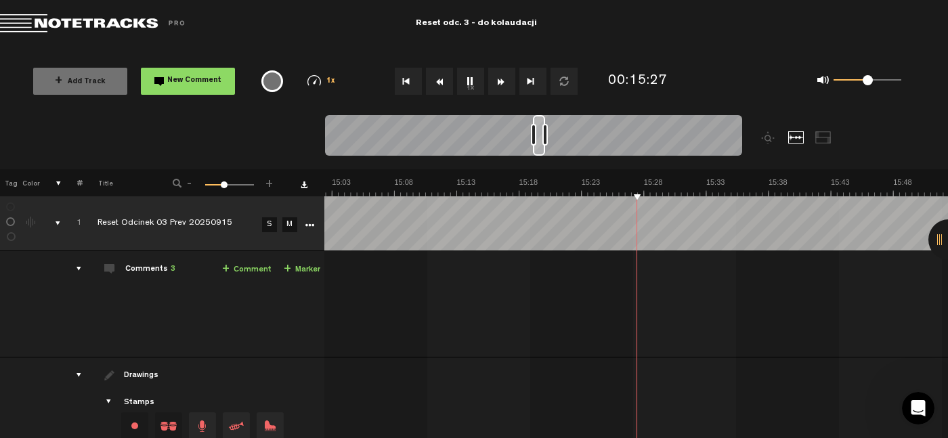
scroll to position [0, 11403]
click at [473, 74] on button "1x" at bounding box center [470, 81] width 27 height 27
click at [243, 265] on link "+ Comment" at bounding box center [246, 270] width 49 height 16
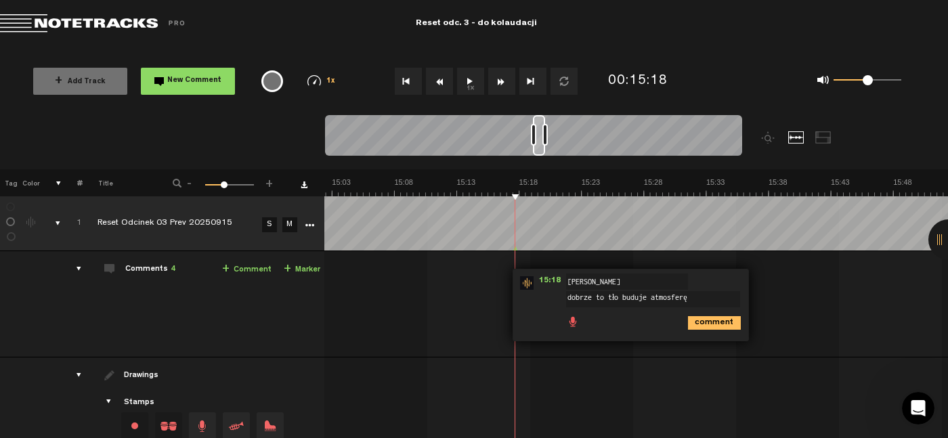
type textarea "dobrze to tło buduje atmosferę"
click at [691, 319] on icon "comment" at bounding box center [714, 323] width 53 height 14
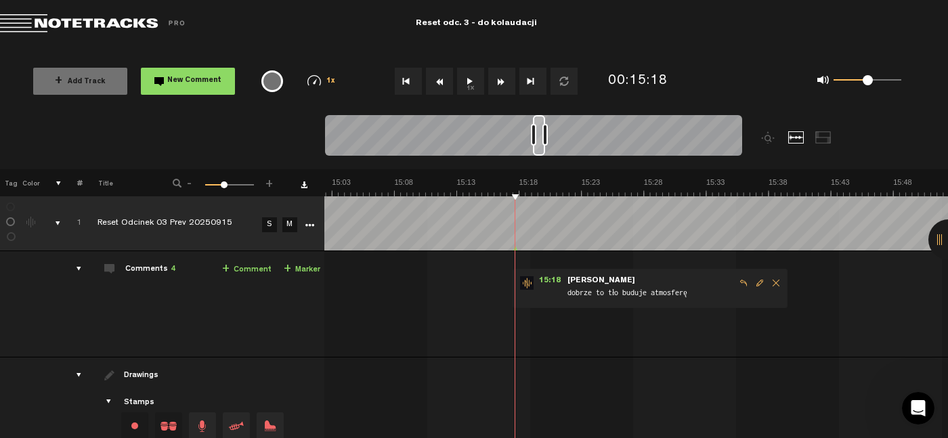
click at [470, 82] on button "1x" at bounding box center [470, 81] width 27 height 27
click at [752, 279] on span "Edit comment" at bounding box center [760, 282] width 16 height 9
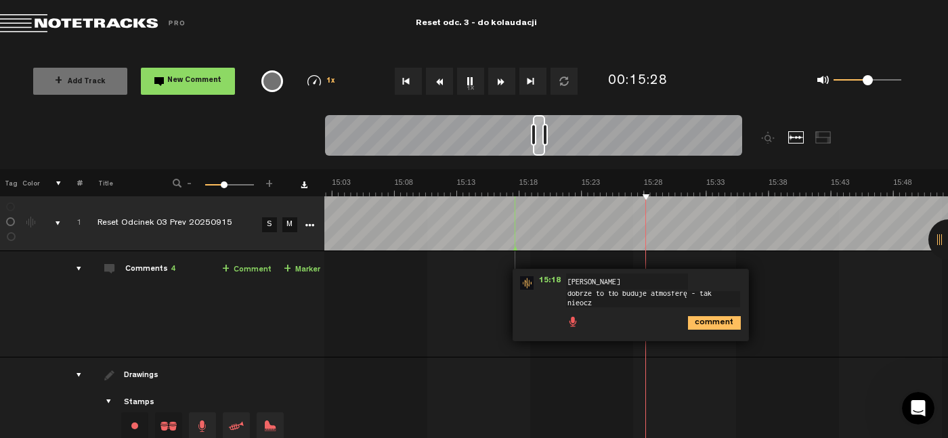
scroll to position [1, 0]
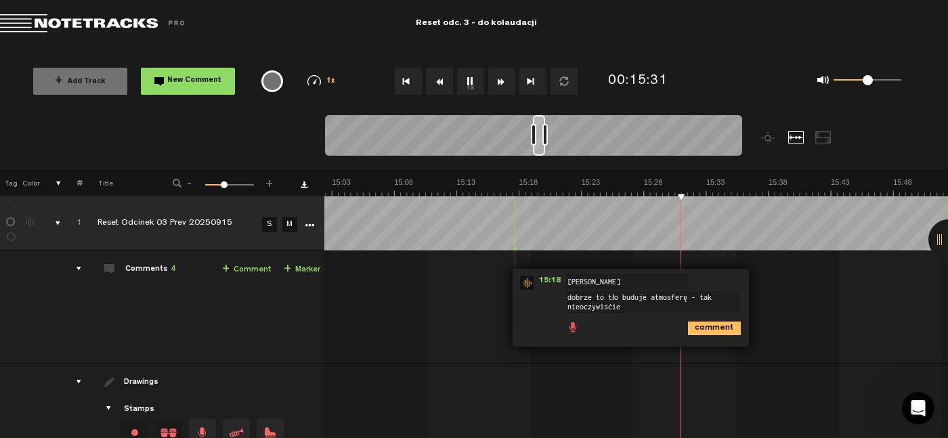
type textarea "dobrze to tło buduje atmosferę - tak nieoczywiście"
click at [704, 323] on icon "comment" at bounding box center [714, 329] width 53 height 14
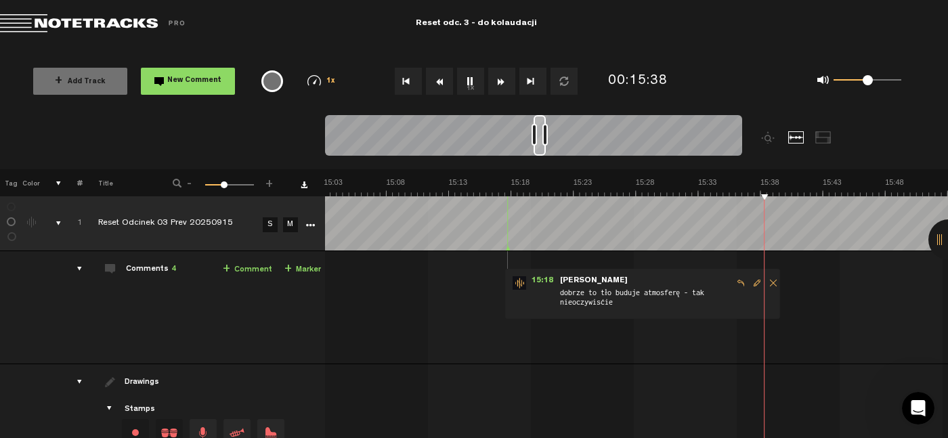
scroll to position [0, 11411]
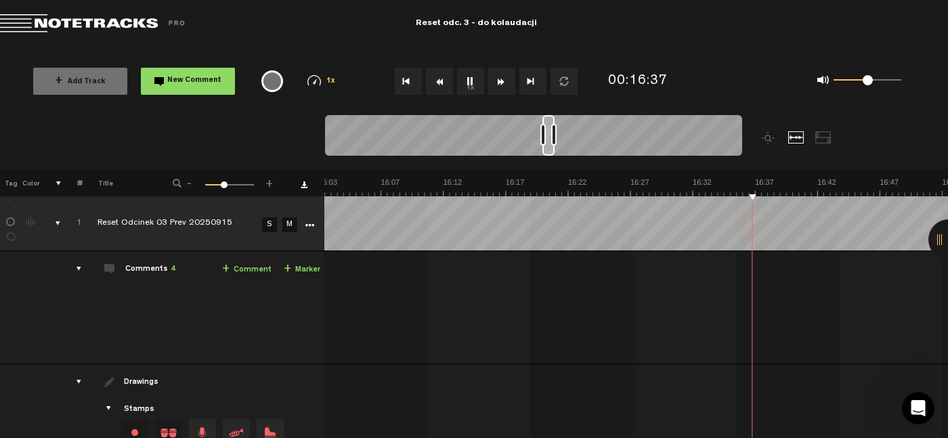
scroll to position [0, 12164]
click at [465, 80] on button "1x" at bounding box center [470, 81] width 27 height 27
click at [466, 80] on button "1x" at bounding box center [470, 81] width 27 height 27
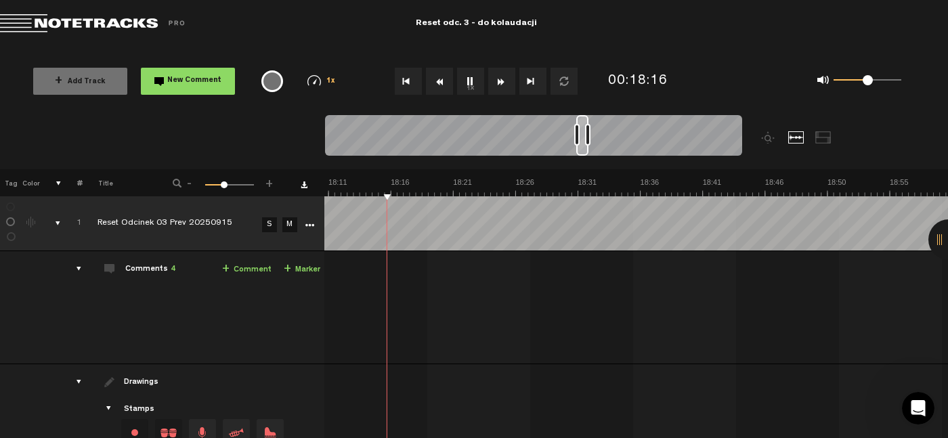
scroll to position [0, 13778]
click at [472, 79] on button "1x" at bounding box center [470, 81] width 27 height 27
click at [257, 267] on link "+ Comment" at bounding box center [246, 270] width 49 height 16
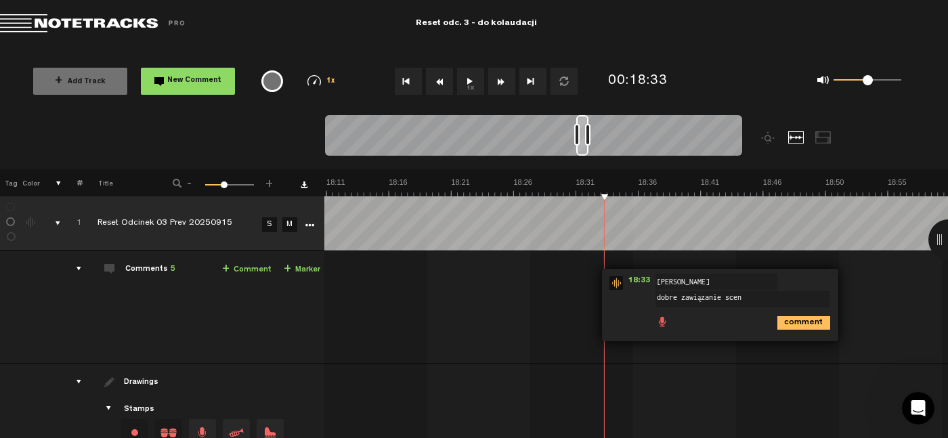
type textarea "dobre zawiązanie sceny"
drag, startPoint x: 745, startPoint y: 303, endPoint x: 603, endPoint y: 292, distance: 141.9
click at [603, 292] on div "18:33 - NaN:NaN • : "dobre zawiązanie sceny" Jacek Jacek Jacek dobre zawiązanie…" at bounding box center [720, 305] width 236 height 72
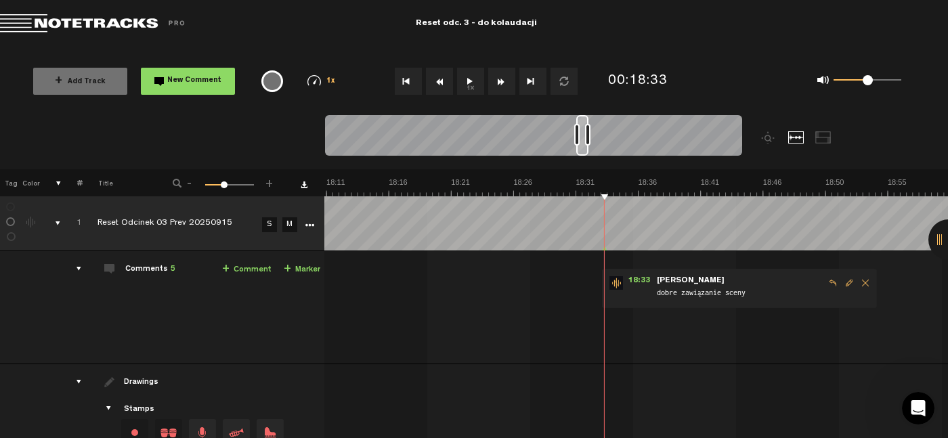
click at [841, 283] on span "Edit comment" at bounding box center [849, 282] width 16 height 9
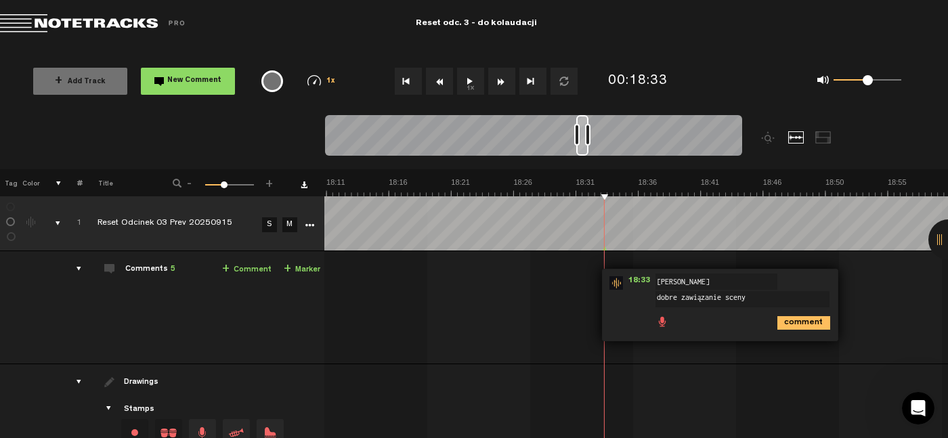
drag, startPoint x: 750, startPoint y: 303, endPoint x: 615, endPoint y: 297, distance: 134.8
click at [615, 297] on div "18:33 - NaN:NaN • : "dobre zawiązanie sceny" Jacek Jacek Jacek dobre zawiązanie…" at bounding box center [720, 305] width 236 height 72
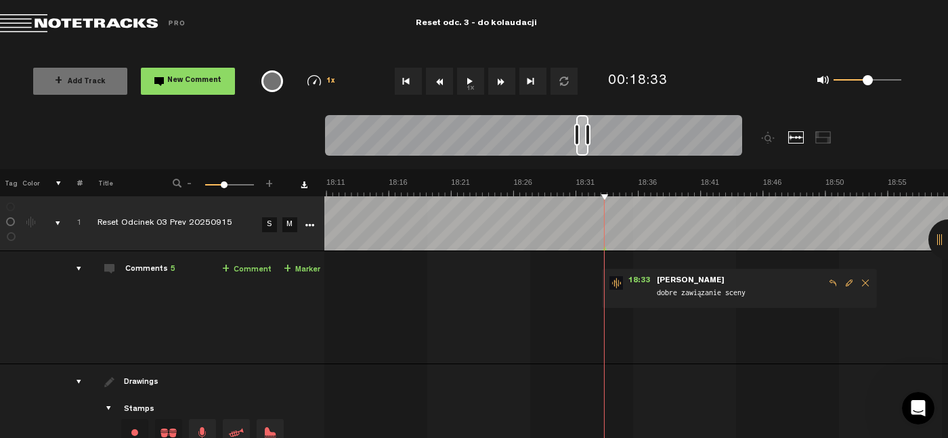
click at [841, 285] on span "Edit comment" at bounding box center [849, 282] width 16 height 9
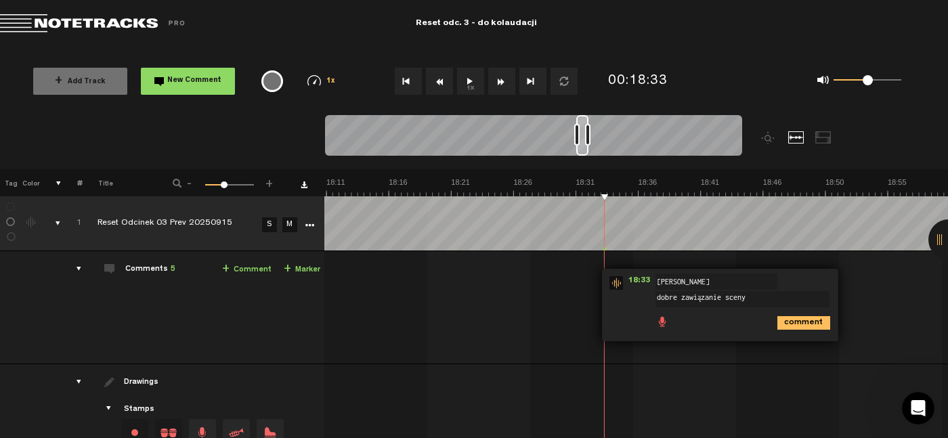
drag, startPoint x: 748, startPoint y: 303, endPoint x: 626, endPoint y: 306, distance: 121.9
click at [626, 306] on div "18:33 - NaN:NaN • : "dobre zawiązanie sceny" Jacek Jacek Jacek dobre zawiązanie…" at bounding box center [720, 305] width 236 height 72
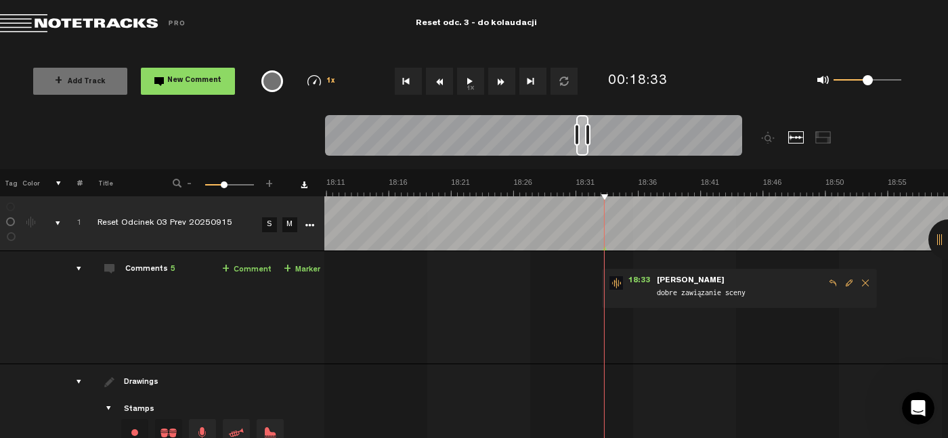
click at [841, 283] on span "Edit comment" at bounding box center [849, 282] width 16 height 9
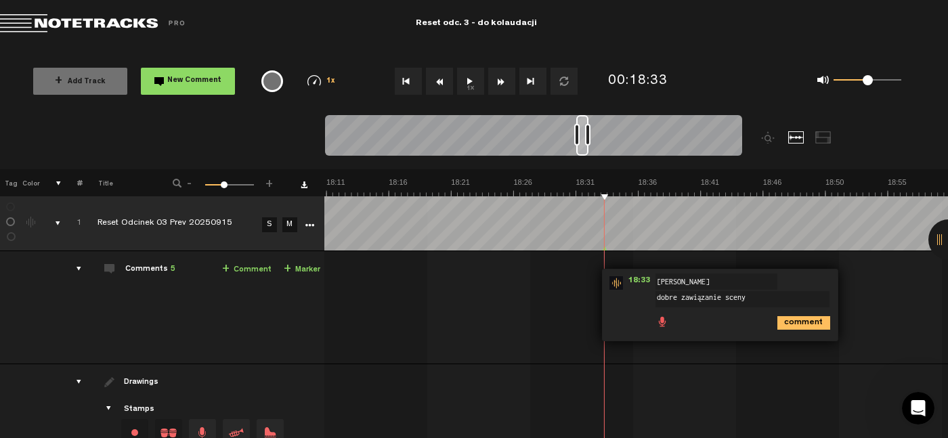
click at [783, 299] on textarea "dobre zawiązanie sceny" at bounding box center [742, 299] width 174 height 16
drag, startPoint x: 783, startPoint y: 299, endPoint x: 665, endPoint y: 292, distance: 118.6
click at [665, 292] on textarea "dobre zawiązanie sceny" at bounding box center [742, 299] width 174 height 16
type textarea "d"
type textarea "dobrze poprowadzona ta końcówka dźwiękowo"
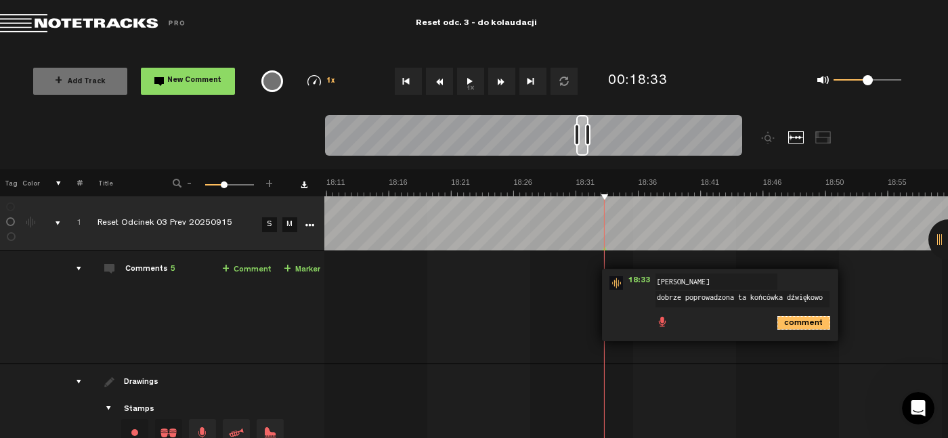
click at [785, 322] on icon "comment" at bounding box center [803, 323] width 53 height 14
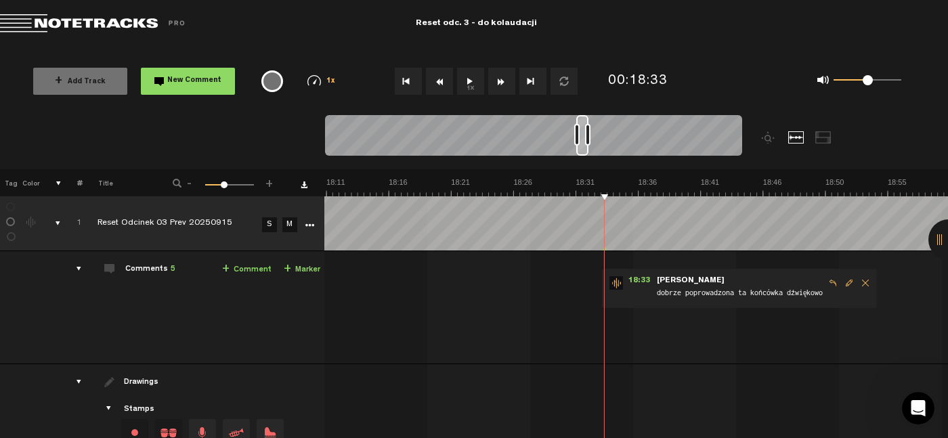
click at [471, 74] on button "1x" at bounding box center [470, 81] width 27 height 27
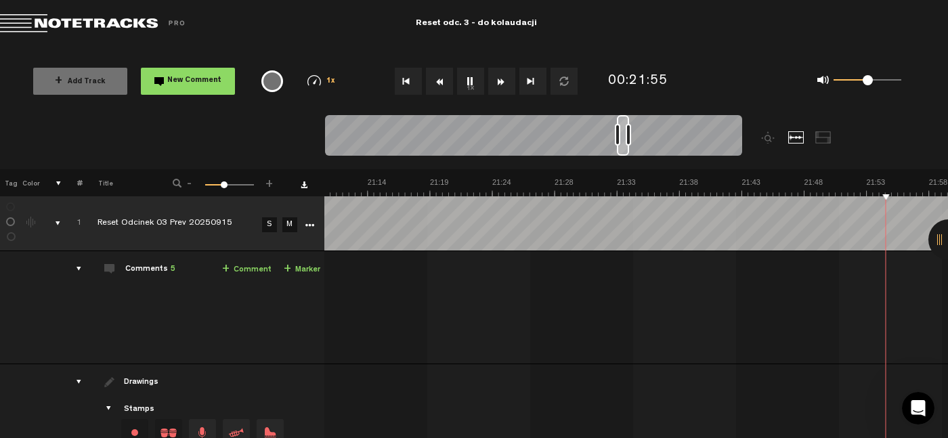
scroll to position [0, 16294]
click at [467, 85] on button "1x" at bounding box center [470, 81] width 27 height 27
click at [462, 74] on button "1x" at bounding box center [470, 81] width 27 height 27
click at [239, 274] on link "+ Comment" at bounding box center [246, 270] width 49 height 16
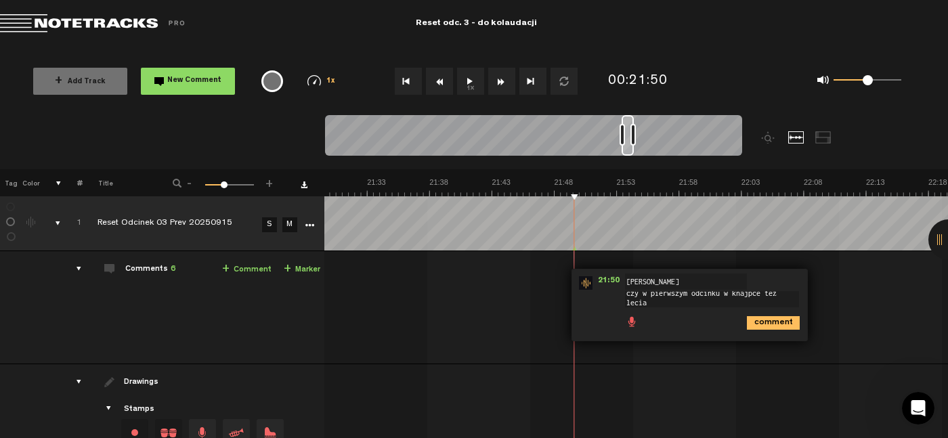
scroll to position [1, 0]
type textarea "czy w pierwszym odcinku w knajpce też leciała muzyka?"
click at [748, 322] on icon "comment" at bounding box center [773, 329] width 53 height 14
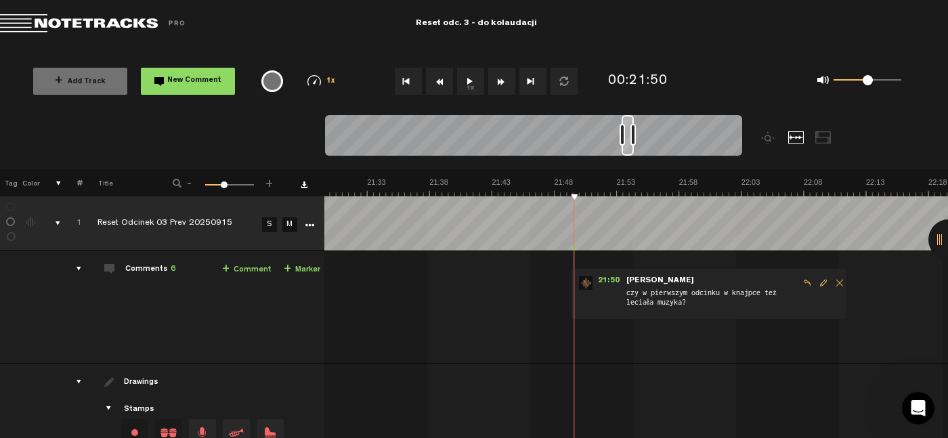
click at [469, 79] on button "1x" at bounding box center [470, 81] width 27 height 27
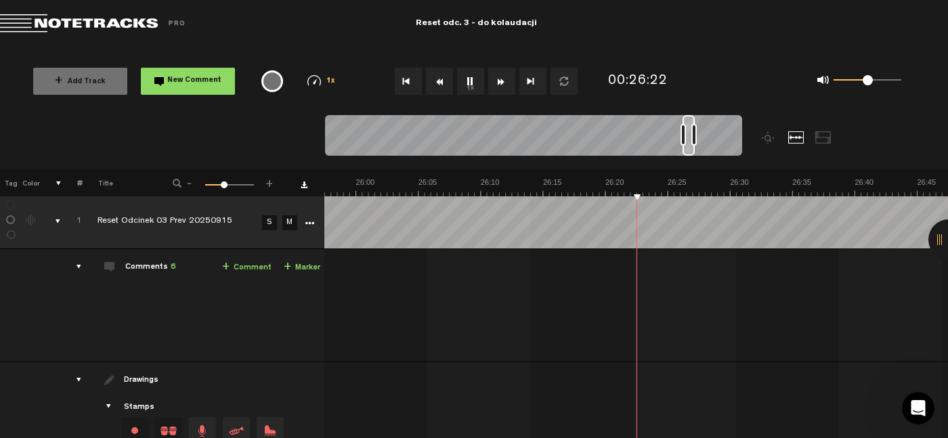
scroll to position [0, 19673]
click at [246, 263] on link "+ Comment" at bounding box center [246, 268] width 49 height 16
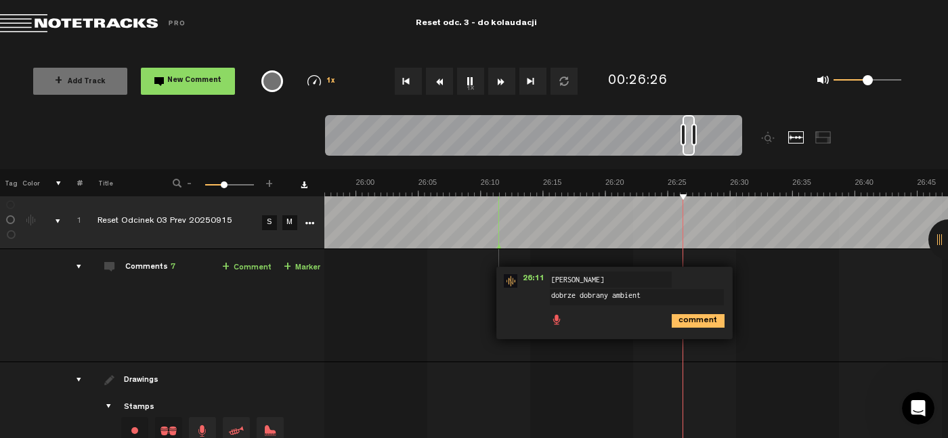
type textarea "dobrze dobrany ambient"
click at [672, 314] on icon "comment" at bounding box center [698, 321] width 53 height 14
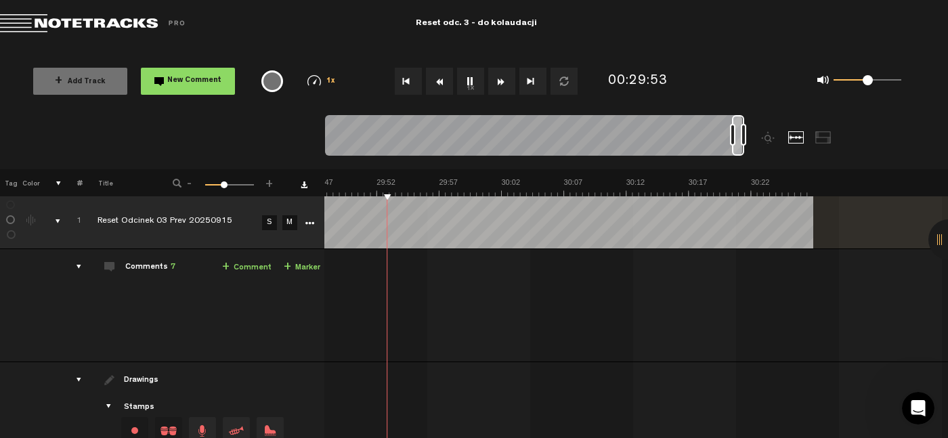
scroll to position [0, 22583]
click at [466, 86] on button "1x" at bounding box center [470, 81] width 27 height 27
click at [253, 260] on link "+ Comment" at bounding box center [246, 268] width 49 height 16
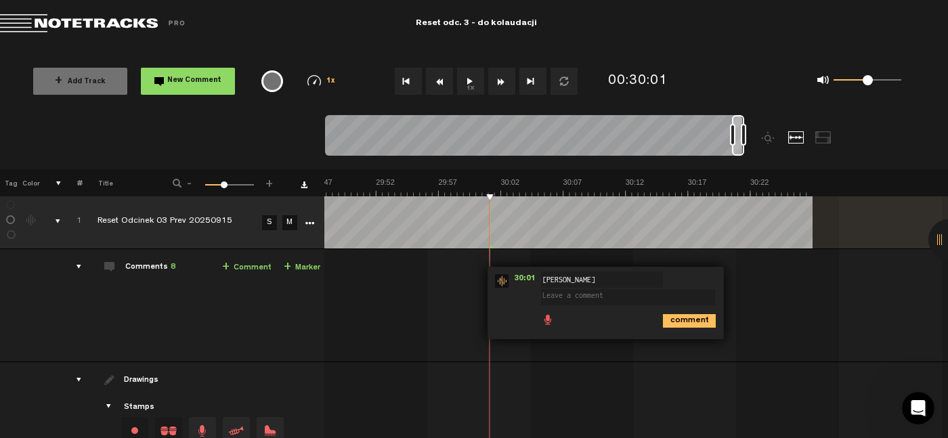
type textarea "m"
click at [628, 292] on textarea "dobra, dynamiczna końcowka" at bounding box center [628, 297] width 174 height 16
type textarea "dobra, dynamiczna końcówka"
click at [678, 319] on icon "comment" at bounding box center [689, 321] width 53 height 14
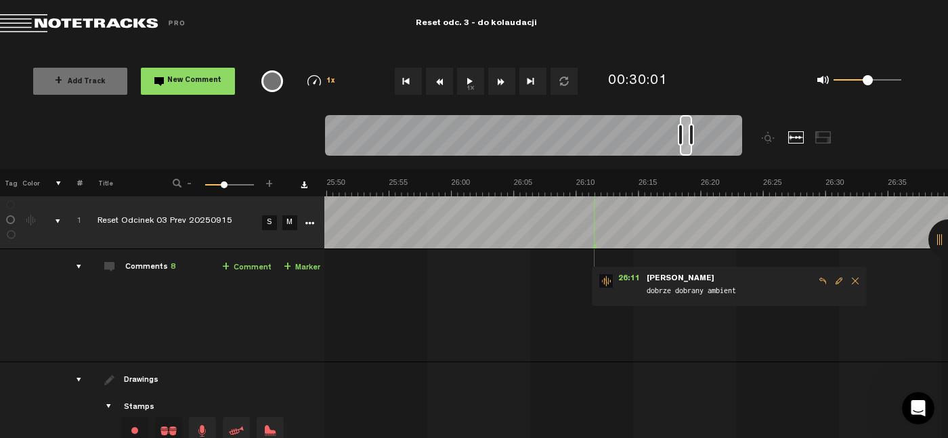
scroll to position [0, 19333]
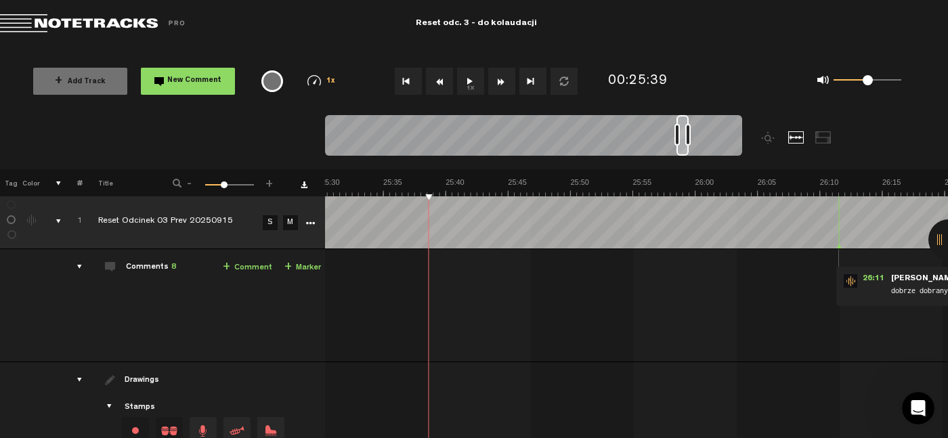
click at [466, 75] on button "1x" at bounding box center [470, 81] width 27 height 27
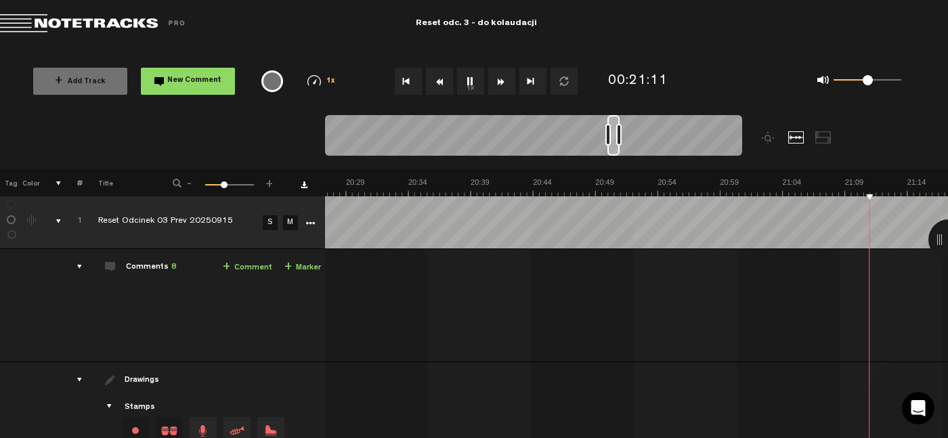
scroll to position [0, 15829]
click at [462, 80] on button "1x" at bounding box center [470, 81] width 27 height 27
click at [253, 268] on link "+ Comment" at bounding box center [246, 268] width 49 height 16
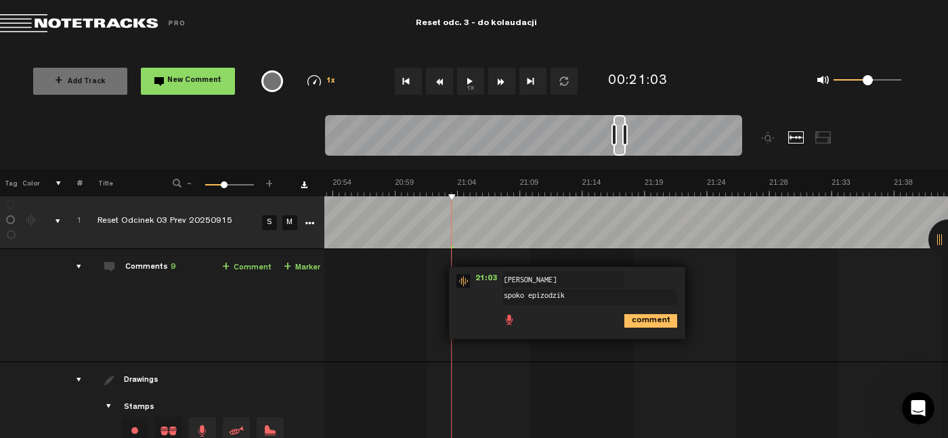
type textarea "spoko epizodzik"
click at [632, 322] on icon "comment" at bounding box center [650, 321] width 53 height 14
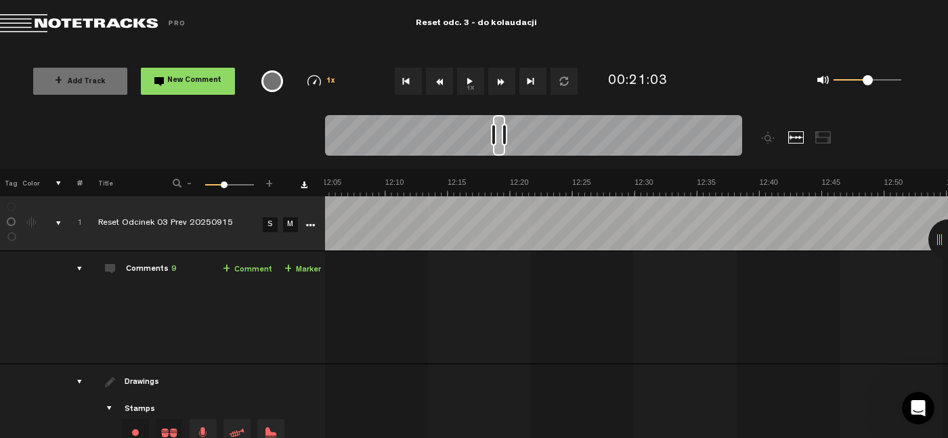
scroll to position [0, 9167]
click at [465, 82] on button "1x" at bounding box center [470, 81] width 27 height 27
click at [238, 272] on link "+ Comment" at bounding box center [247, 270] width 49 height 16
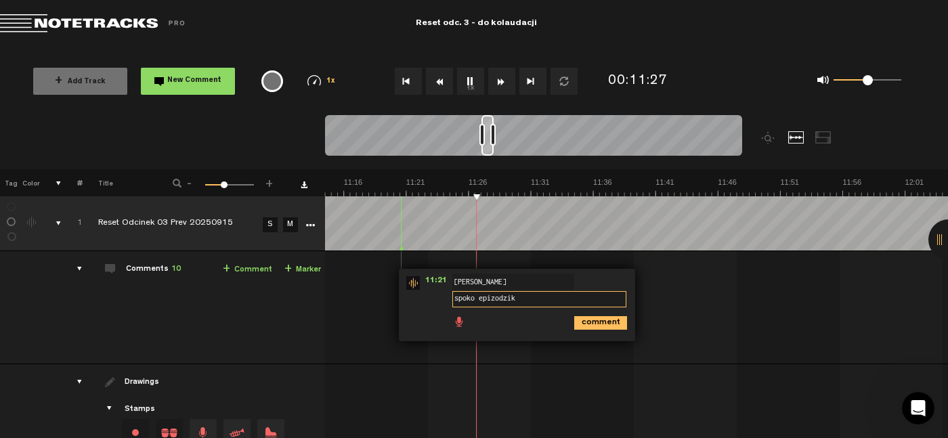
type textarea "spoko epizodzik"
click at [574, 321] on icon "comment" at bounding box center [600, 323] width 53 height 14
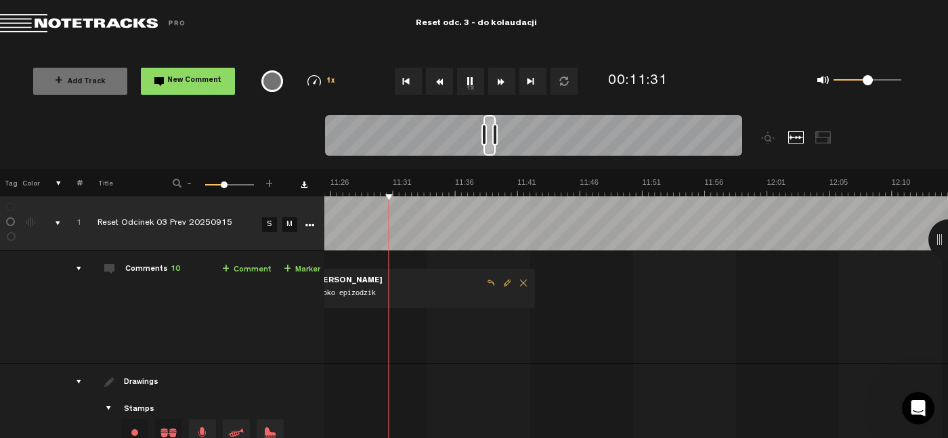
scroll to position [0, 8665]
click at [470, 73] on button "1x" at bounding box center [470, 81] width 27 height 27
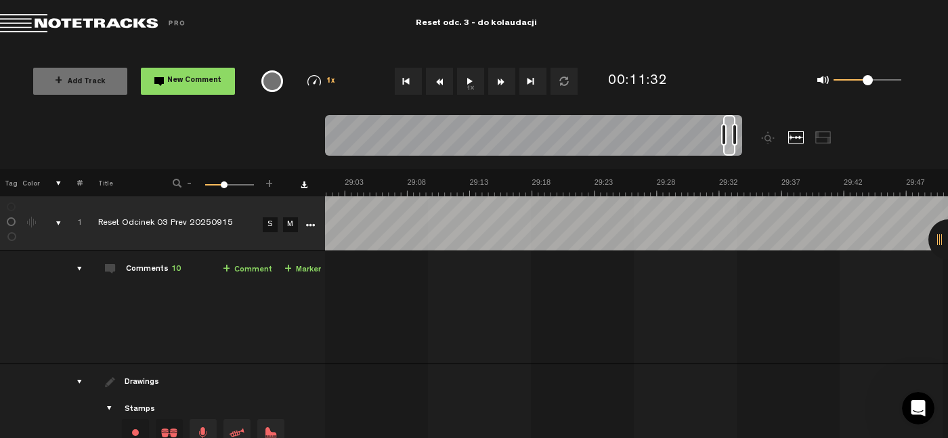
scroll to position [0, 21584]
click at [479, 80] on button "1x" at bounding box center [470, 81] width 27 height 27
click at [475, 79] on button "1x" at bounding box center [470, 81] width 27 height 27
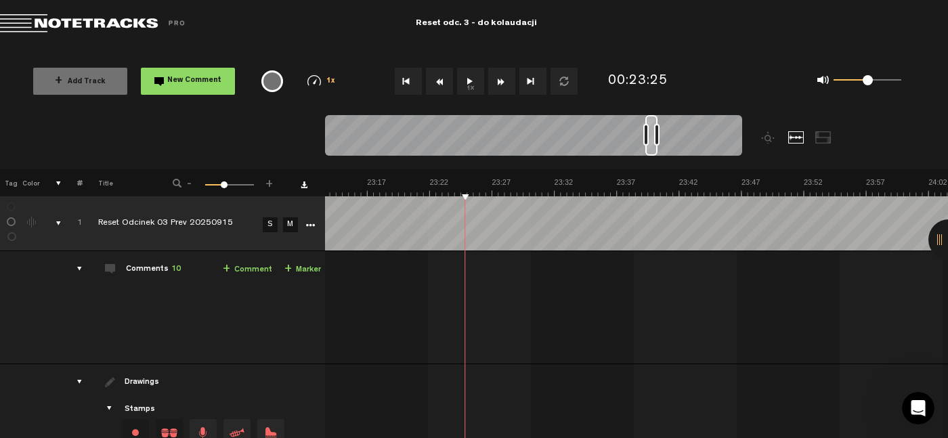
click at [469, 81] on button "1x" at bounding box center [470, 81] width 27 height 27
click at [469, 77] on button "1x" at bounding box center [470, 81] width 27 height 27
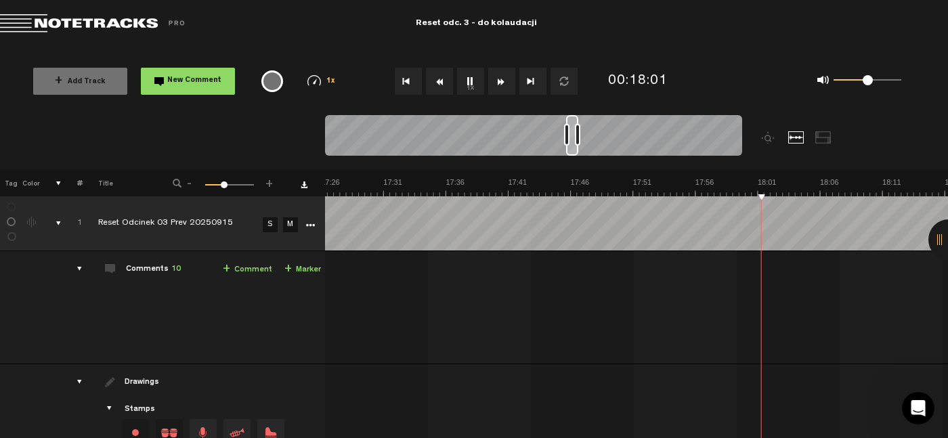
scroll to position [0, 0]
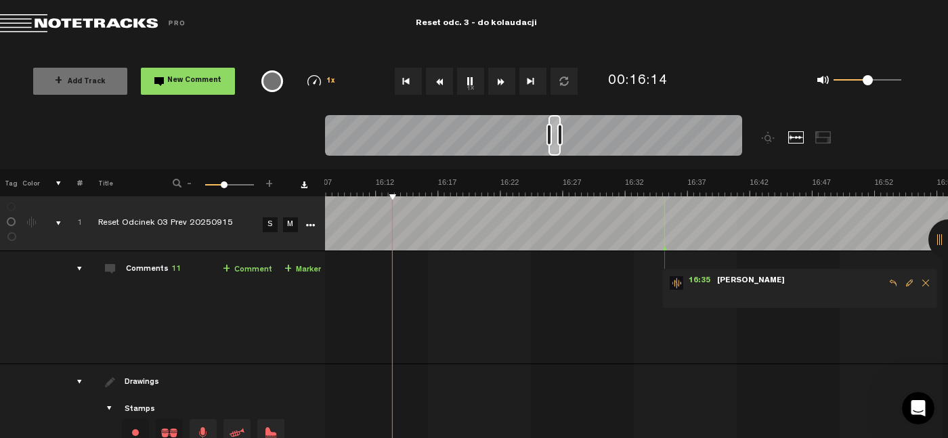
click at [926, 284] on span "Delete comment" at bounding box center [925, 282] width 16 height 9
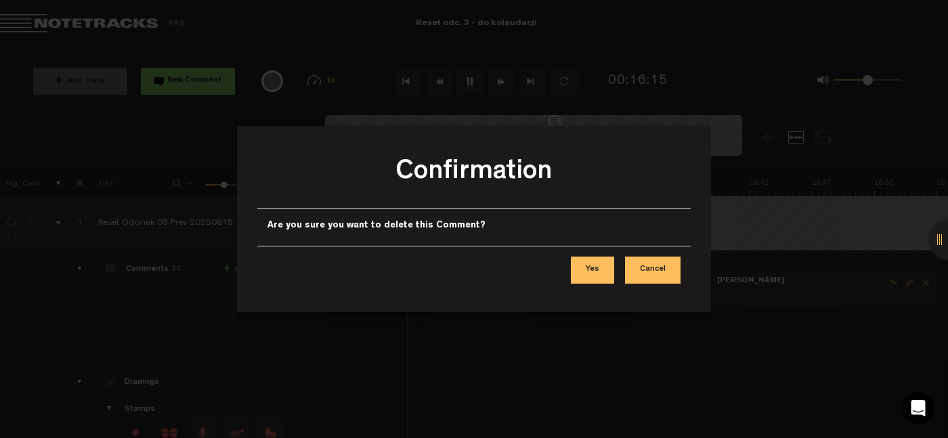
click at [588, 260] on button "Yes" at bounding box center [592, 270] width 43 height 27
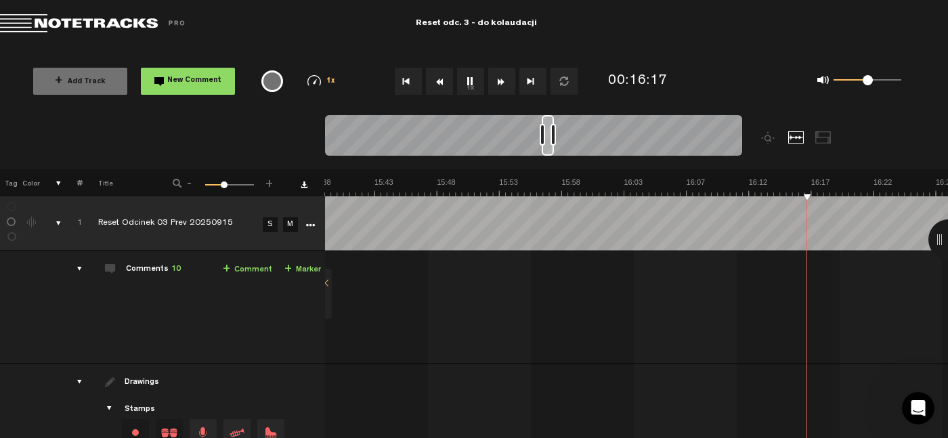
scroll to position [0, 11865]
click at [474, 84] on button "1x" at bounding box center [470, 81] width 27 height 27
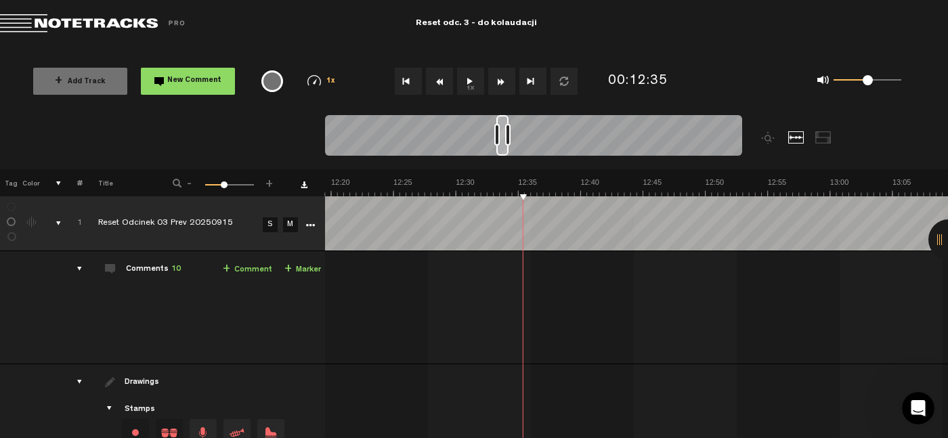
click at [466, 77] on button "1x" at bounding box center [470, 81] width 27 height 27
click at [477, 80] on button "1x" at bounding box center [470, 81] width 27 height 27
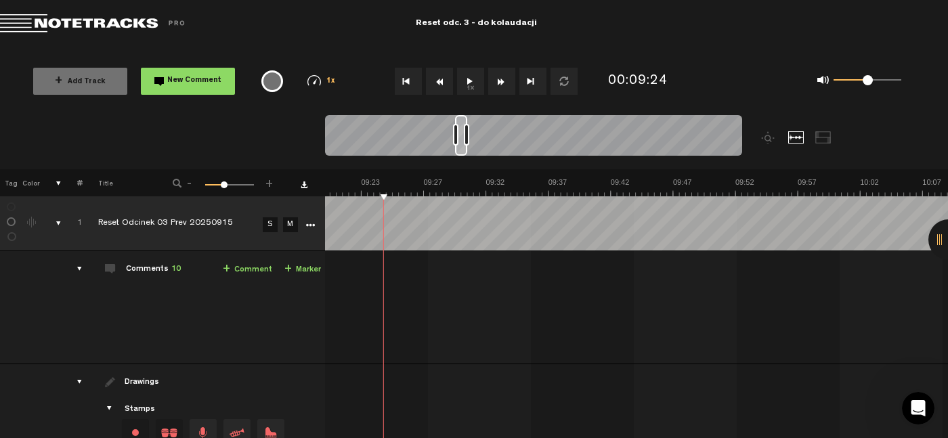
click at [466, 71] on button "1x" at bounding box center [470, 81] width 27 height 27
click at [470, 82] on button "1x" at bounding box center [470, 81] width 27 height 27
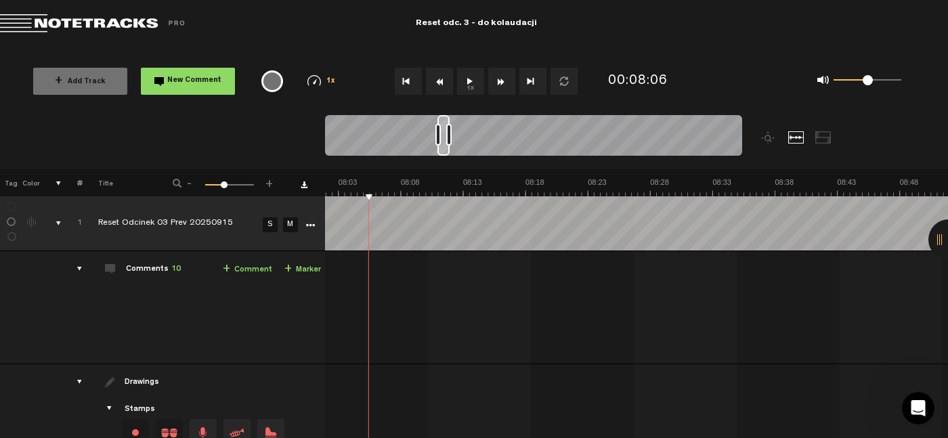
click at [464, 83] on button "1x" at bounding box center [470, 81] width 27 height 27
